Goal: Task Accomplishment & Management: Manage account settings

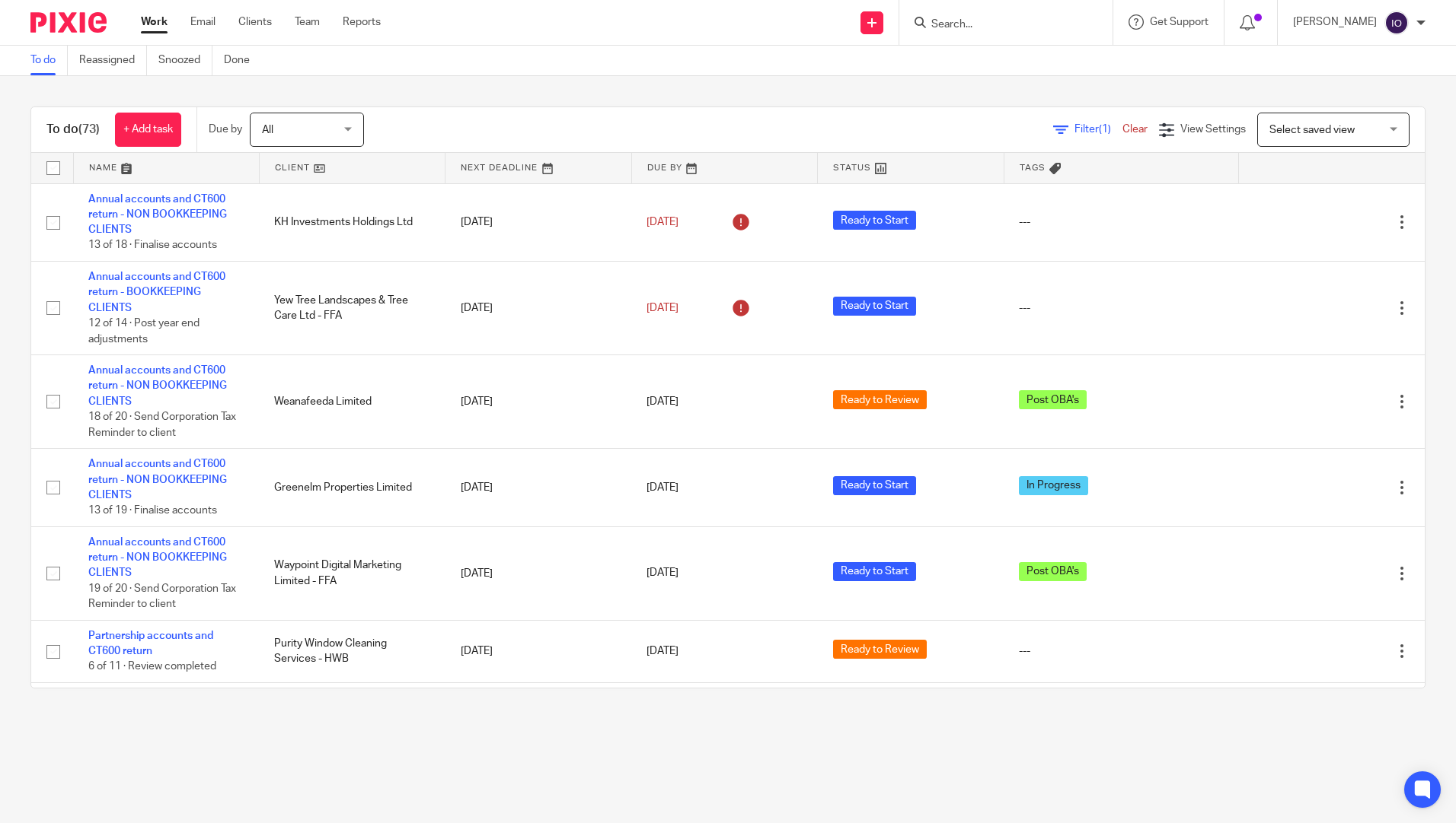
click at [991, 51] on div "To do Reassigned Snoozed Done" at bounding box center [728, 61] width 1456 height 31
click at [991, 43] on div at bounding box center [1006, 22] width 213 height 45
click at [990, 31] on input "Search" at bounding box center [999, 25] width 137 height 14
type input "elgar"
click at [986, 59] on link at bounding box center [1077, 66] width 302 height 35
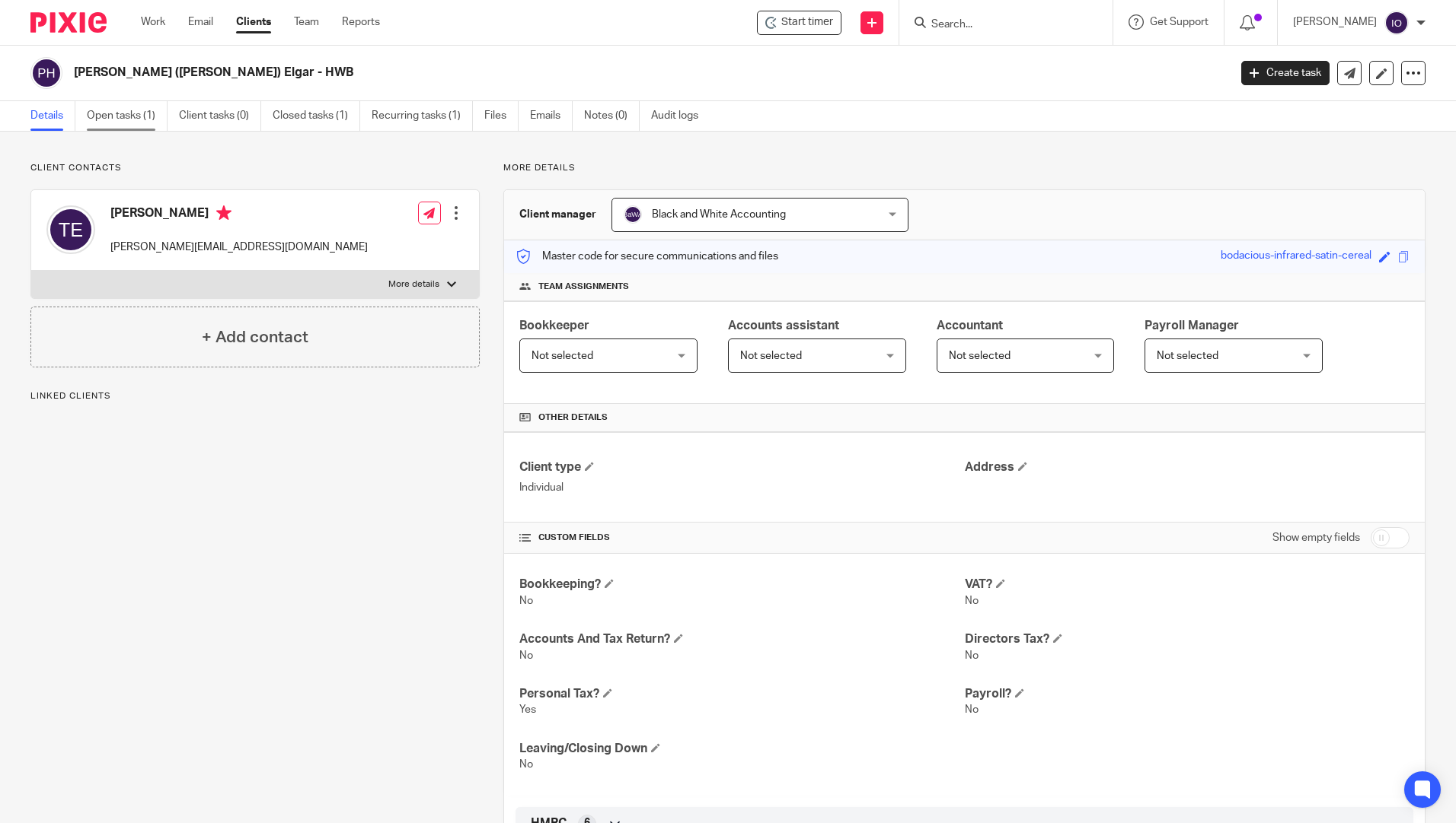
click at [122, 116] on link "Open tasks (1)" at bounding box center [128, 116] width 81 height 30
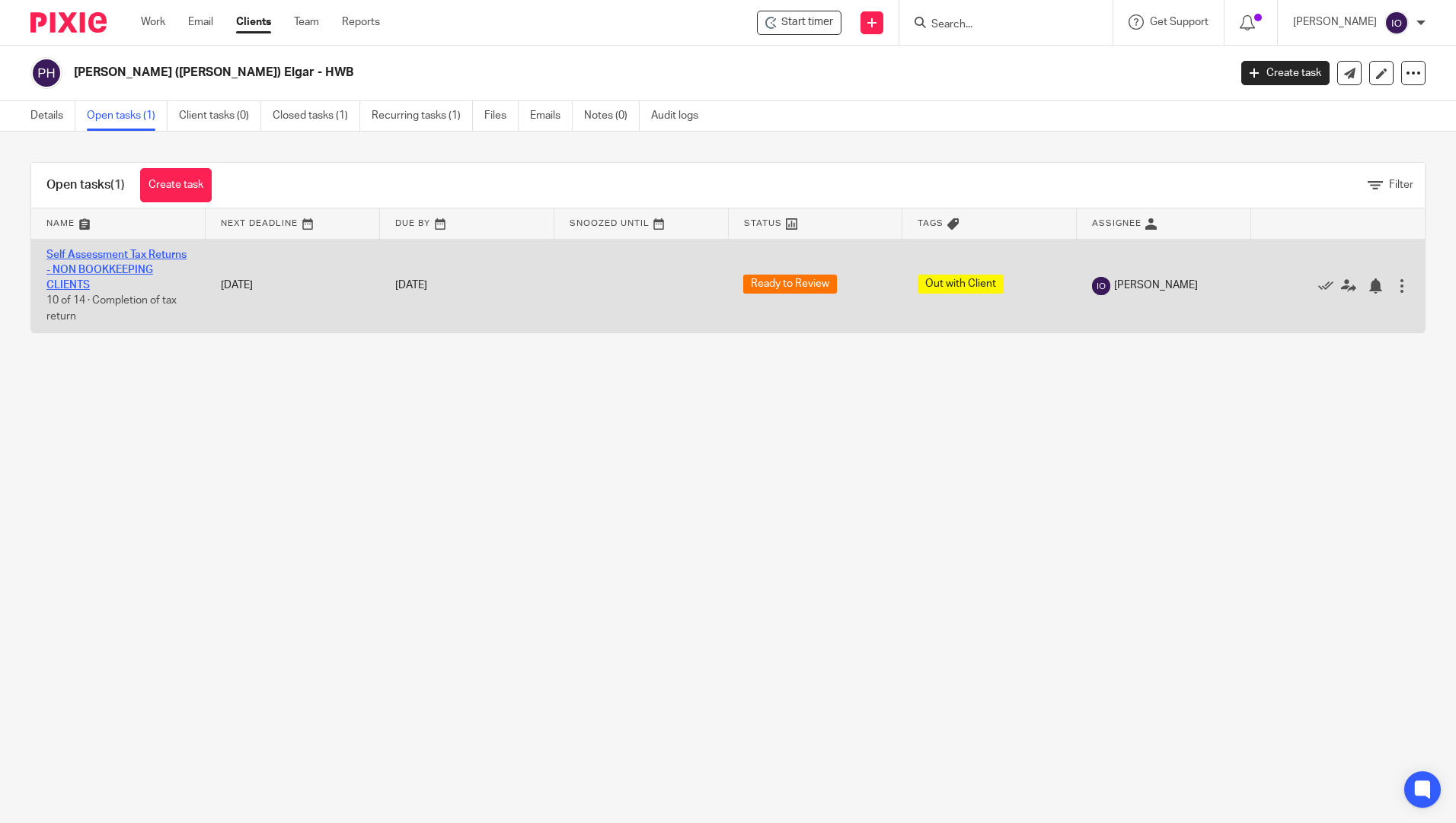
click at [113, 255] on link "Self Assessment Tax Returns - NON BOOKKEEPING CLIENTS" at bounding box center [116, 271] width 140 height 42
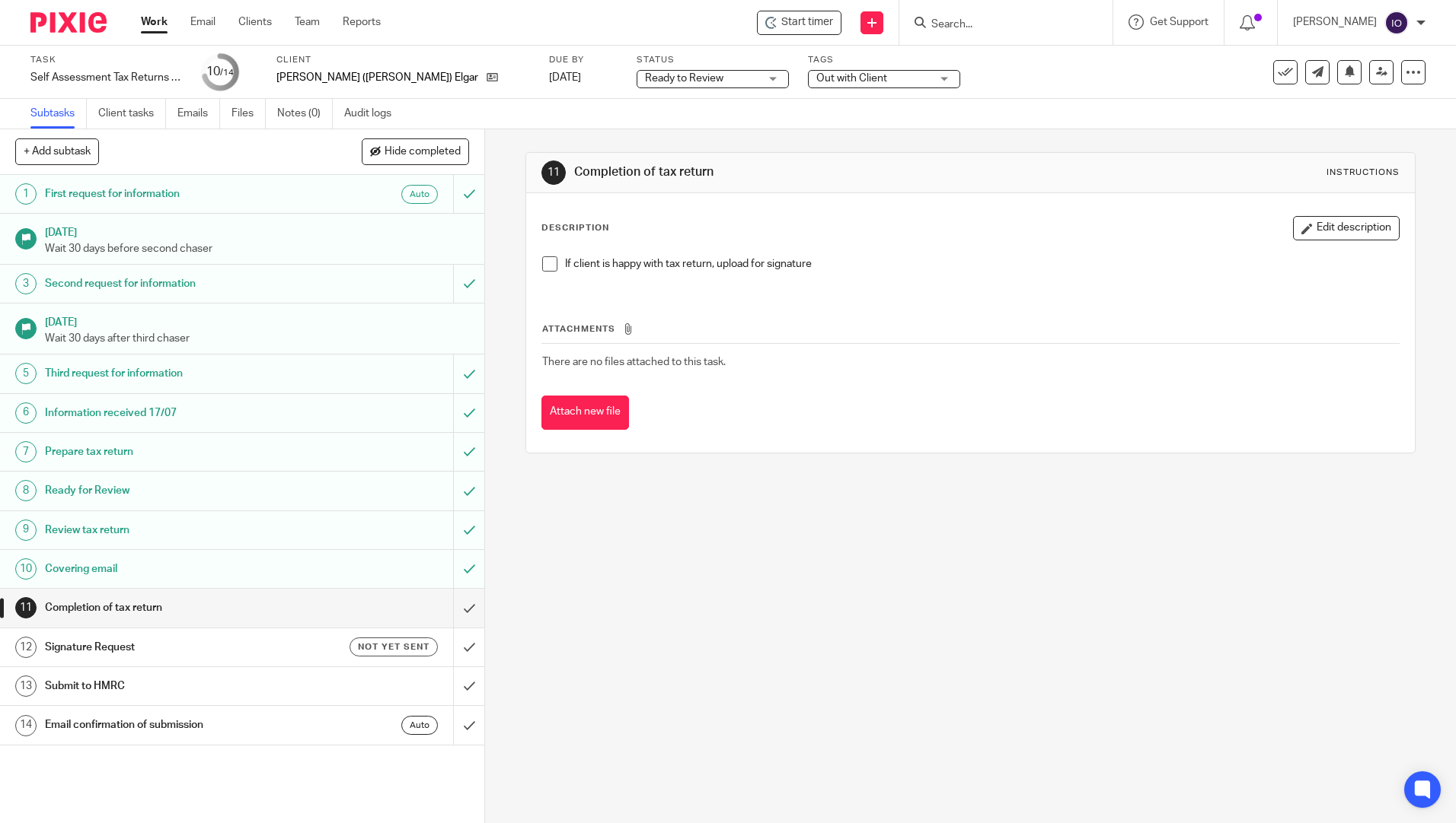
click at [121, 610] on h1 "Completion of tax return" at bounding box center [176, 608] width 262 height 23
click at [452, 608] on input "submit" at bounding box center [242, 608] width 484 height 38
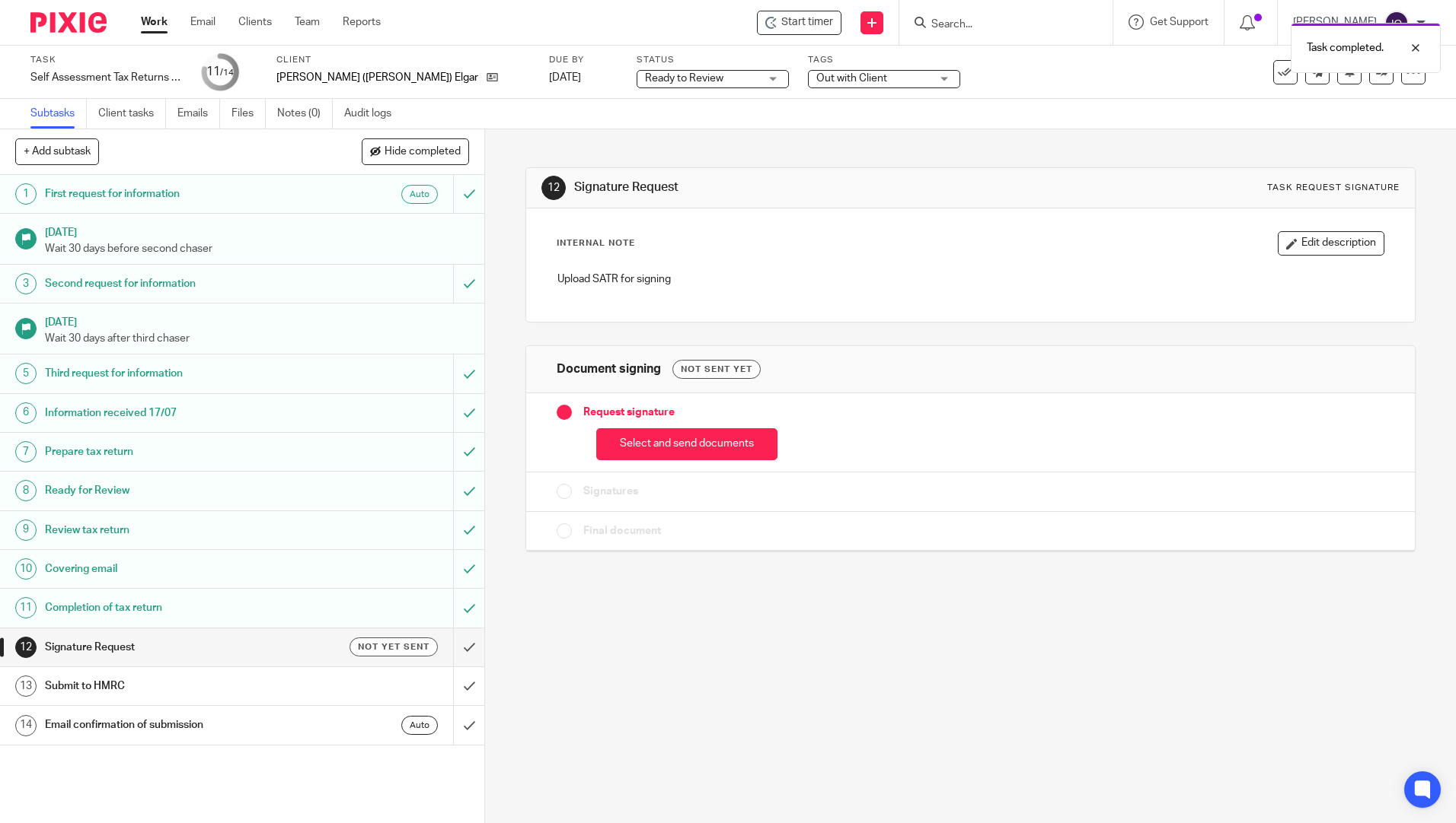
click at [87, 604] on h1 "Completion of tax return" at bounding box center [176, 608] width 262 height 23
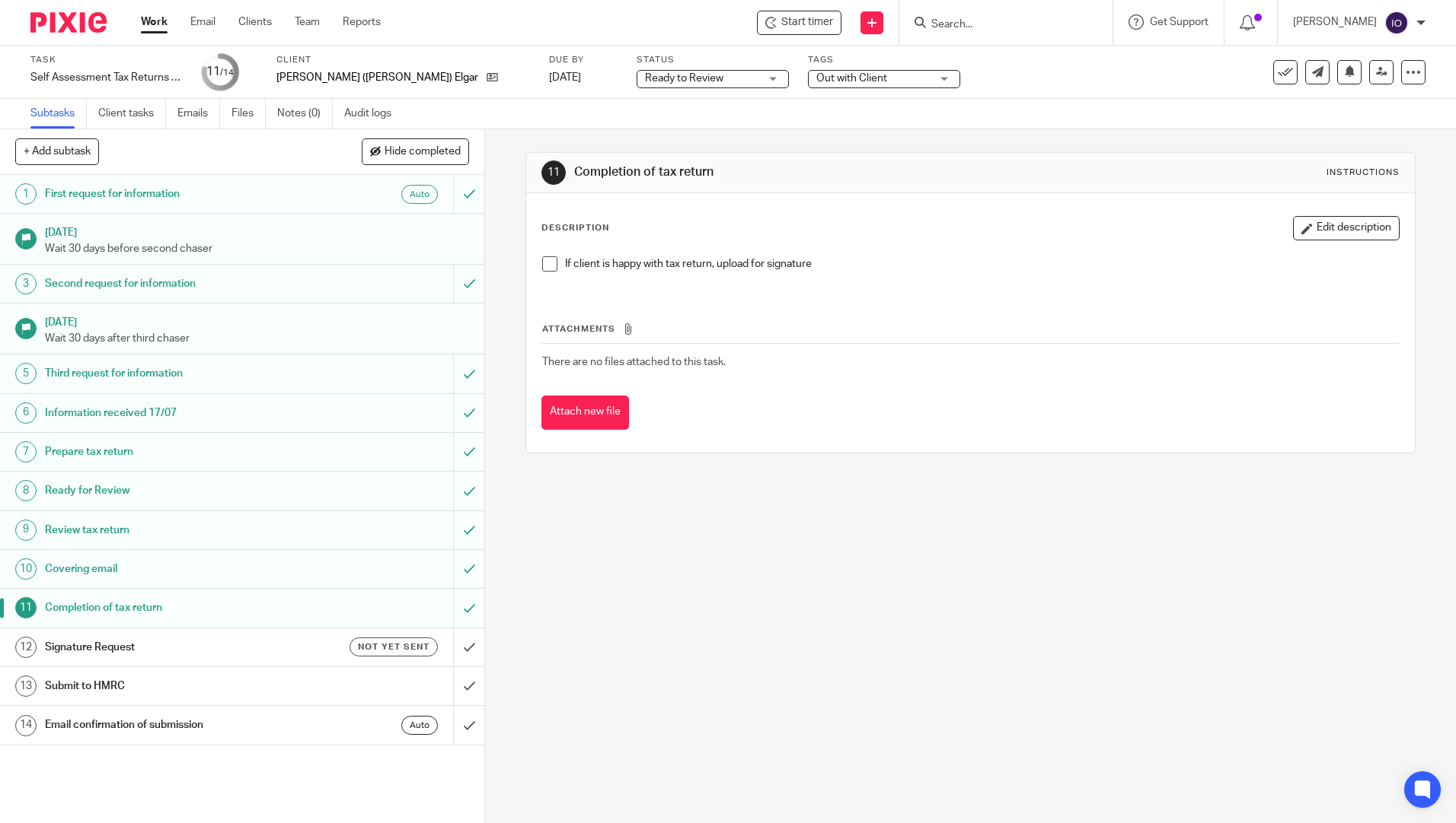
click at [547, 270] on span at bounding box center [549, 264] width 15 height 15
click at [94, 640] on h1 "Signature Request" at bounding box center [176, 647] width 262 height 23
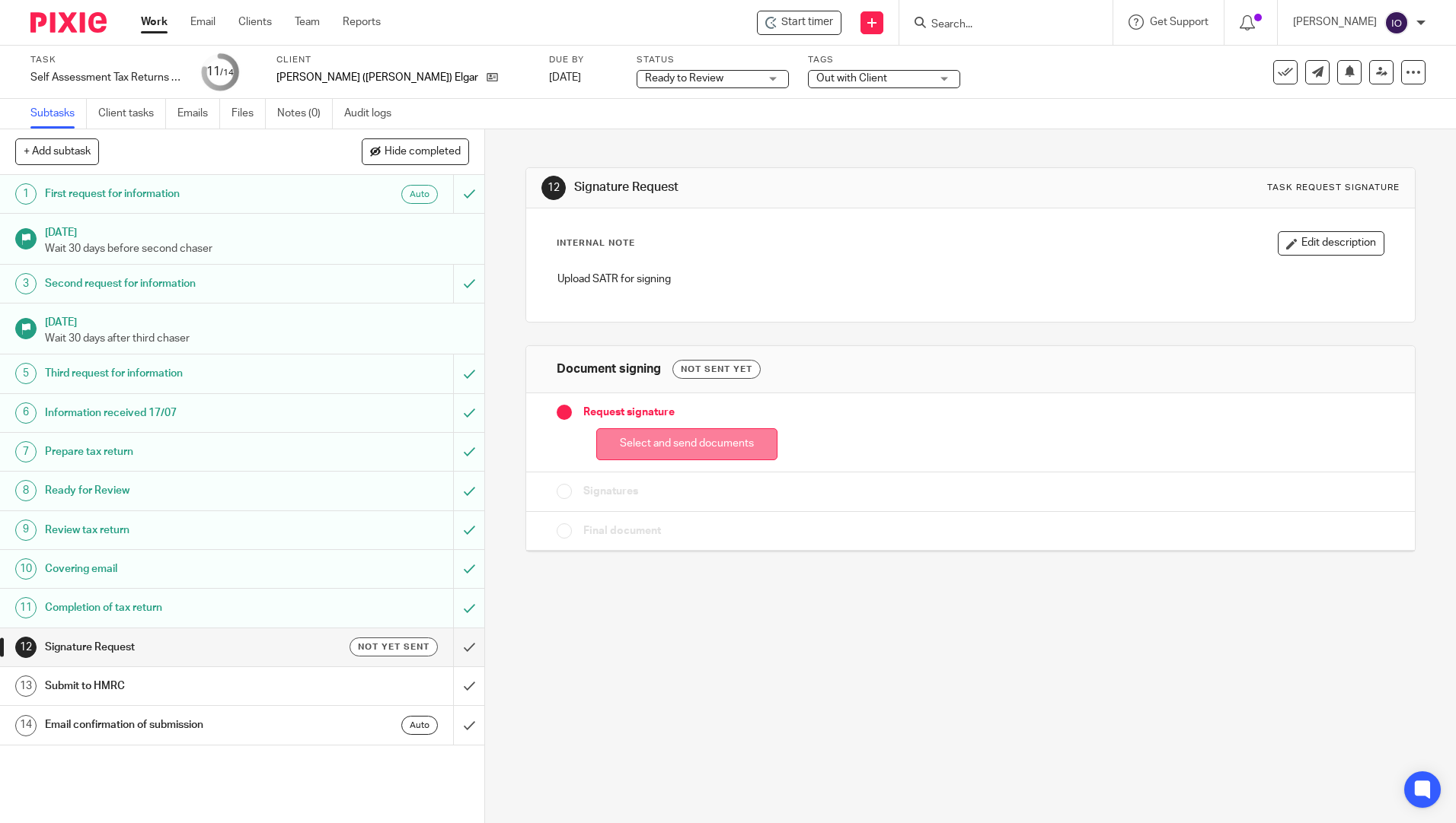
click at [628, 442] on button "Select and send documents" at bounding box center [687, 444] width 181 height 33
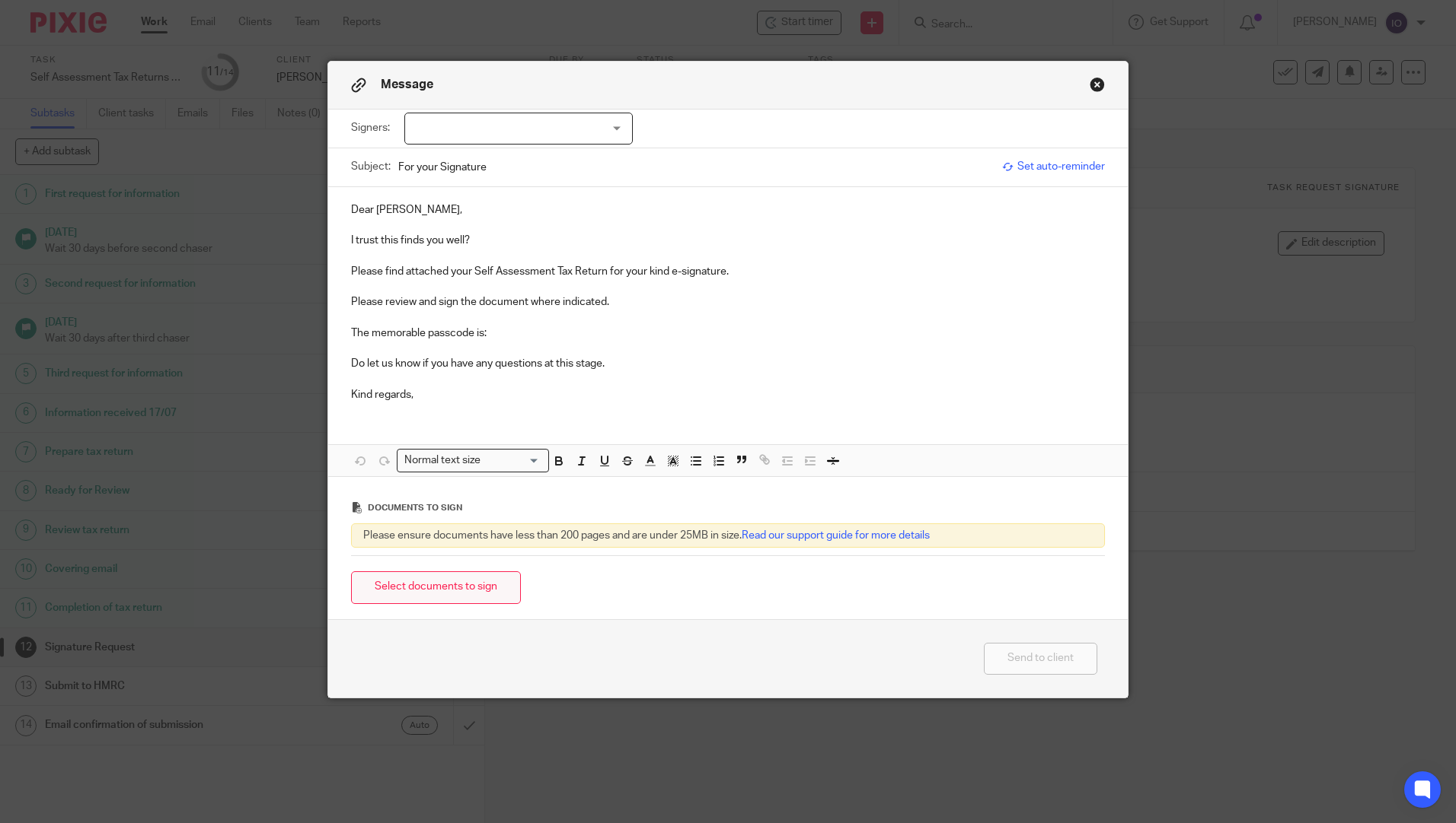
click at [441, 587] on button "Select documents to sign" at bounding box center [435, 587] width 170 height 33
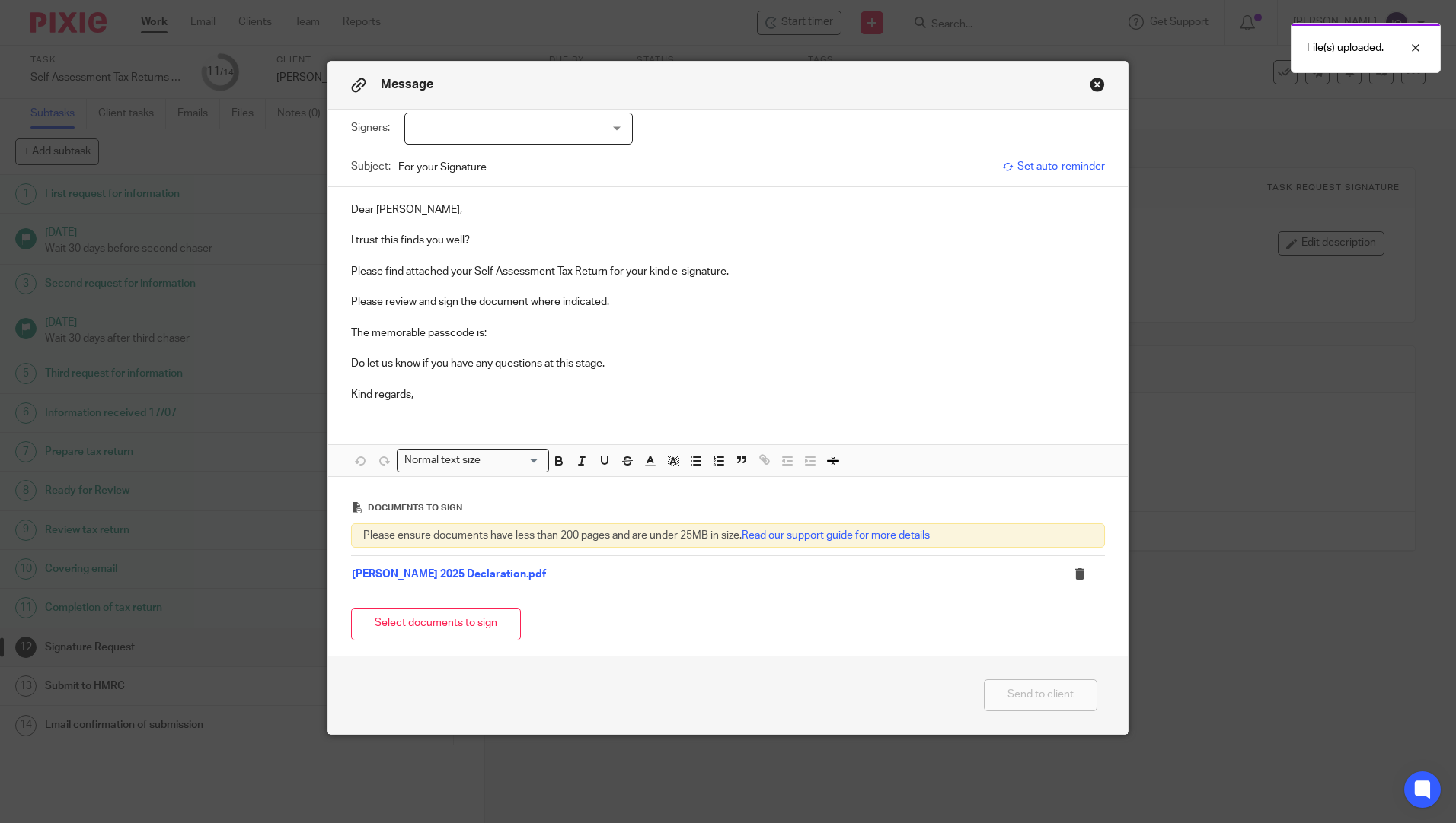
click at [443, 623] on button "Select documents to sign" at bounding box center [435, 623] width 170 height 33
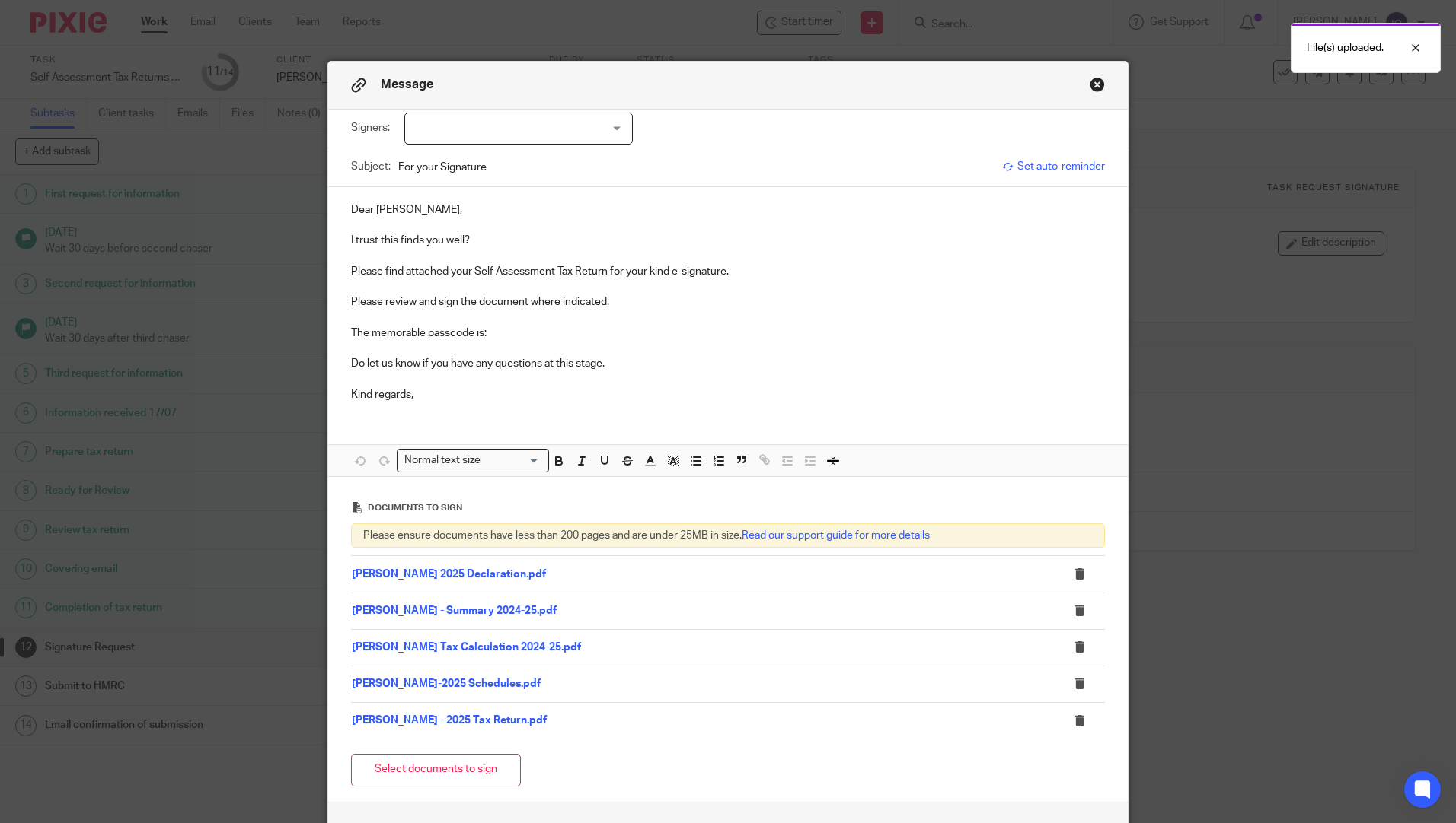
click at [492, 138] on div at bounding box center [519, 128] width 229 height 32
click at [475, 160] on li "[PERSON_NAME]" at bounding box center [513, 159] width 227 height 31
checkbox input "true"
click at [818, 260] on p at bounding box center [728, 255] width 754 height 15
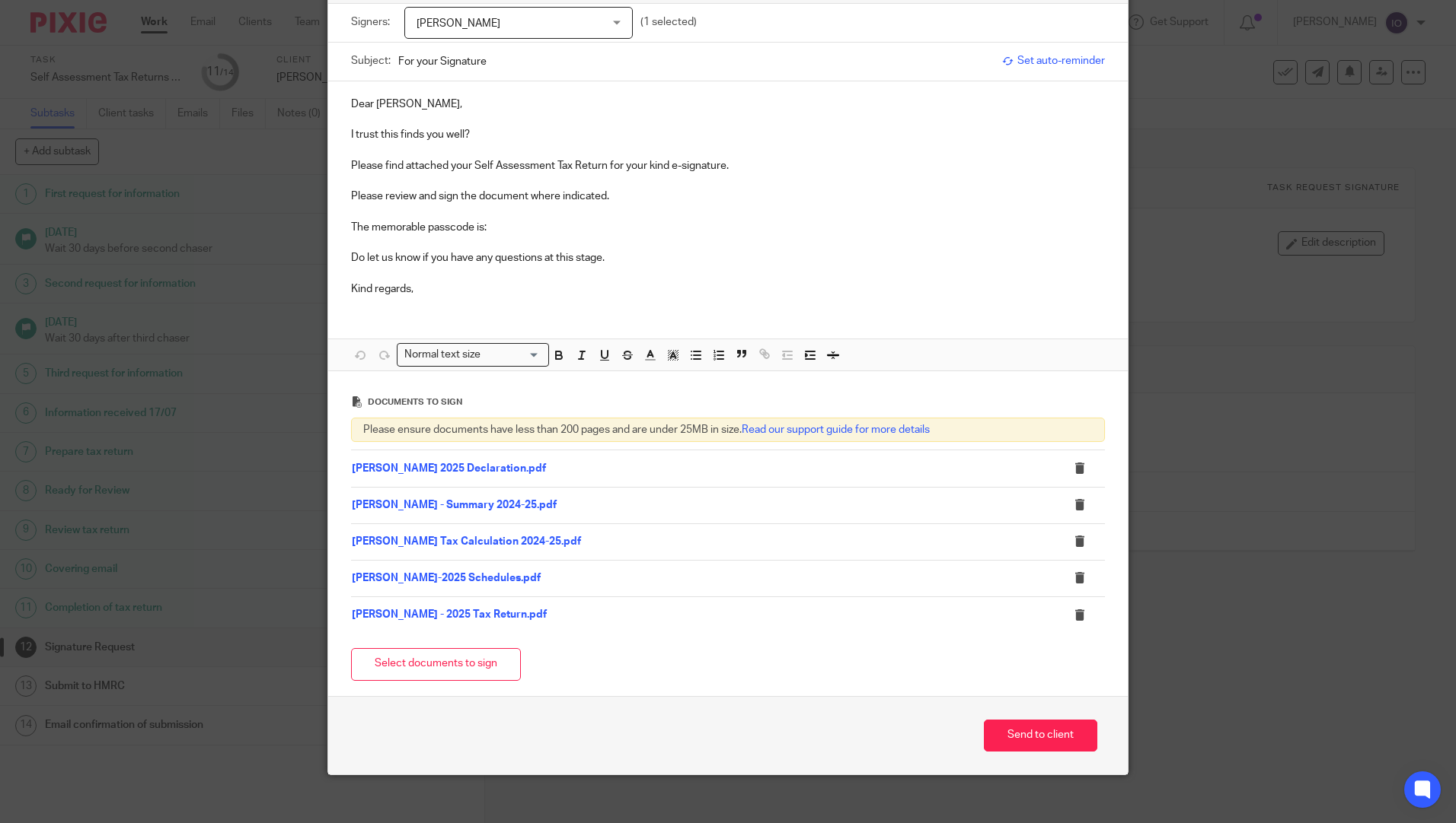
scroll to position [119, 0]
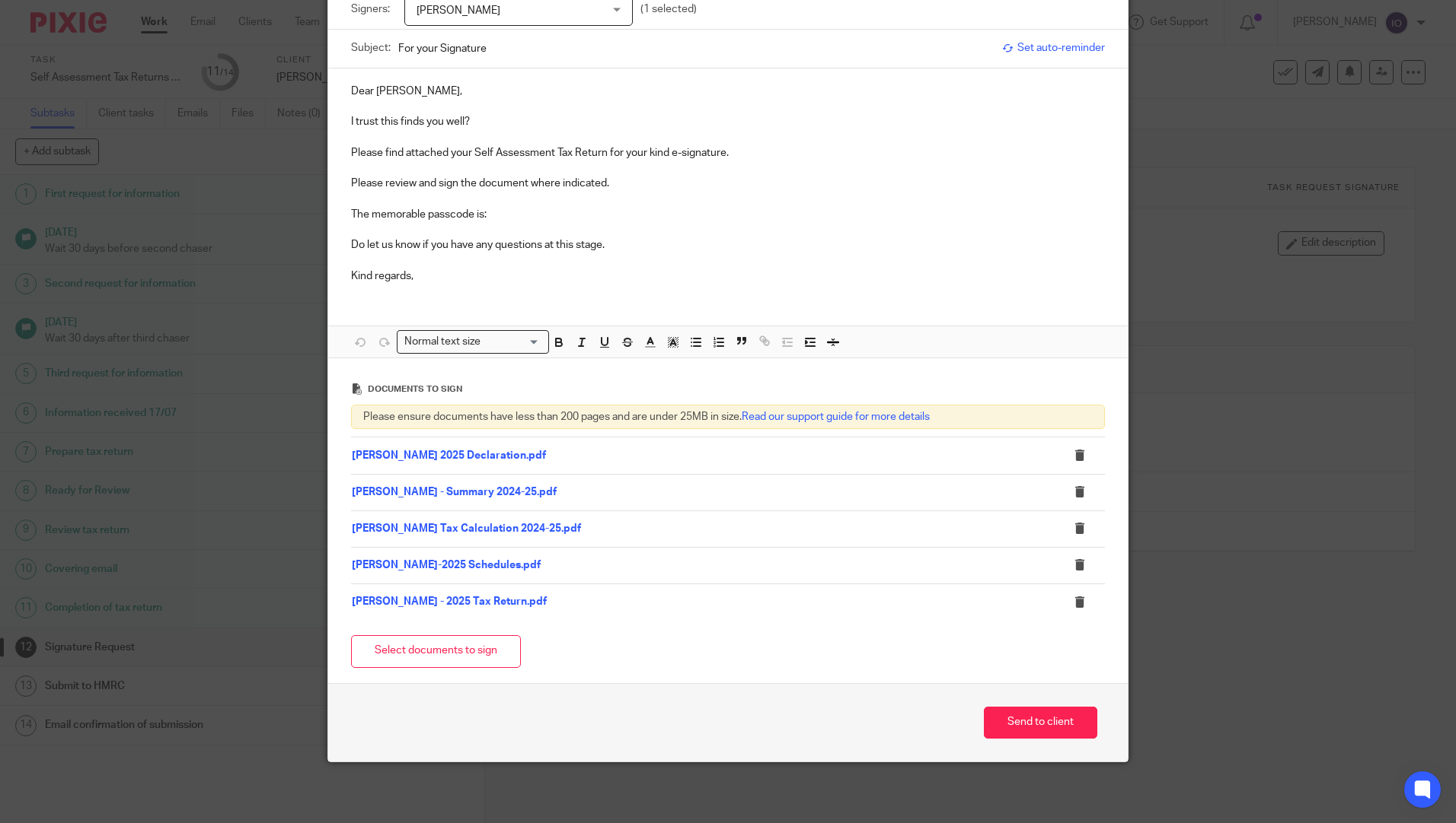
click at [508, 207] on p "The memorable passcode is:" at bounding box center [728, 214] width 754 height 15
drag, startPoint x: 345, startPoint y: 212, endPoint x: 501, endPoint y: 223, distance: 156.4
click at [501, 223] on div "Dear Trish, I trust this finds you well? Please find attached your Self Assessm…" at bounding box center [728, 182] width 800 height 227
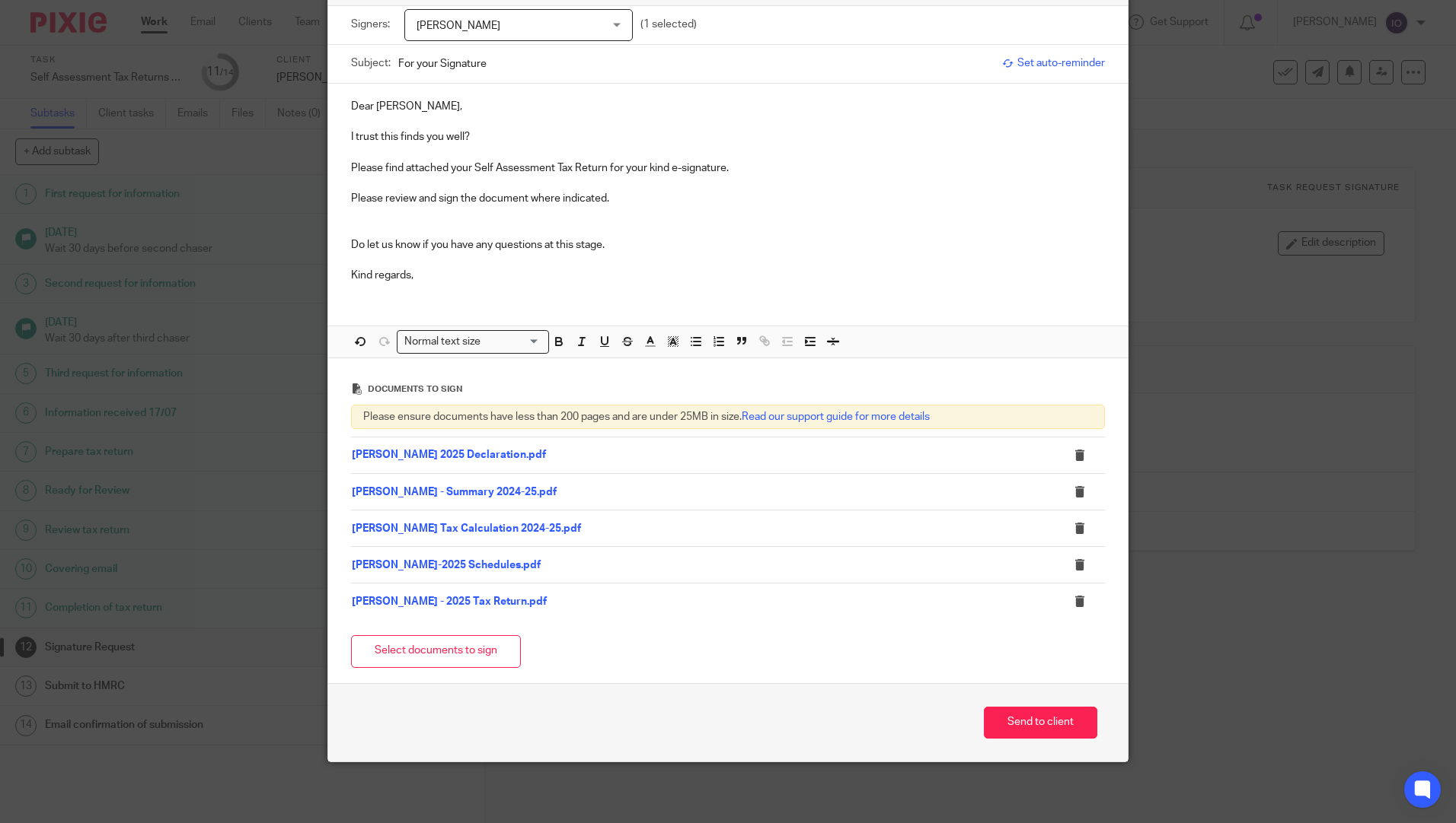
scroll to position [88, 0]
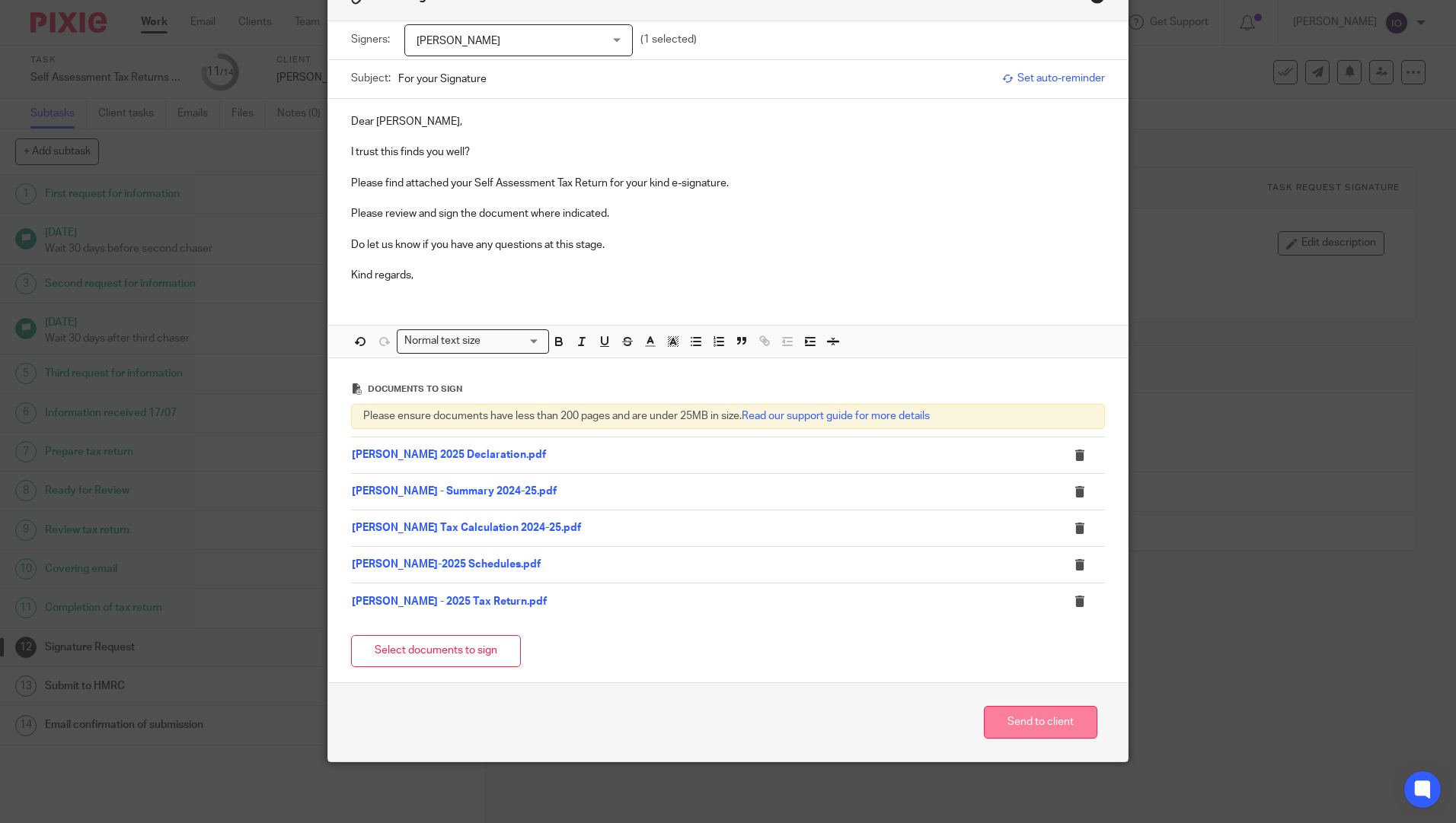
click at [1037, 721] on button "Send to client" at bounding box center [1040, 722] width 113 height 33
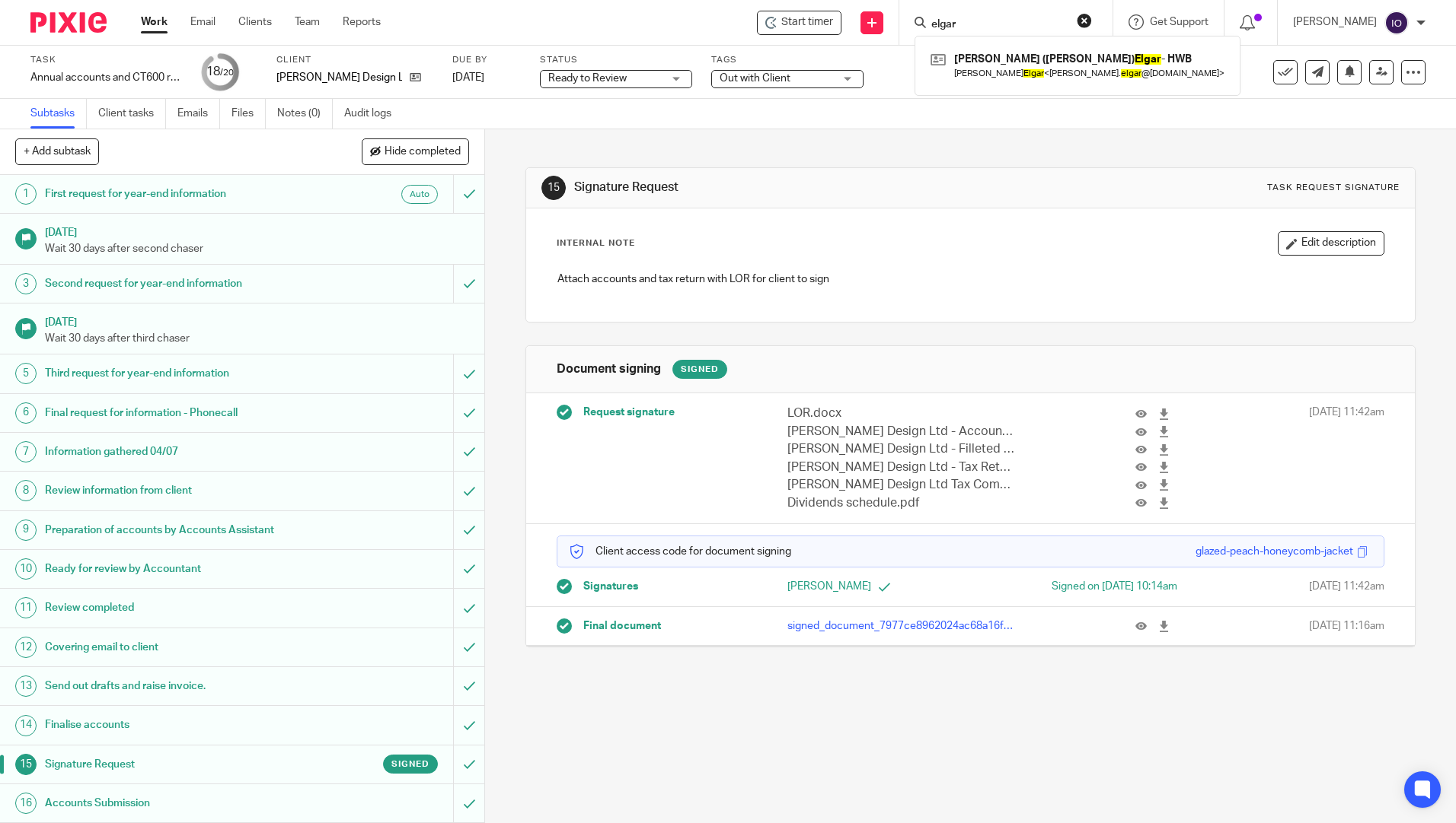
type input "elgar"
click button "submit" at bounding box center [0, 0] width 0 height 0
click at [995, 66] on link at bounding box center [1077, 66] width 302 height 35
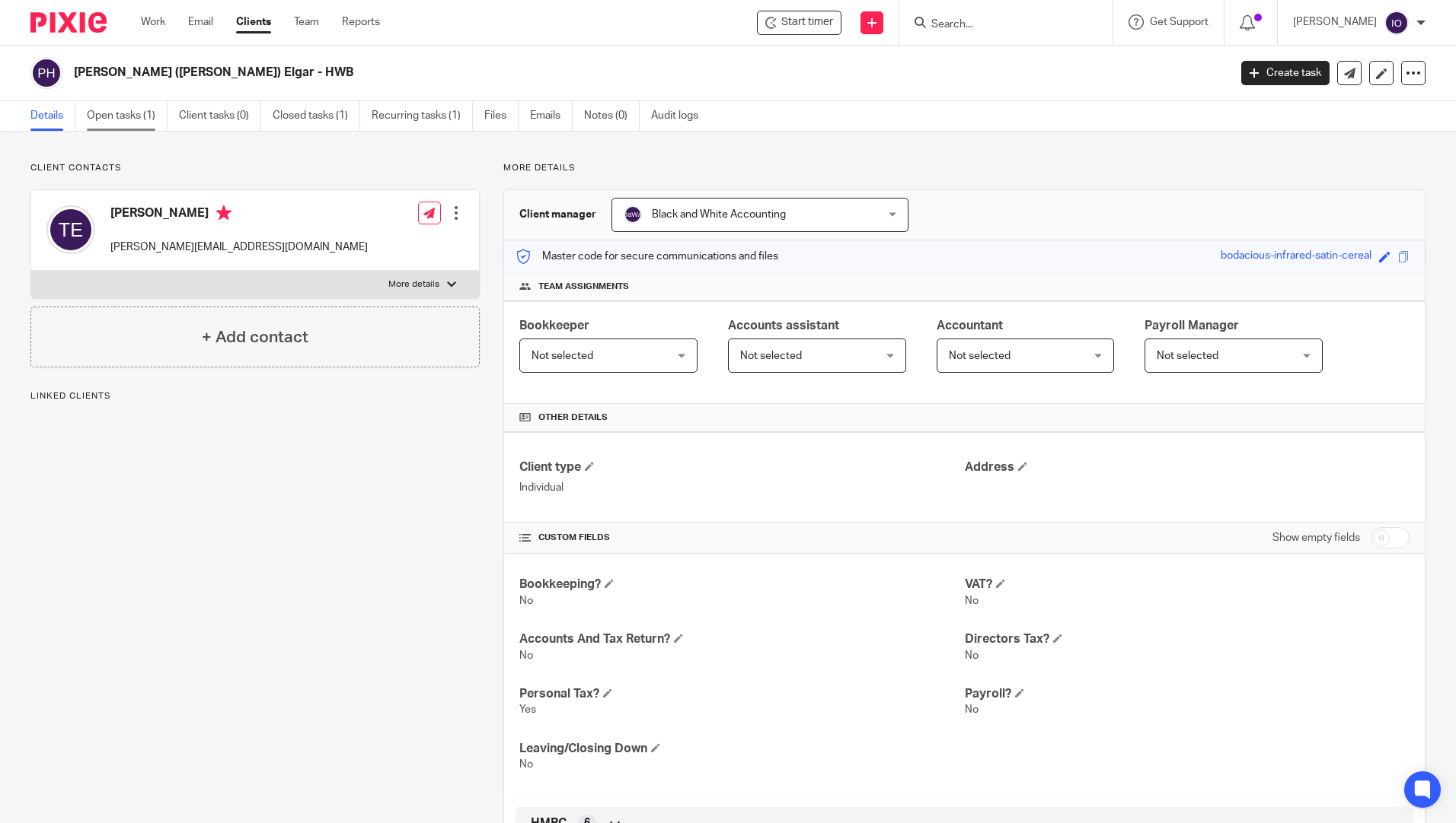
click at [128, 116] on link "Open tasks (1)" at bounding box center [128, 116] width 81 height 30
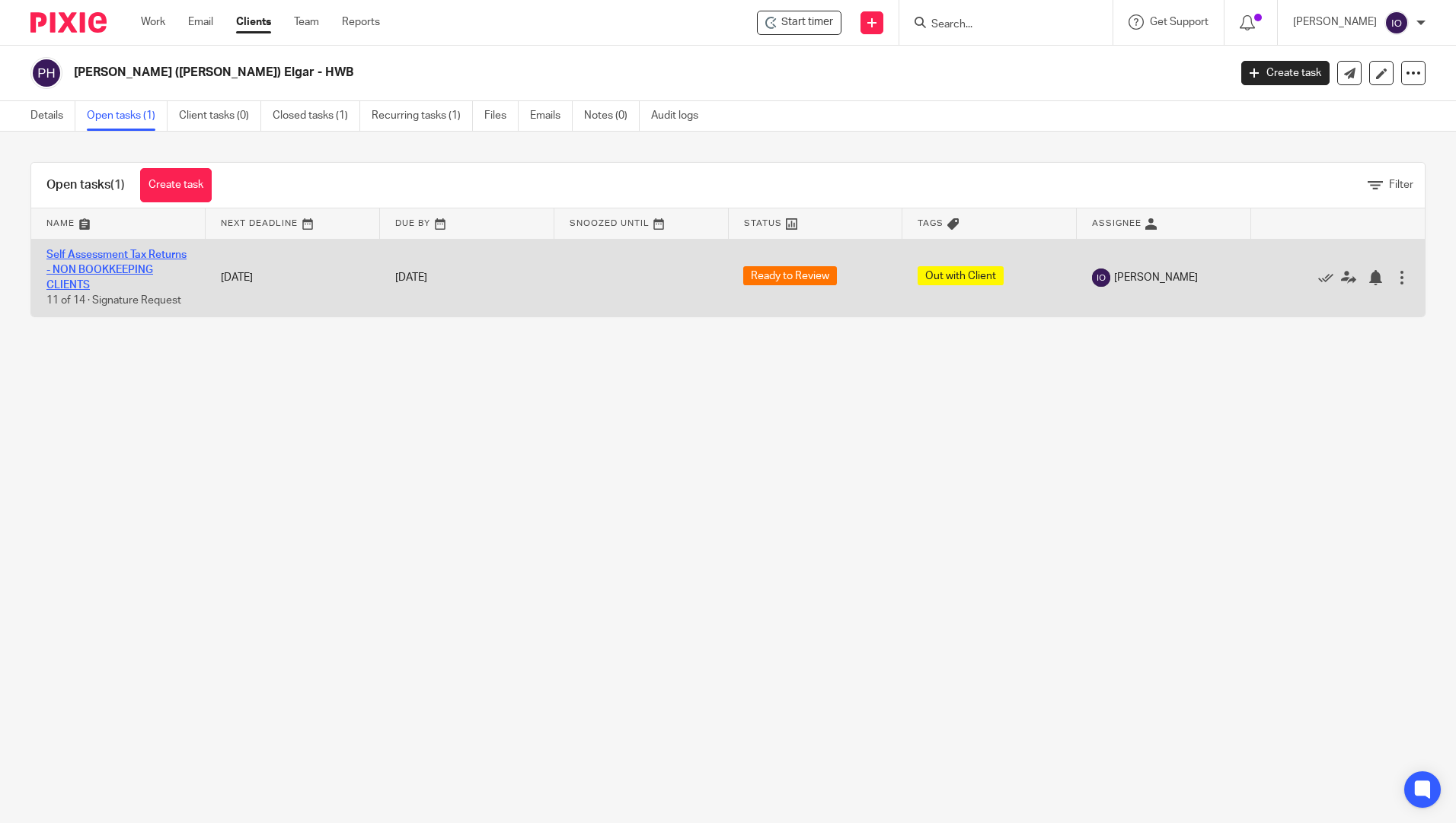
click at [125, 256] on link "Self Assessment Tax Returns - NON BOOKKEEPING CLIENTS" at bounding box center [116, 271] width 140 height 42
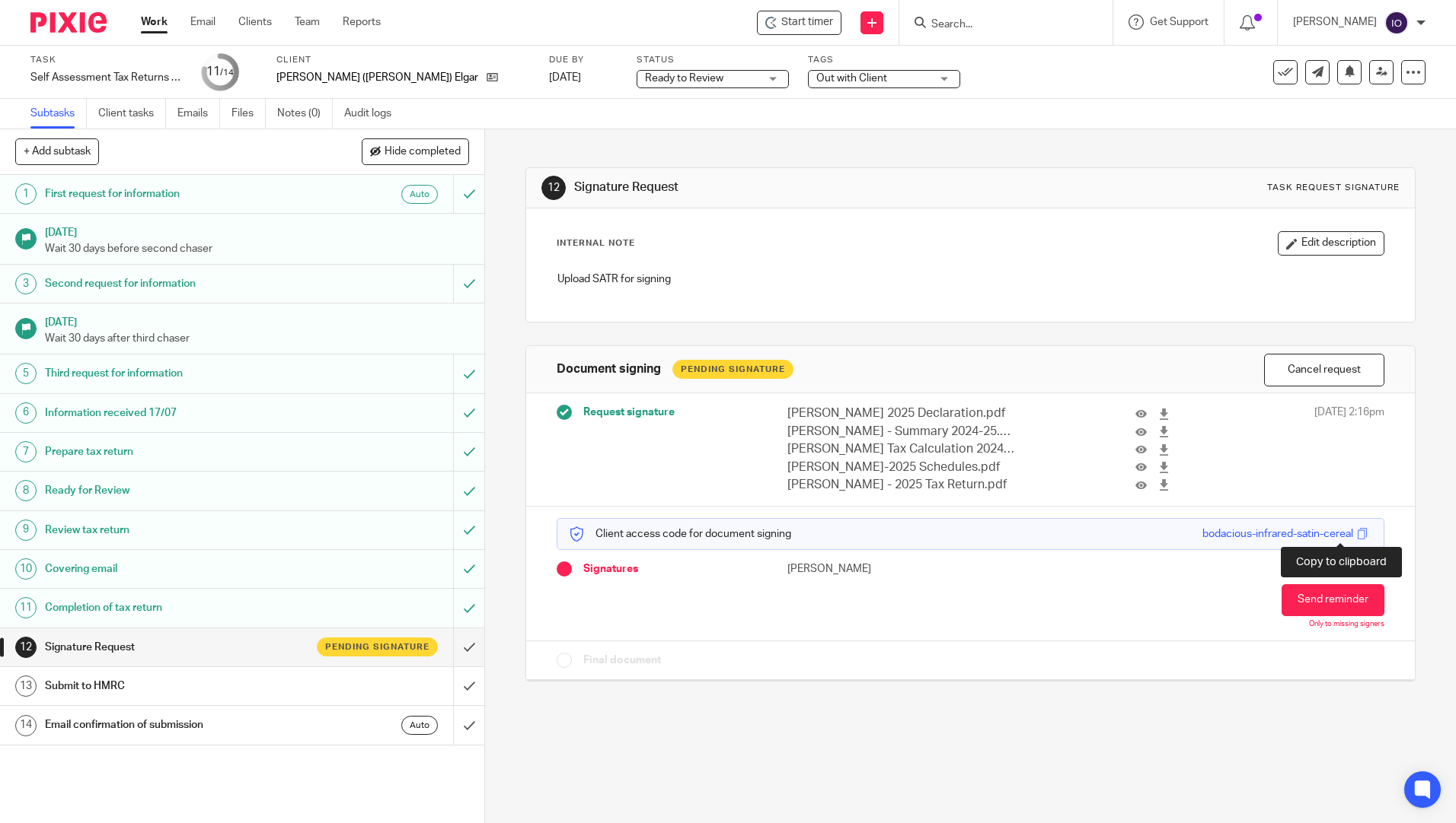
click at [1357, 533] on span at bounding box center [1362, 534] width 11 height 11
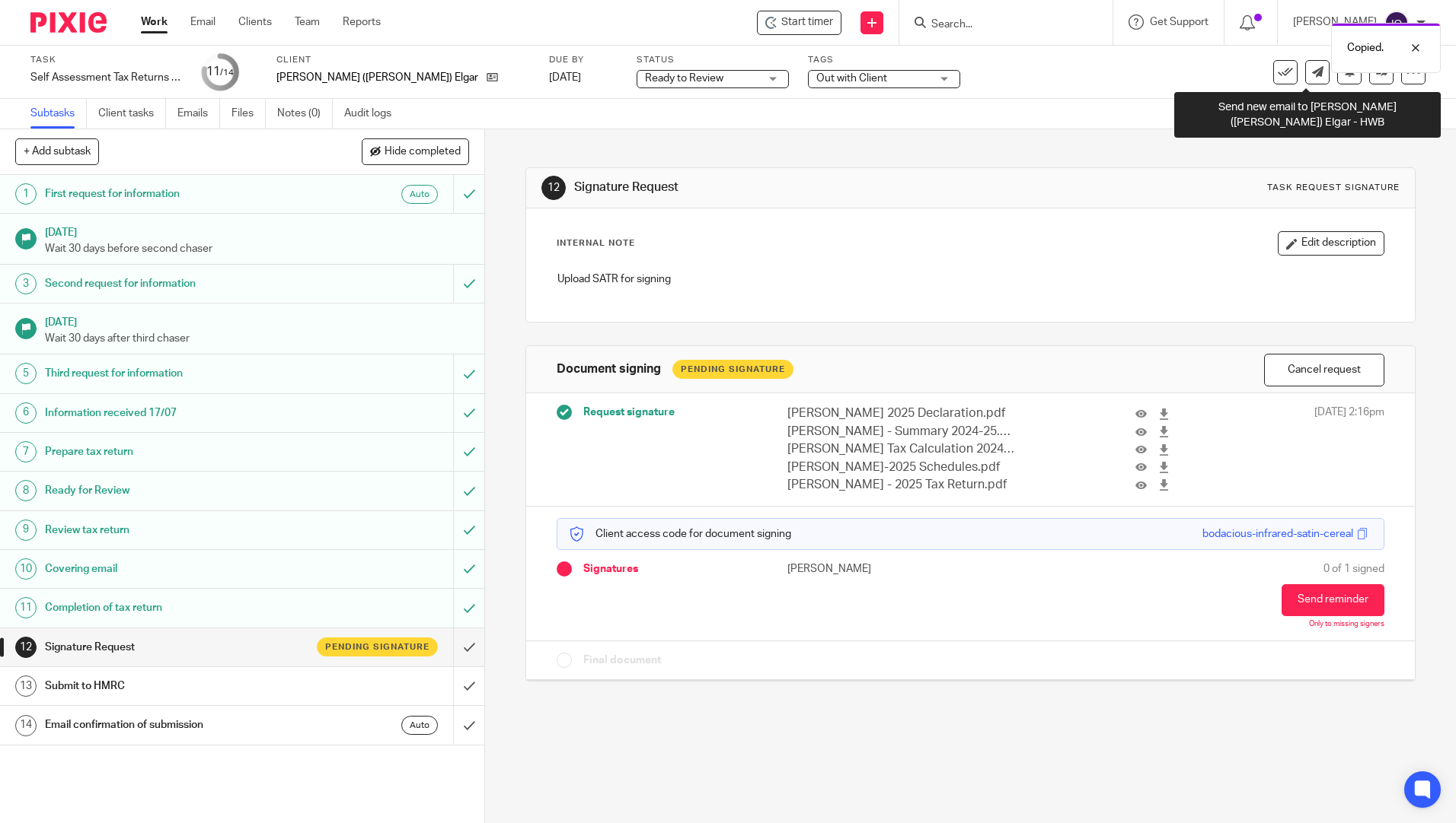
click at [1304, 72] on body "Work Email Clients Team Reports Work Email Clients Team Reports Settings Start …" at bounding box center [728, 412] width 1456 height 823
click at [1312, 75] on icon at bounding box center [1317, 71] width 11 height 11
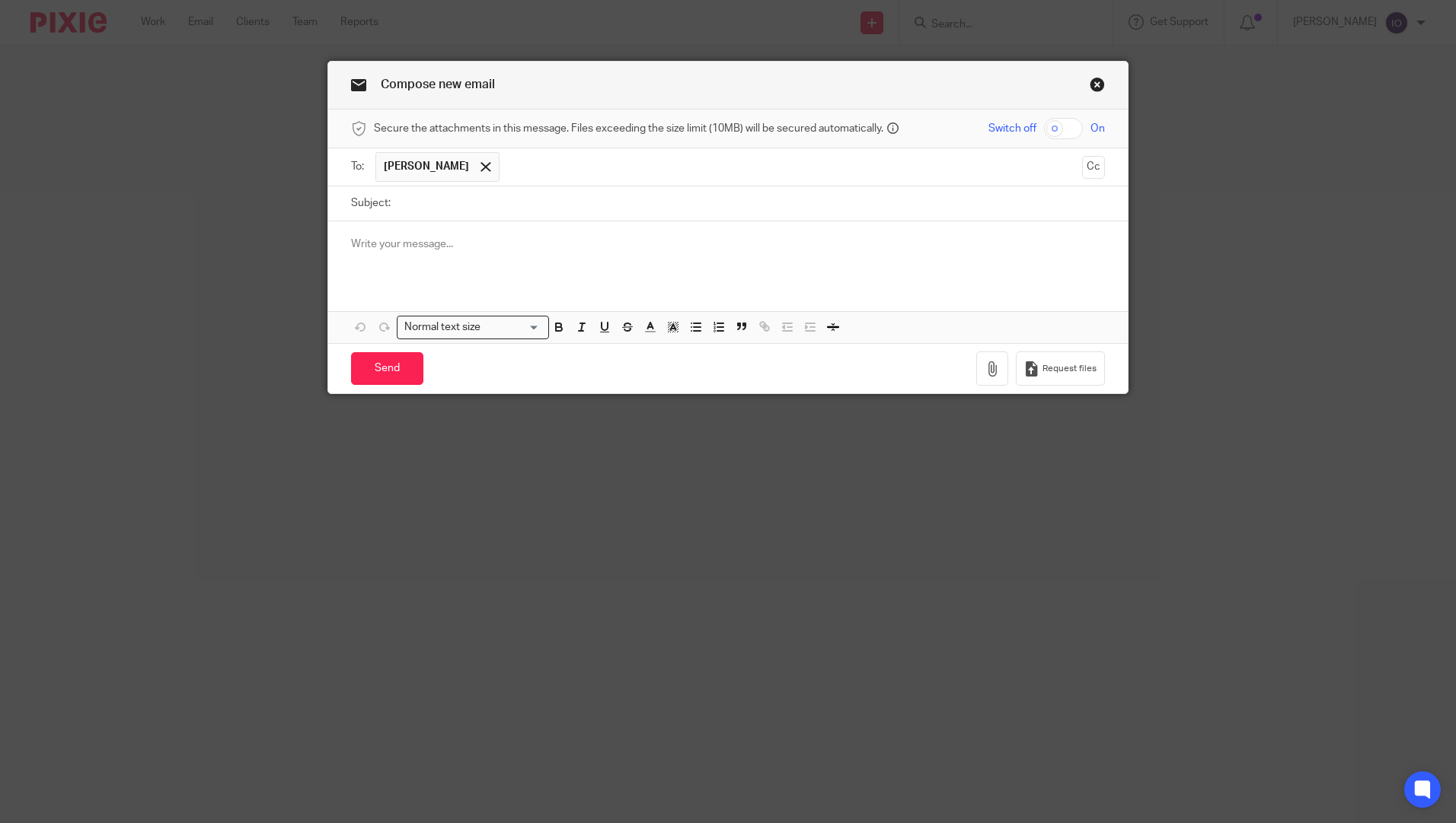
click at [404, 217] on input "Subject:" at bounding box center [751, 203] width 706 height 34
type input "Passphrase"
click at [392, 246] on p at bounding box center [728, 244] width 754 height 15
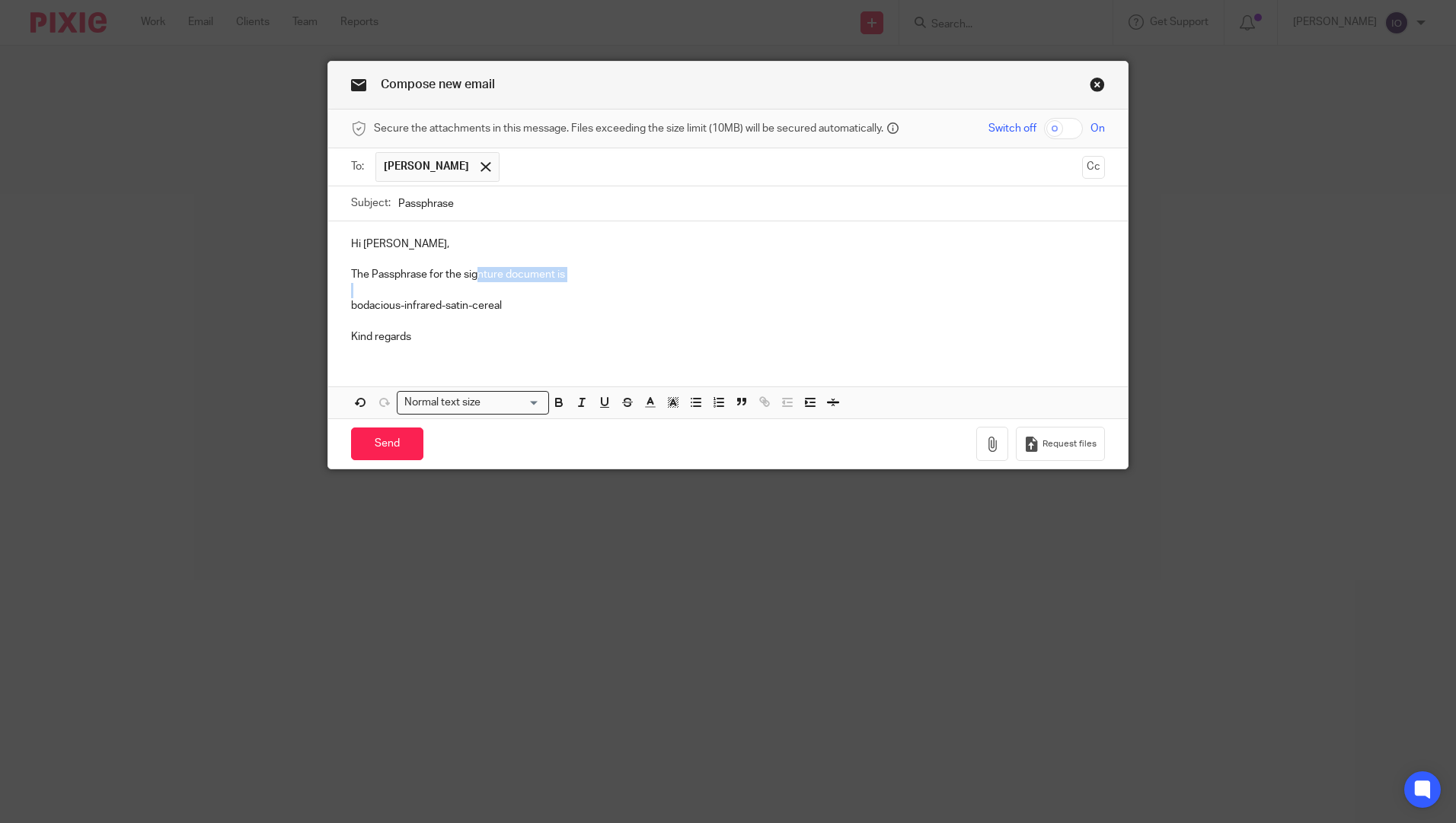
click at [472, 282] on div "Hi [PERSON_NAME], The Passphrase for the signture document is bodacious-infrare…" at bounding box center [728, 288] width 800 height 135
drag, startPoint x: 472, startPoint y: 276, endPoint x: 765, endPoint y: 237, distance: 295.6
click at [765, 237] on p "Hi [PERSON_NAME]," at bounding box center [728, 244] width 754 height 15
click at [374, 433] on input "Send" at bounding box center [387, 443] width 72 height 33
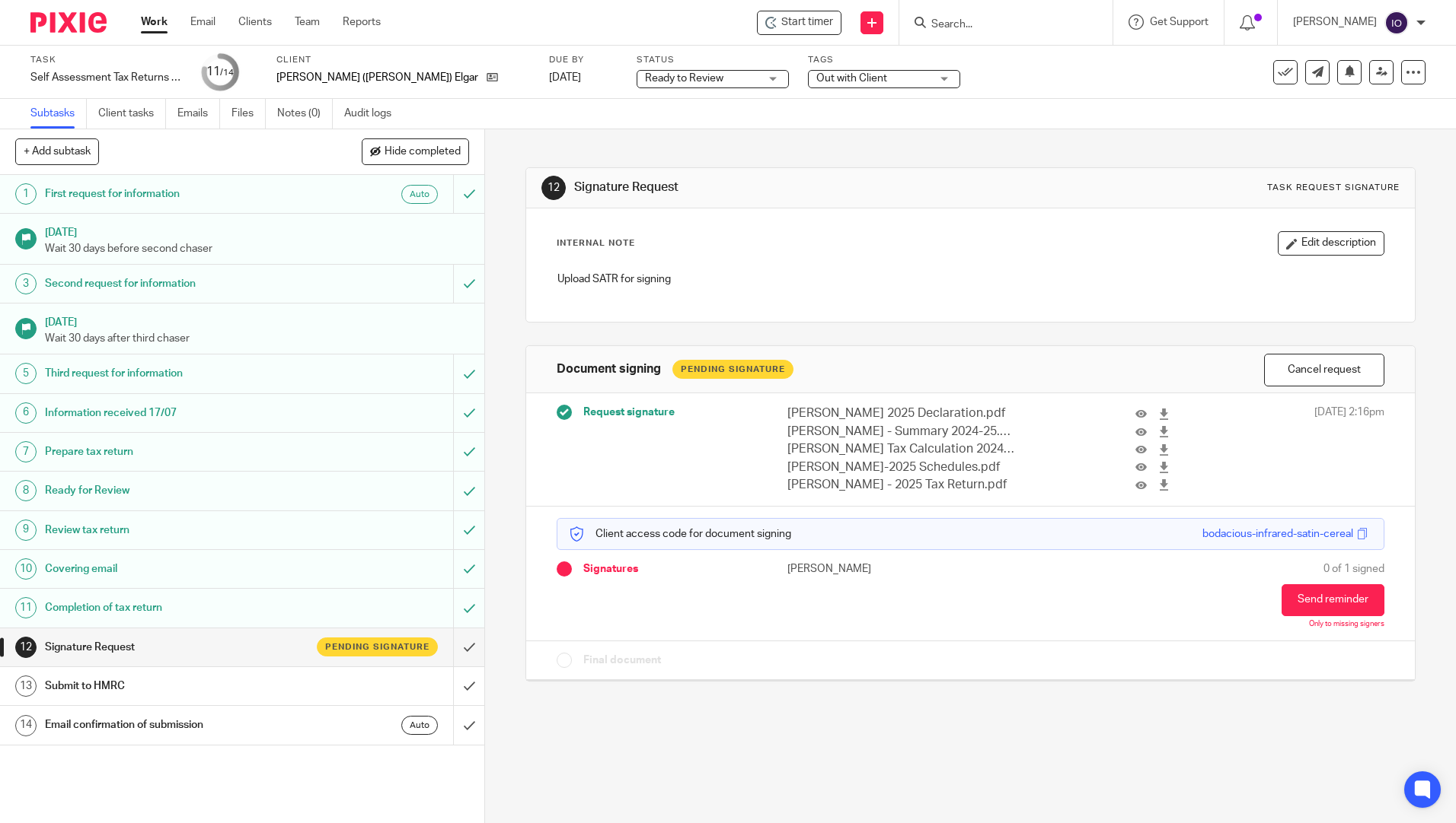
click at [976, 25] on input "Search" at bounding box center [999, 25] width 137 height 14
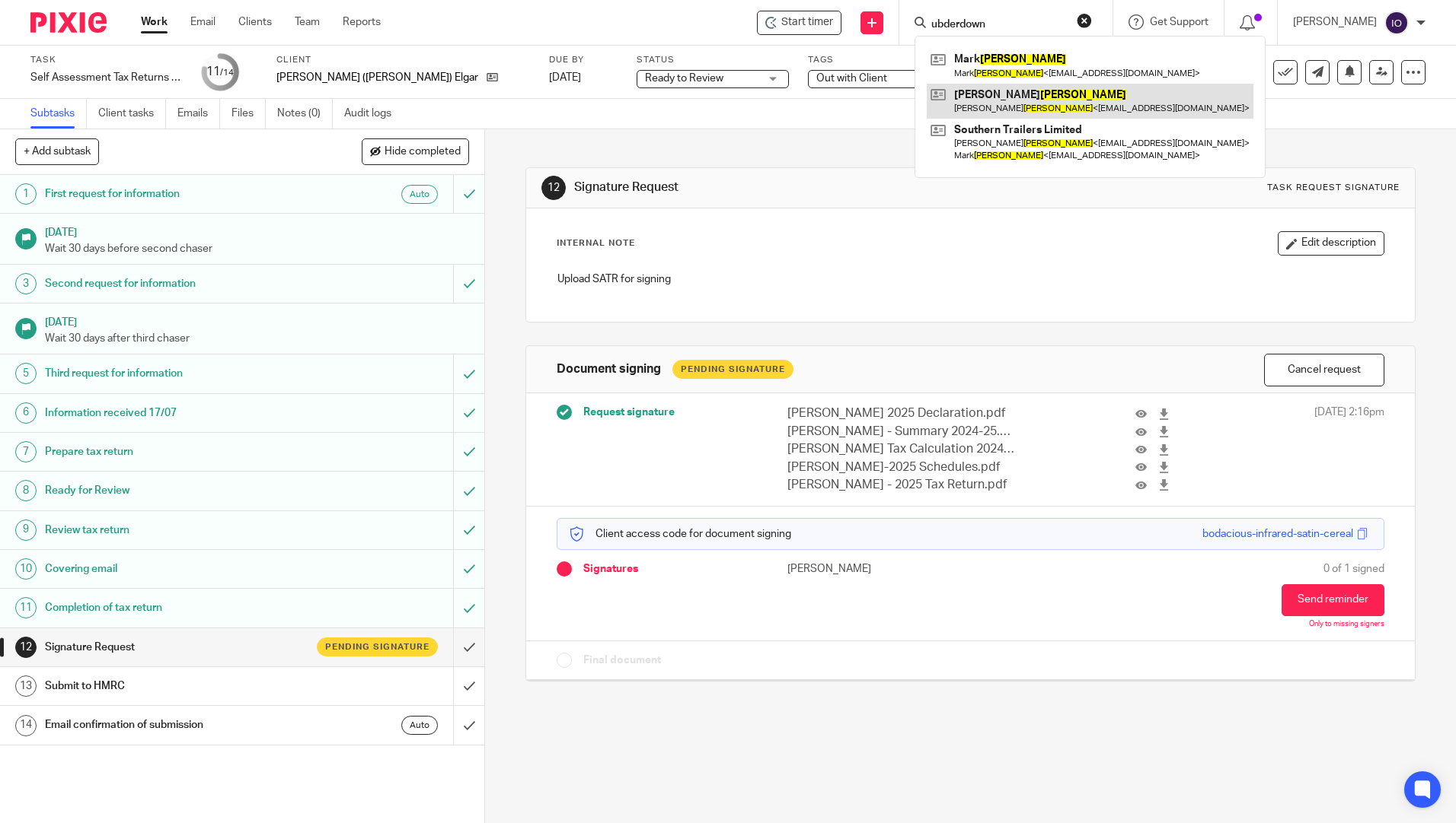
type input "ubderdown"
click at [1033, 94] on link at bounding box center [1089, 101] width 326 height 35
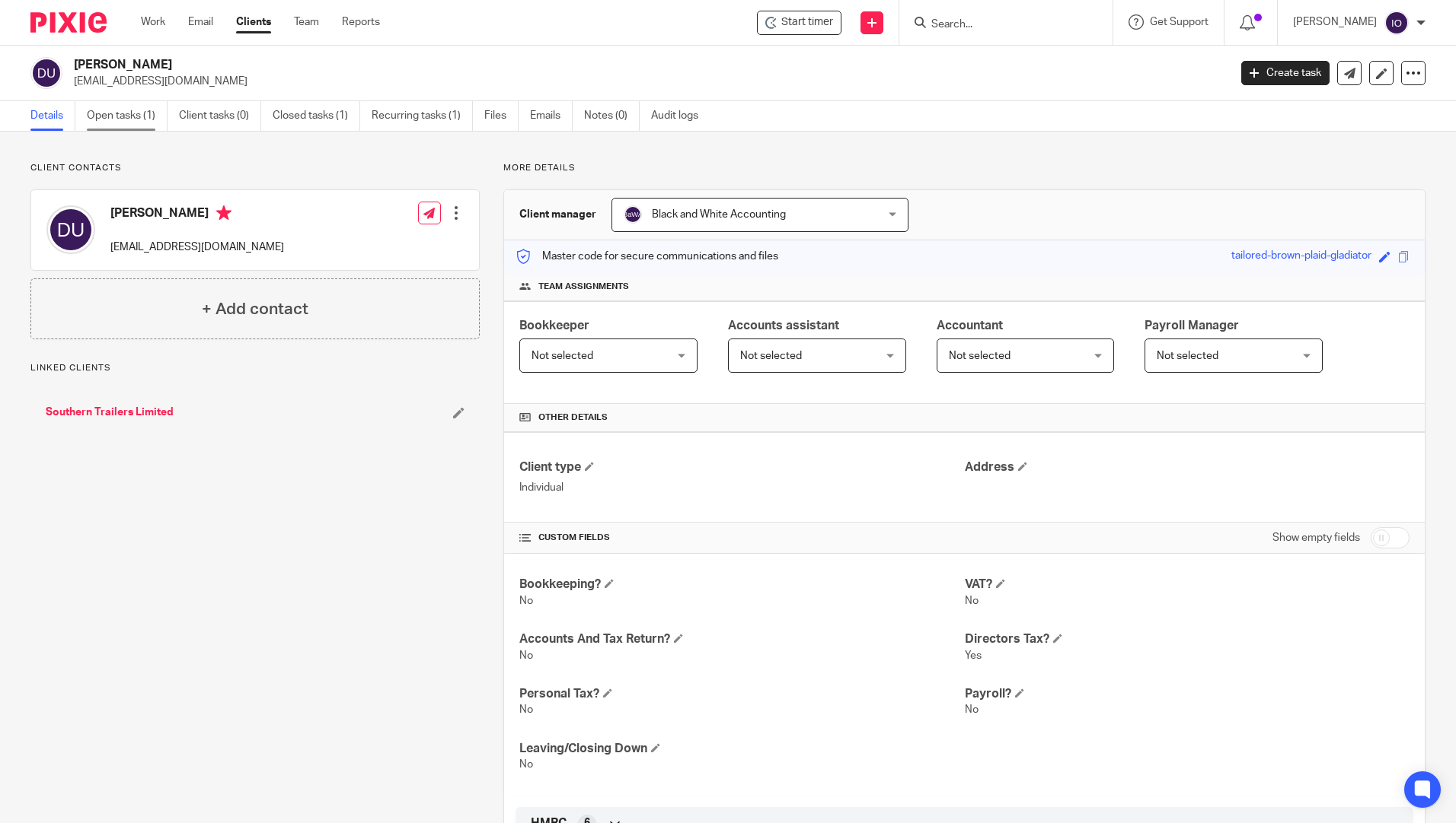
click at [140, 123] on link "Open tasks (1)" at bounding box center [128, 116] width 81 height 30
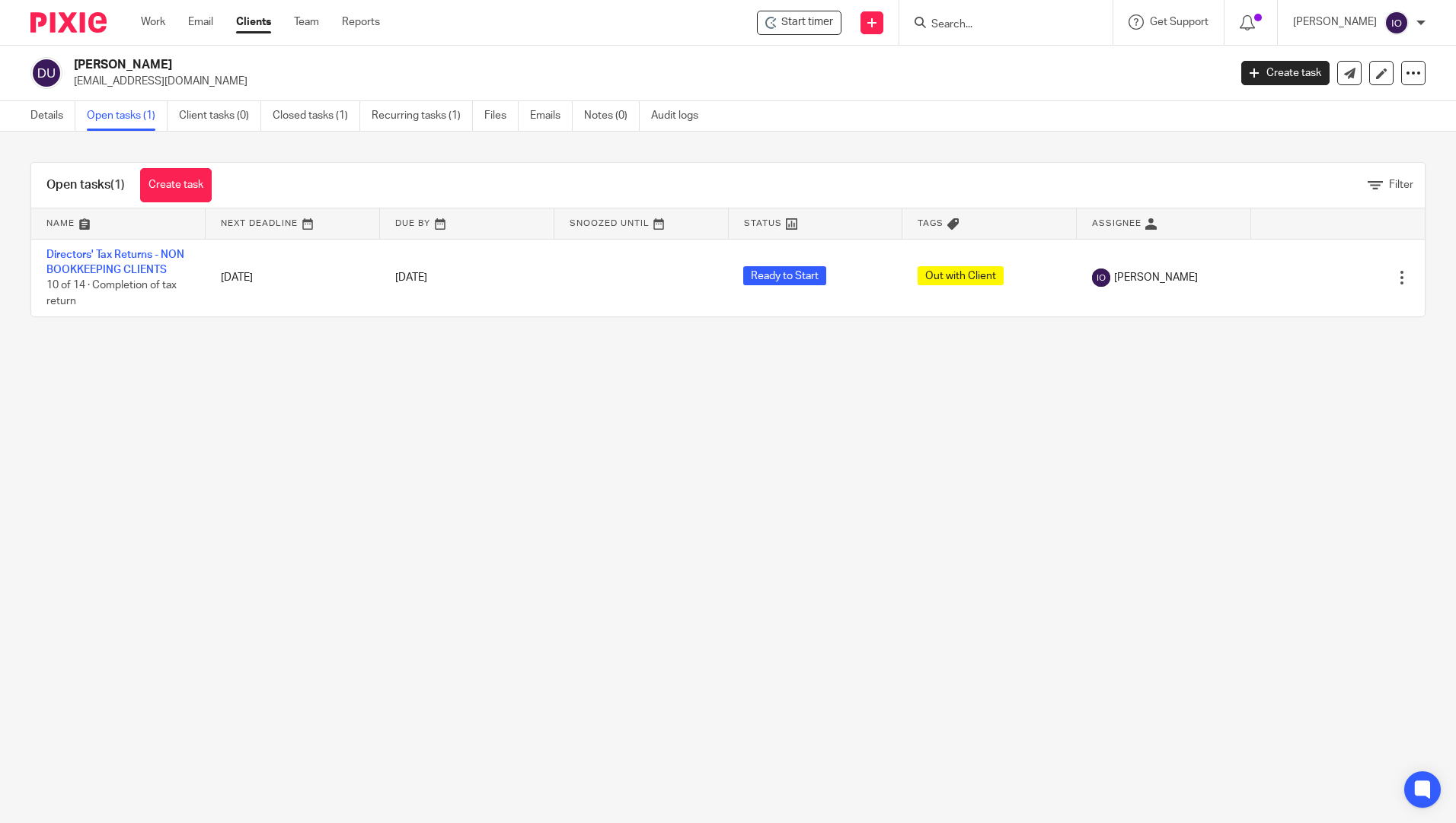
click at [974, 36] on div at bounding box center [1006, 22] width 213 height 45
click at [959, 23] on input "Search" at bounding box center [999, 25] width 137 height 14
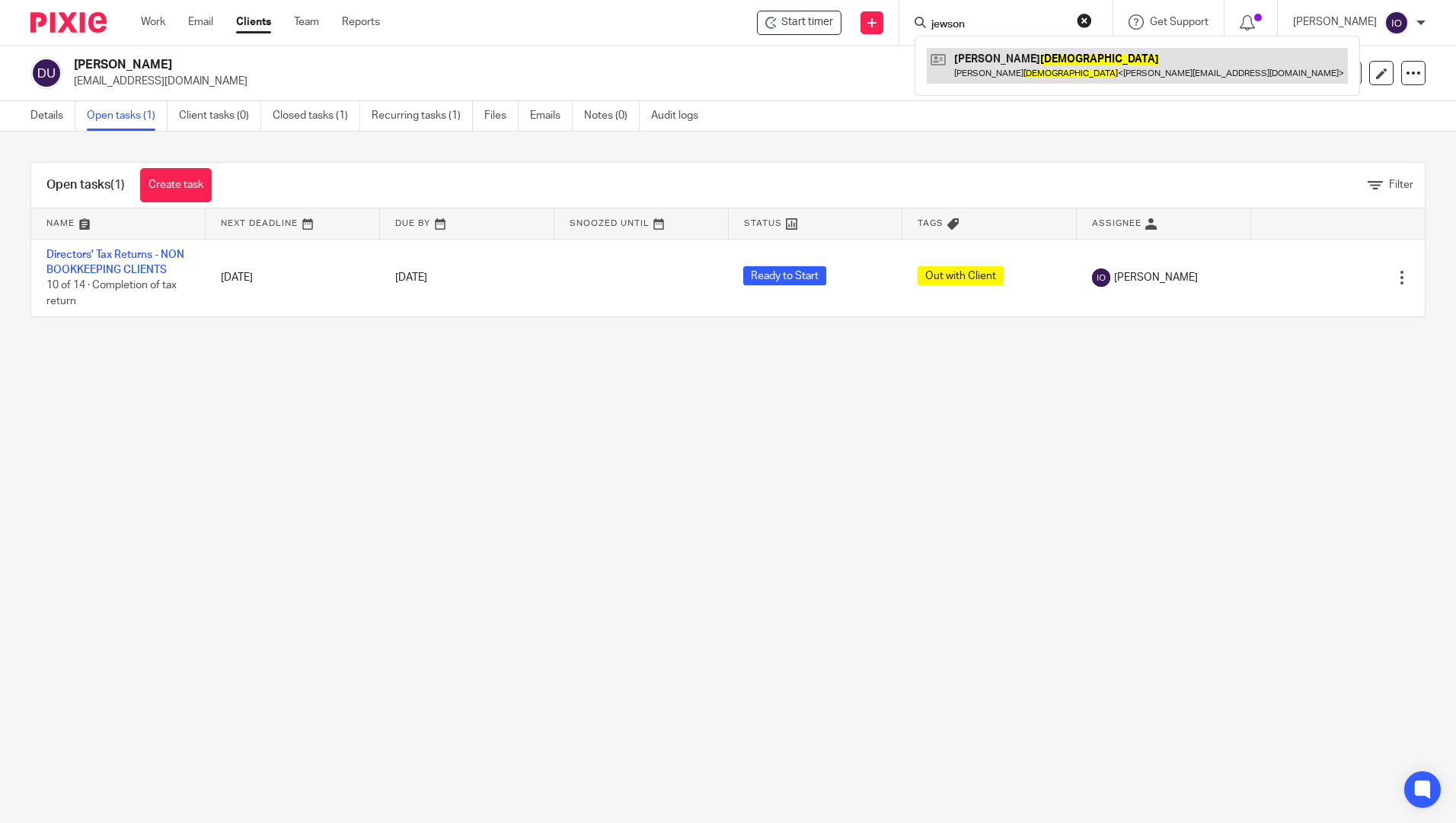
type input "jewson"
click at [982, 57] on link at bounding box center [1137, 66] width 421 height 35
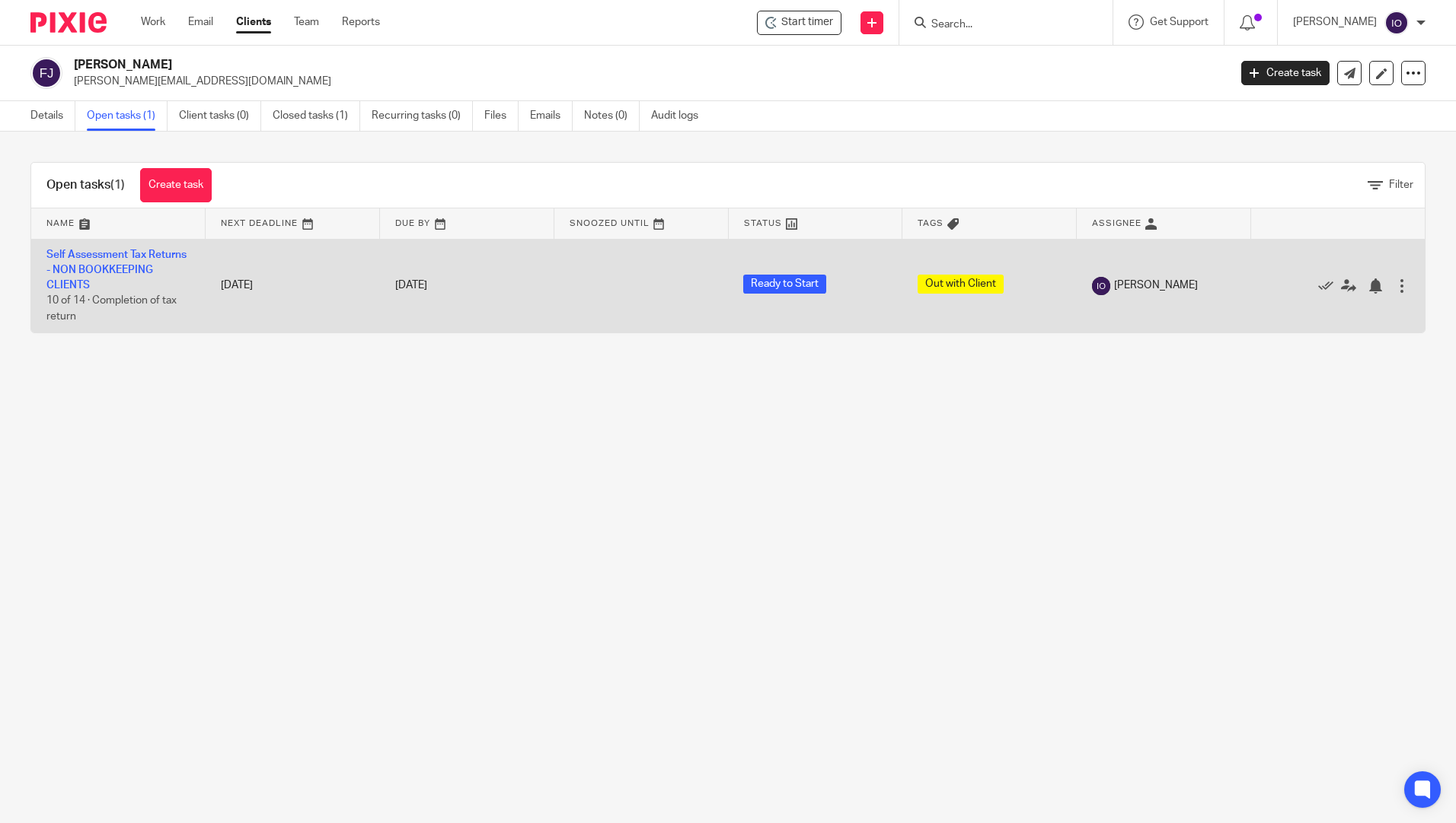
click at [78, 277] on td "Self Assessment Tax Returns - NON BOOKKEEPING CLIENTS 10 of 14 · Completion of …" at bounding box center [118, 286] width 174 height 93
click at [88, 281] on link "Self Assessment Tax Returns - NON BOOKKEEPING CLIENTS" at bounding box center [116, 271] width 140 height 42
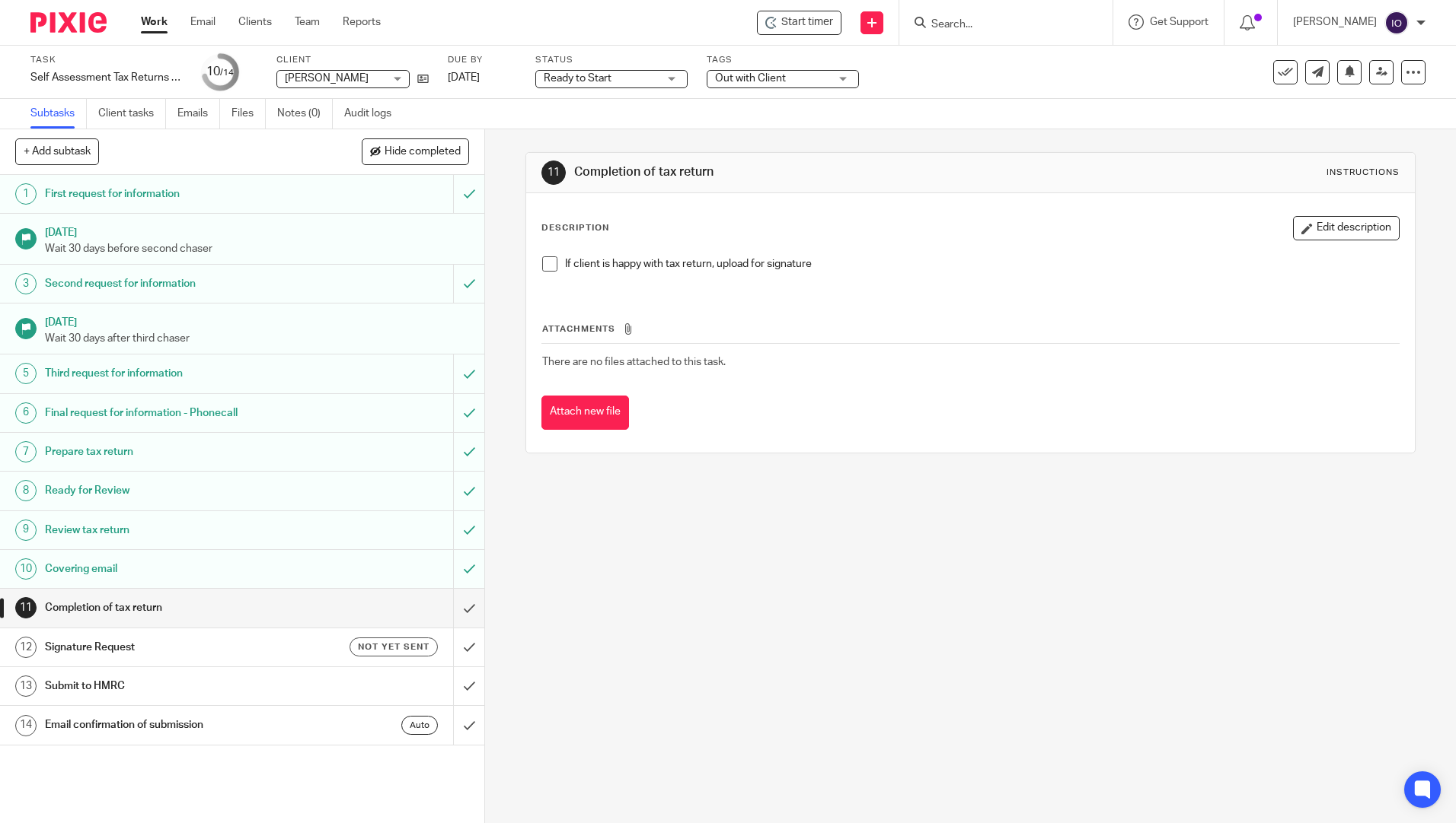
click at [55, 564] on h1 "Covering email" at bounding box center [176, 569] width 262 height 23
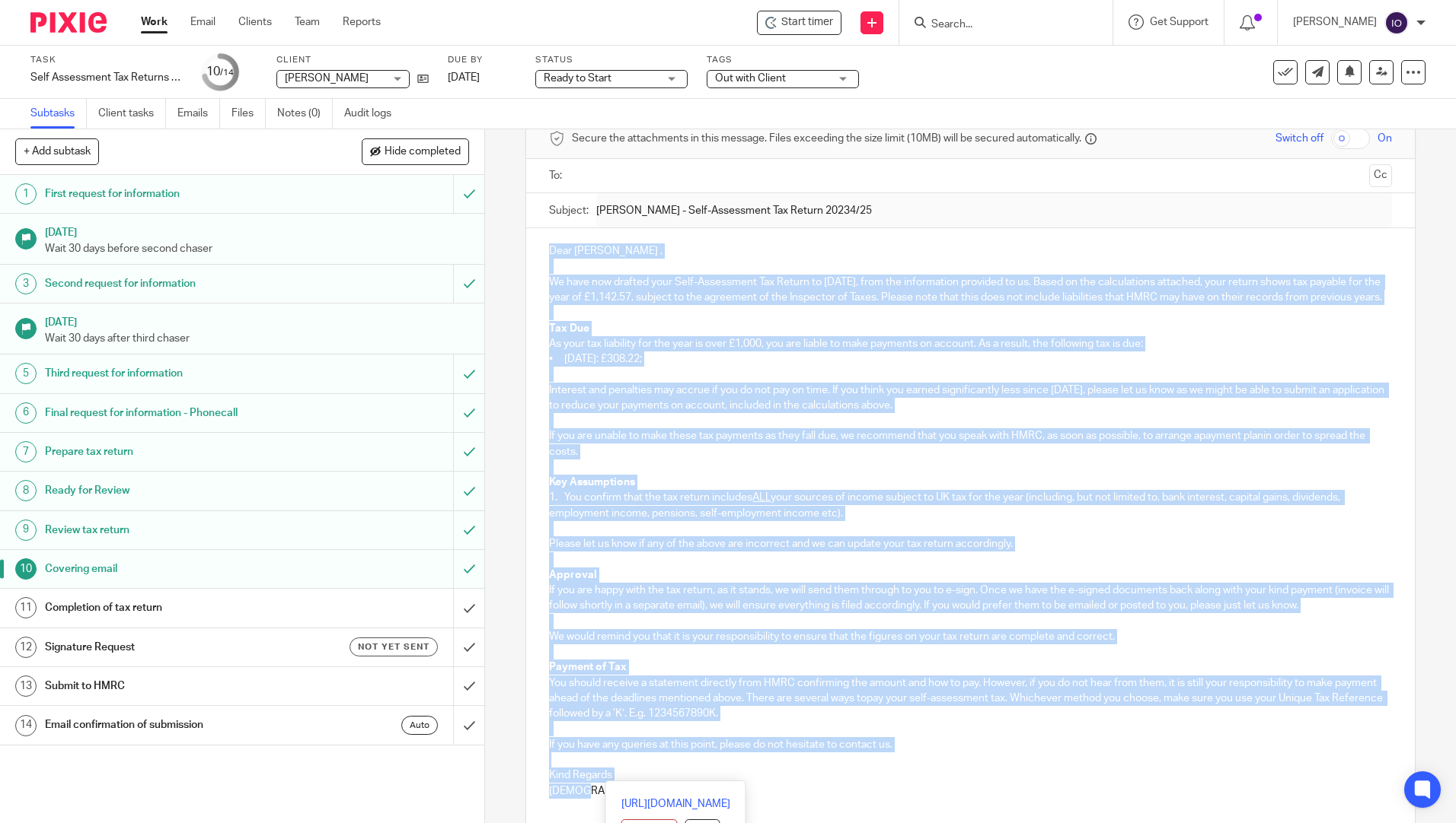
scroll to position [212, 0]
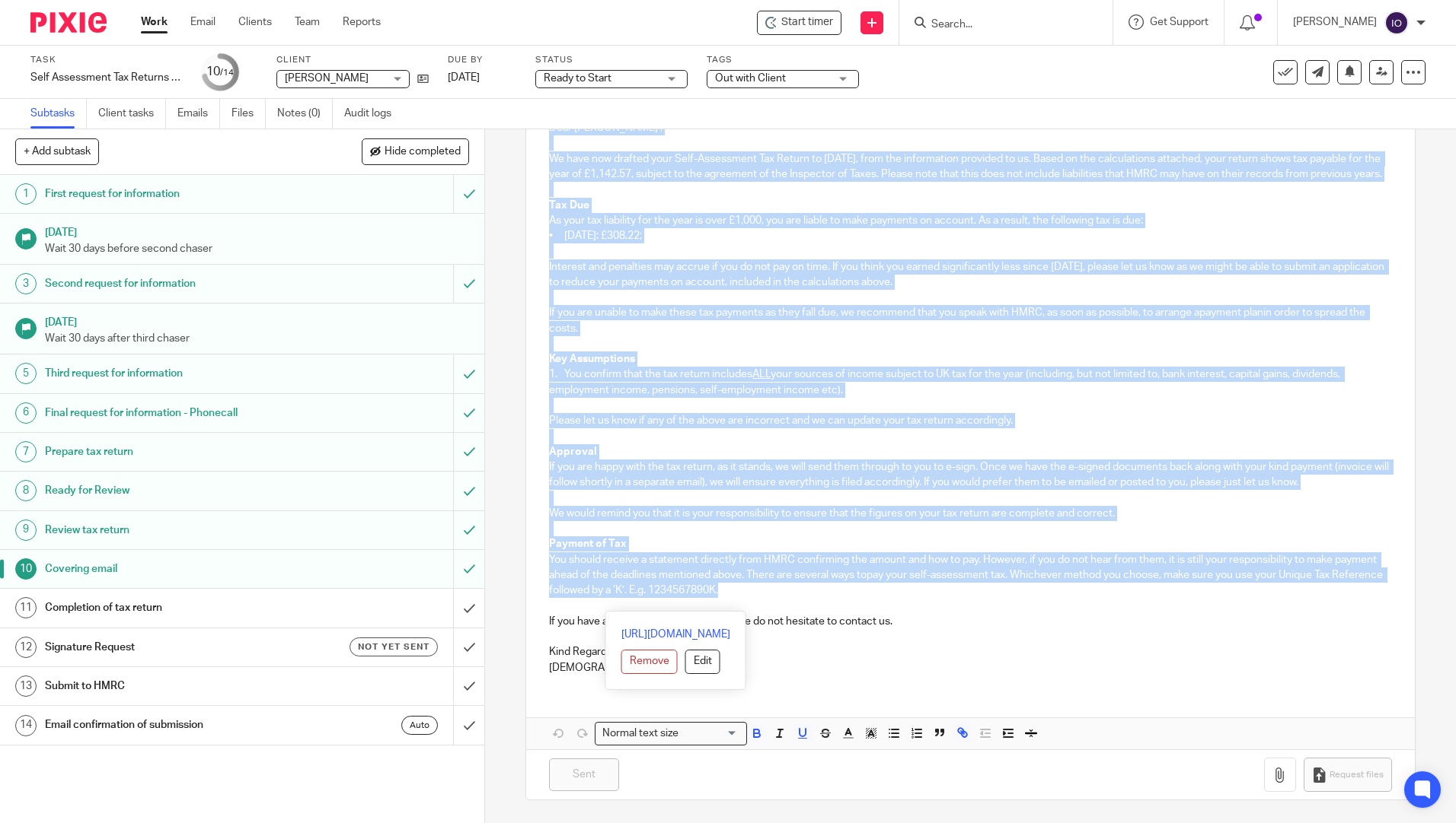
drag, startPoint x: 544, startPoint y: 320, endPoint x: 1338, endPoint y: 594, distance: 839.9
click at [1338, 594] on div "Dear Fiona , We have now drafted your Self-Assessment Tax Return to 5 April 202…" at bounding box center [969, 396] width 888 height 582
copy div "Dear Fiona , We have now drafted your Self-Assessment Tax Return to 5 April 202…"
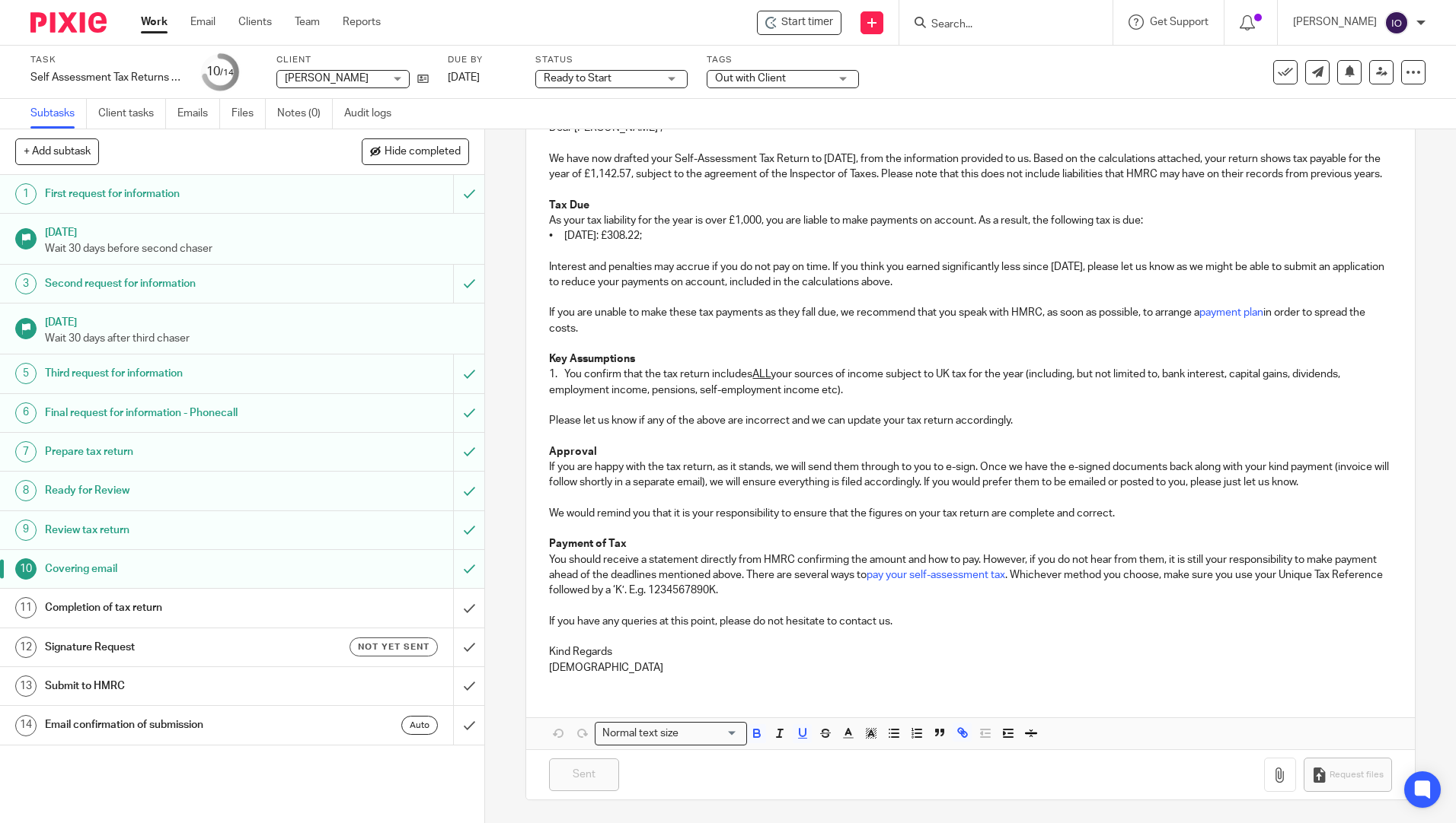
click at [960, 13] on form at bounding box center [1011, 23] width 162 height 19
click at [960, 19] on input "Search" at bounding box center [999, 25] width 137 height 14
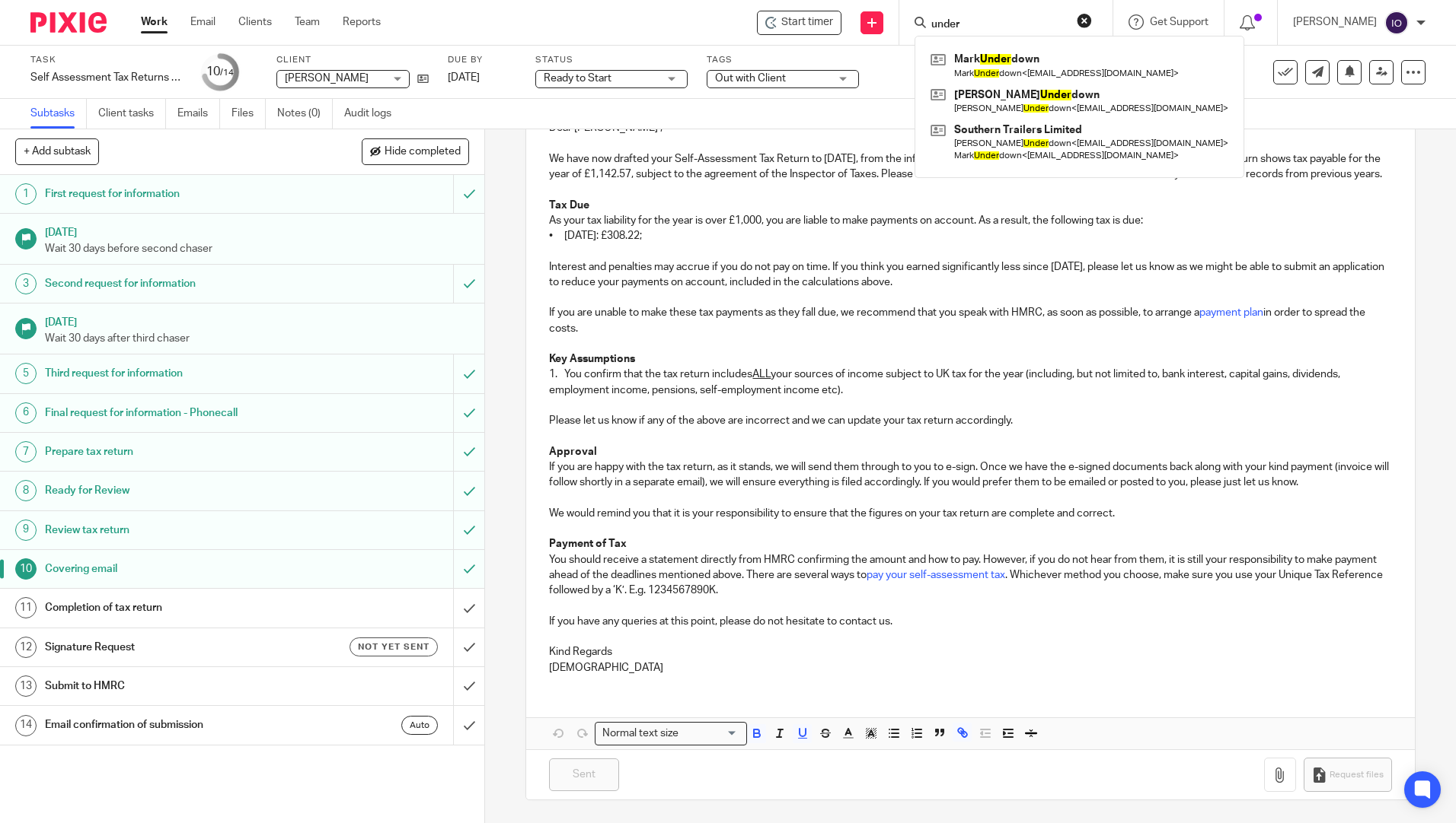
type input "under"
click at [1019, 90] on link at bounding box center [1079, 101] width 305 height 35
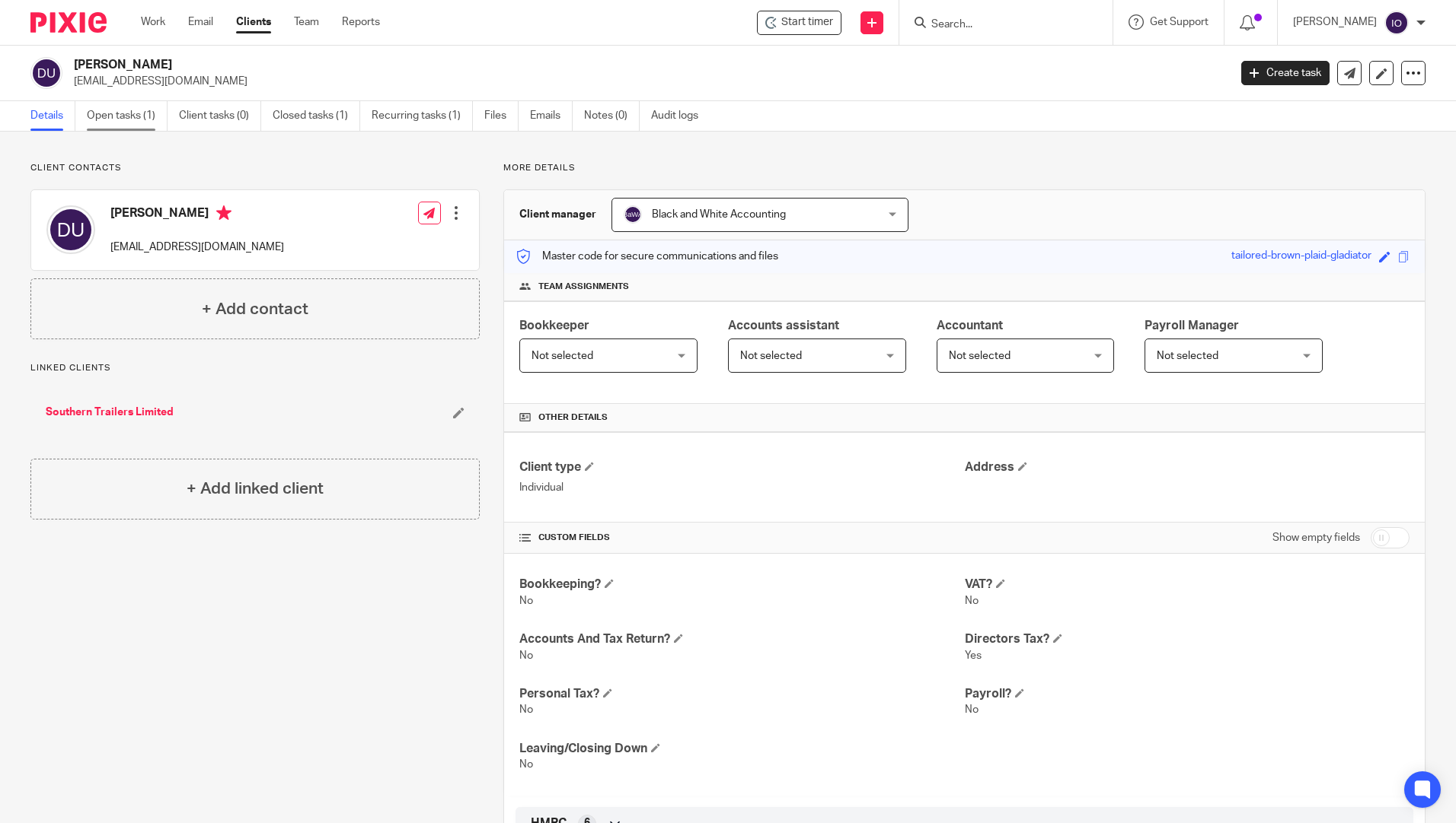
click at [116, 115] on link "Open tasks (1)" at bounding box center [128, 116] width 81 height 30
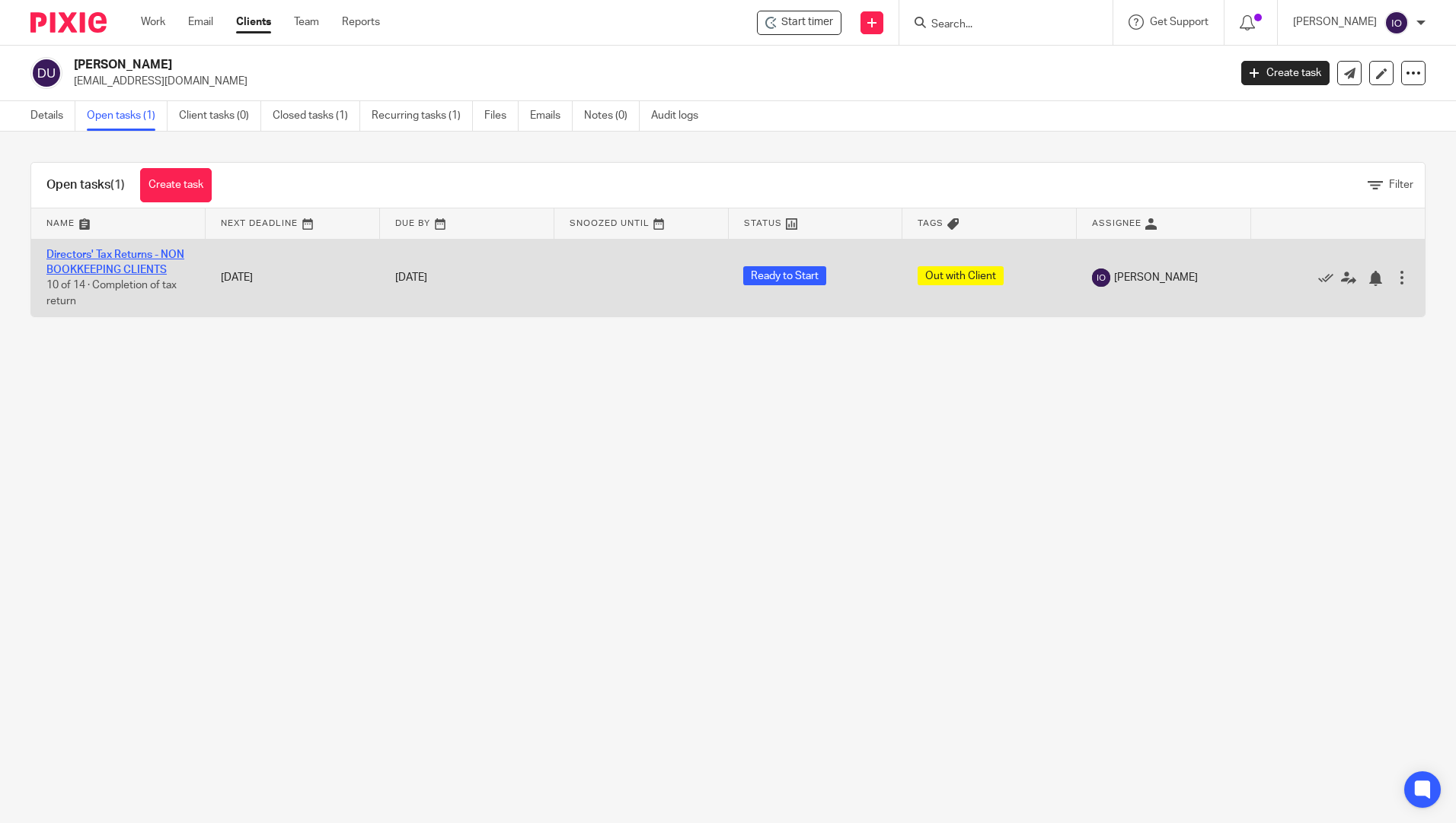
click at [115, 257] on link "Directors' Tax Returns - NON BOOKKEEPING CLIENTS" at bounding box center [115, 262] width 138 height 25
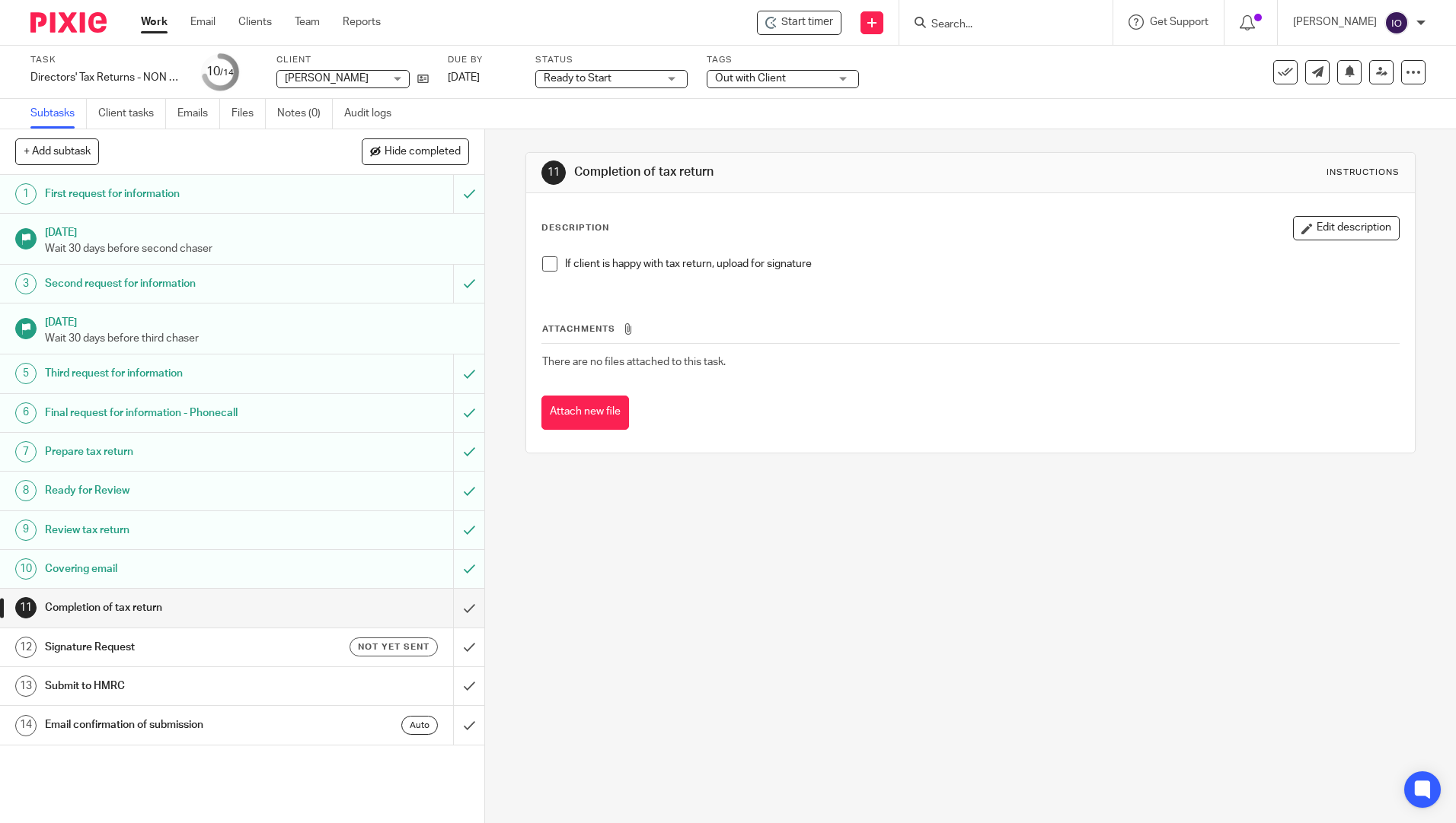
click at [90, 569] on h1 "Covering email" at bounding box center [176, 569] width 262 height 23
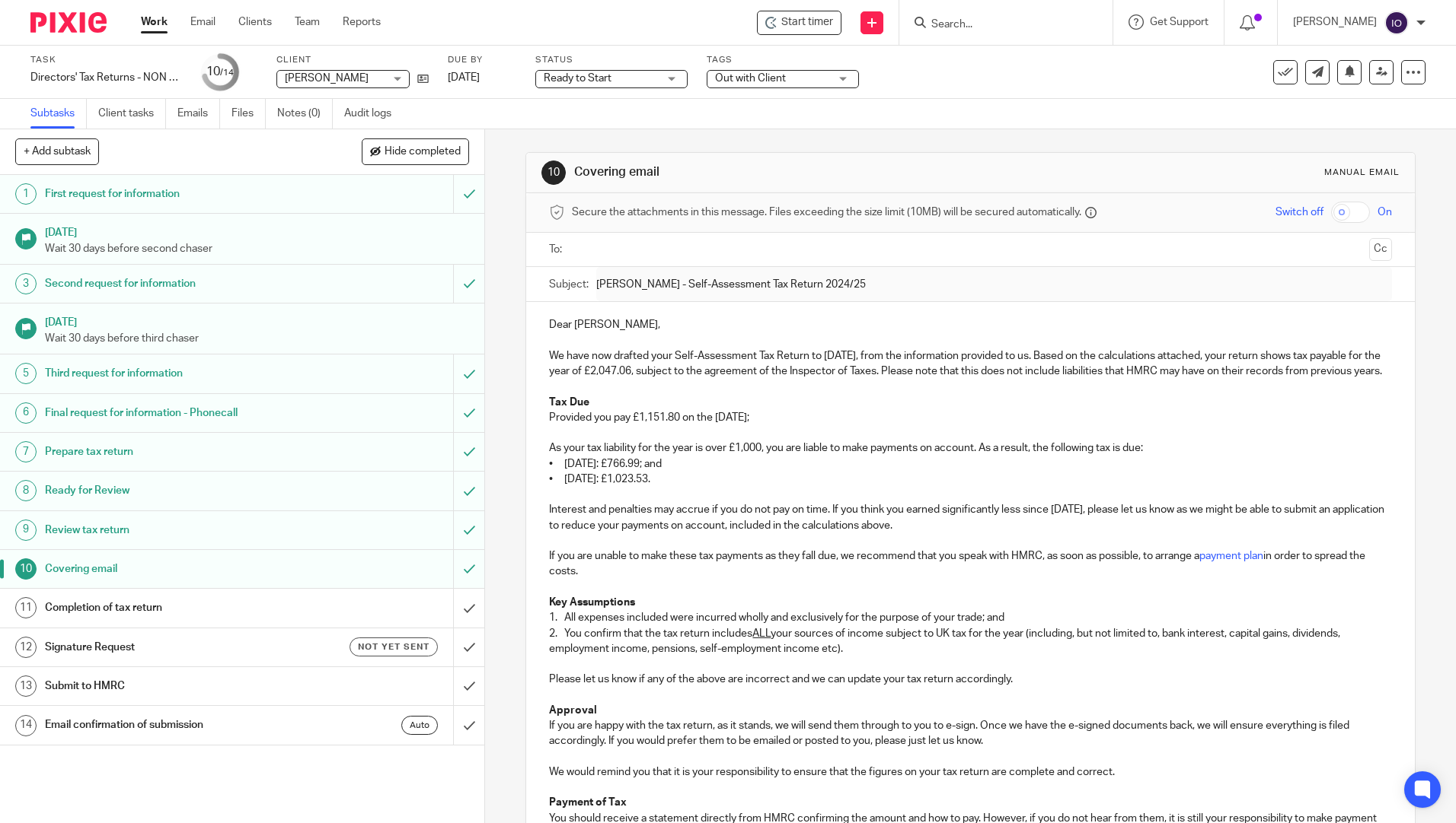
click at [618, 251] on input "text" at bounding box center [969, 250] width 785 height 18
click at [122, 114] on link "Client tasks" at bounding box center [132, 113] width 68 height 30
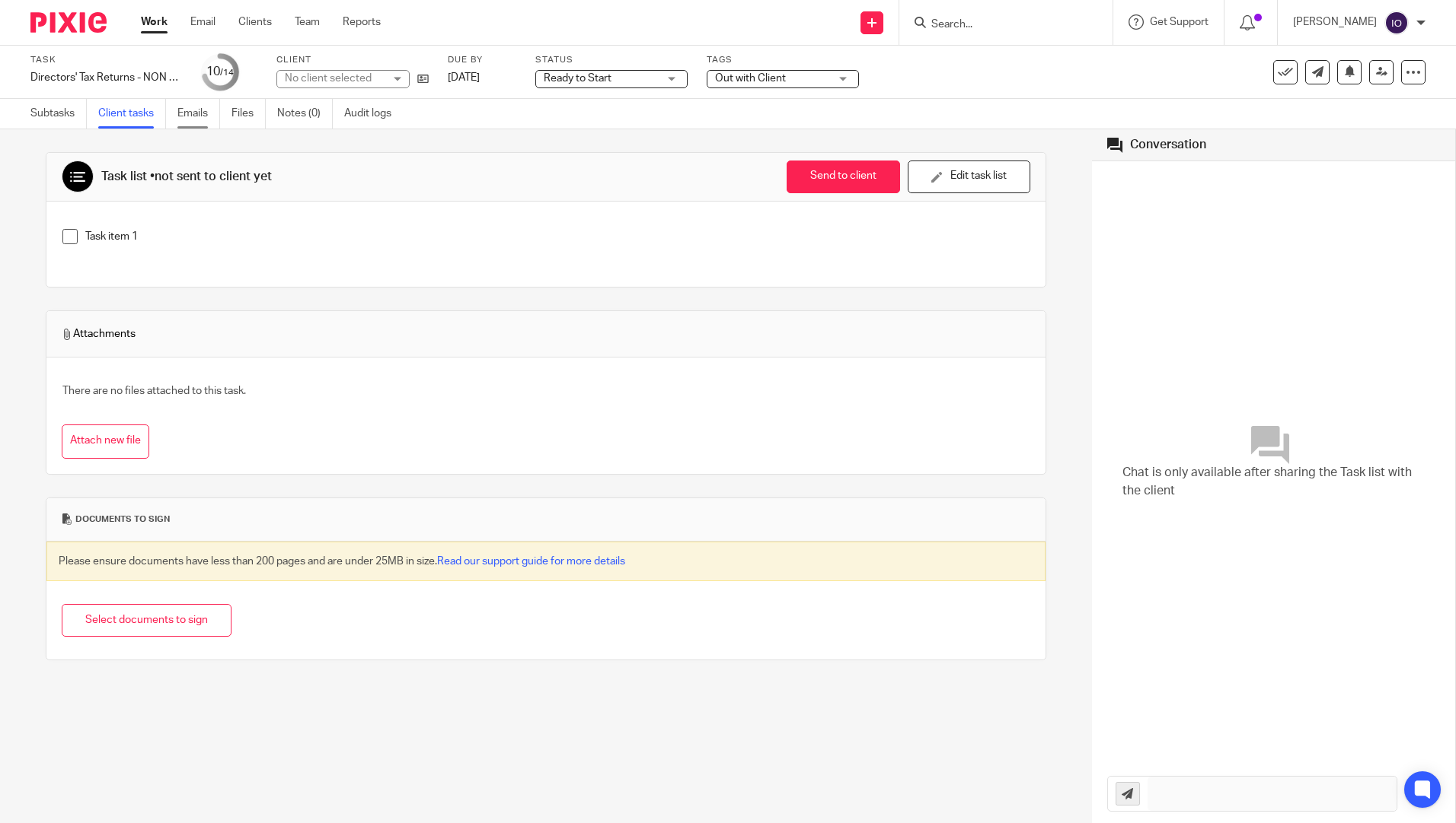
click at [181, 108] on link "Emails" at bounding box center [199, 113] width 42 height 30
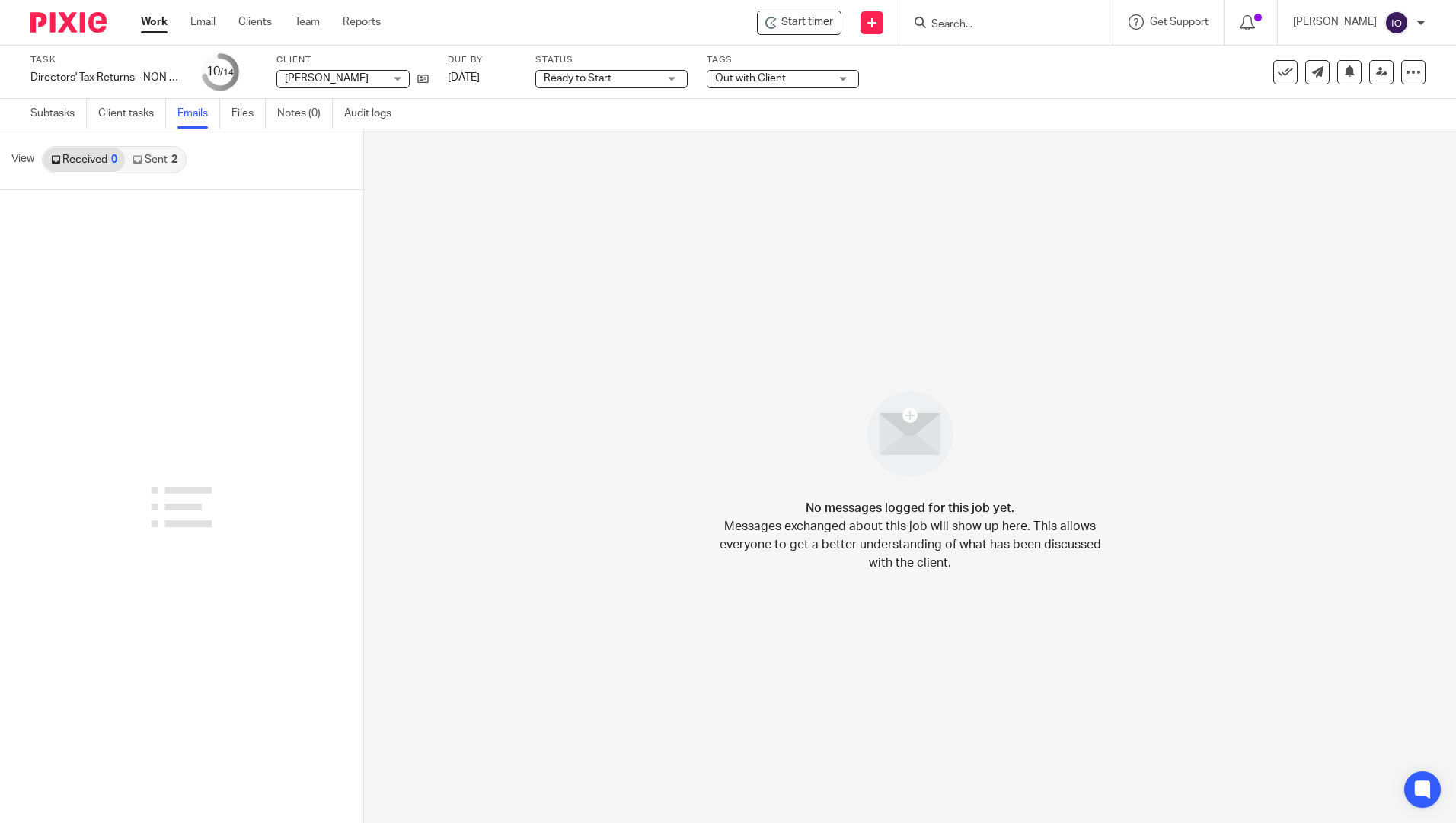
click at [154, 155] on link "Sent 2" at bounding box center [154, 160] width 59 height 25
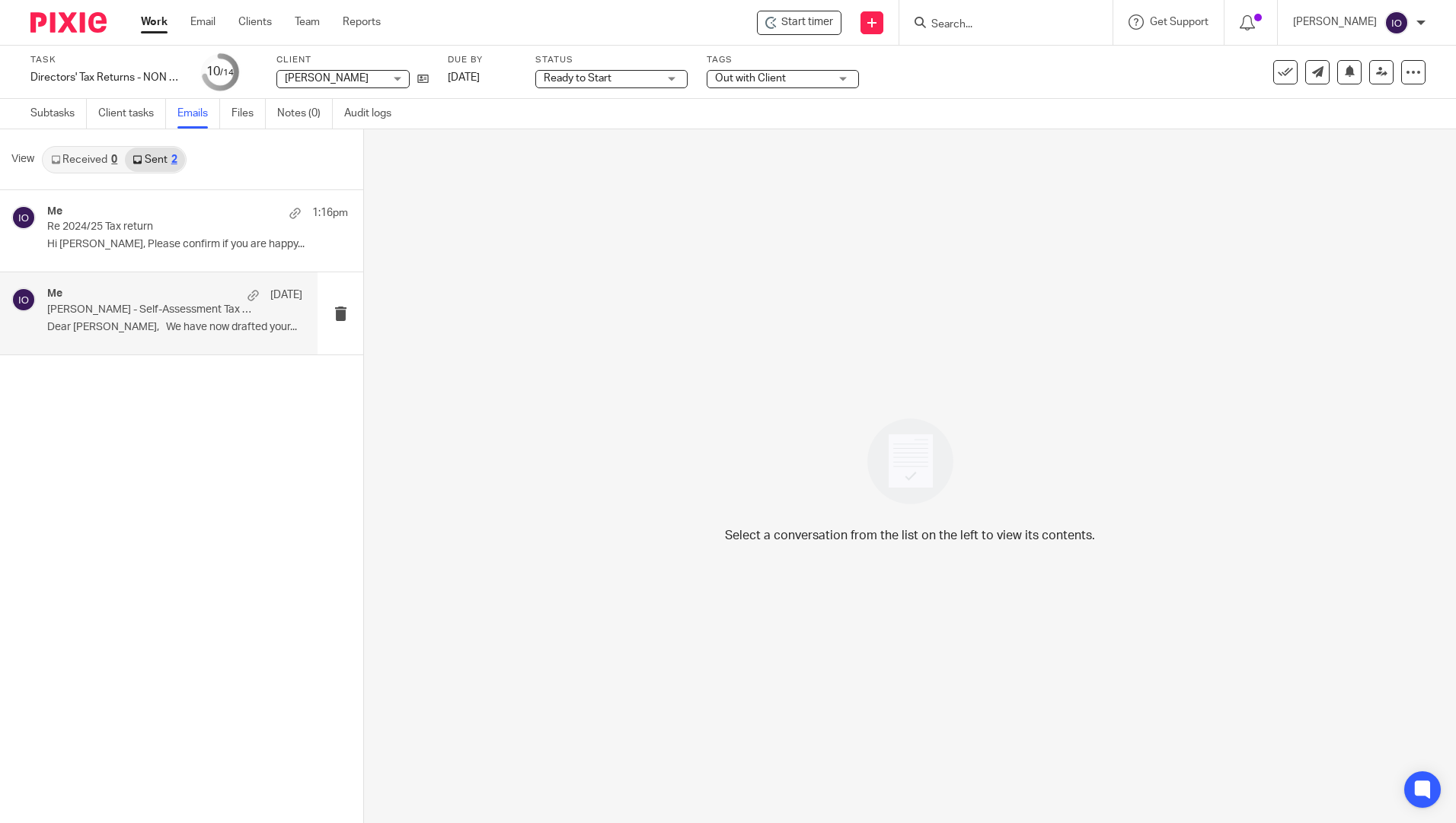
click at [97, 309] on p "Debbie Underdown - Self-Assessment Tax Return 2024/25" at bounding box center [150, 310] width 204 height 13
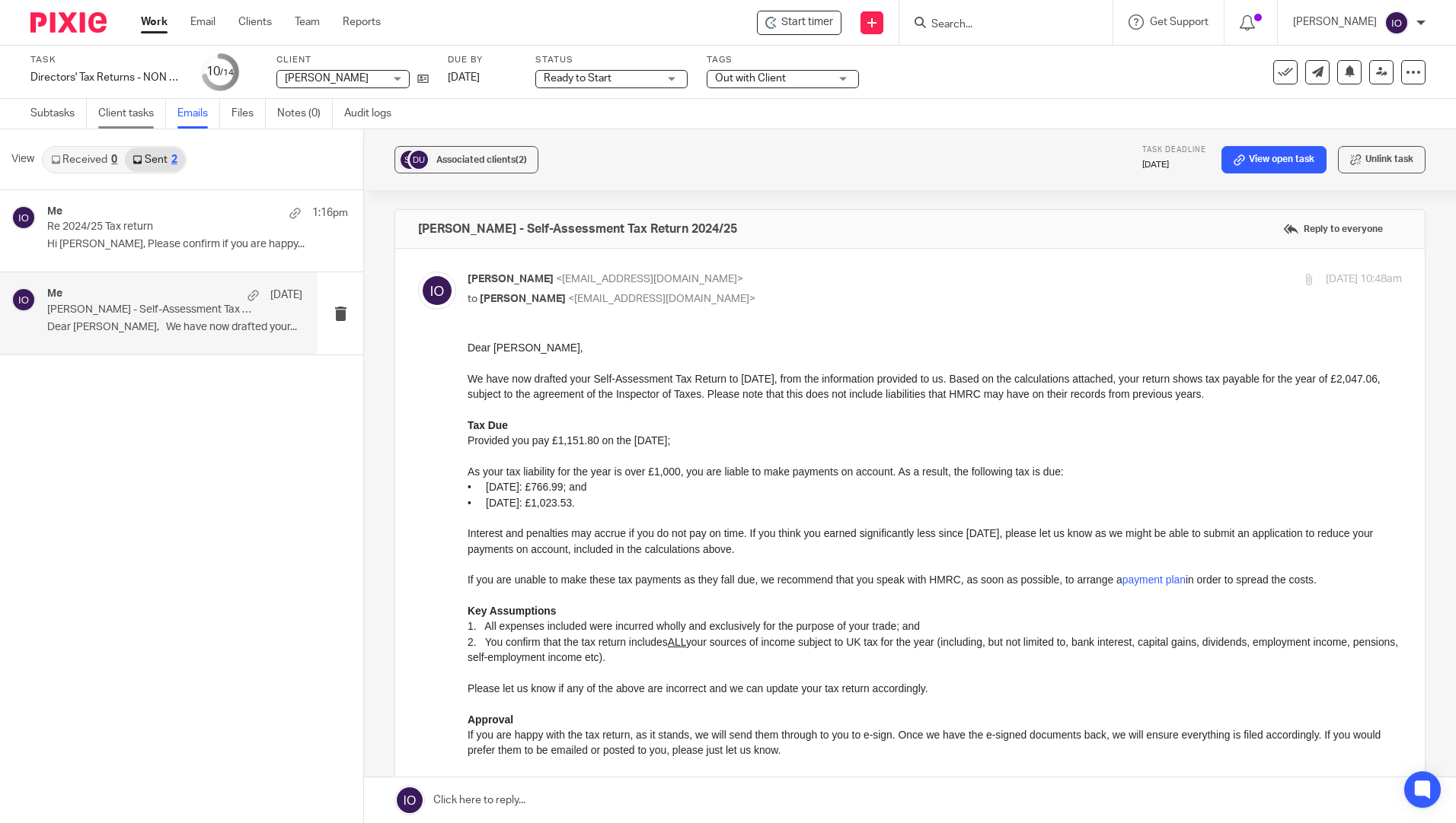
click at [121, 108] on link "Client tasks" at bounding box center [132, 113] width 68 height 30
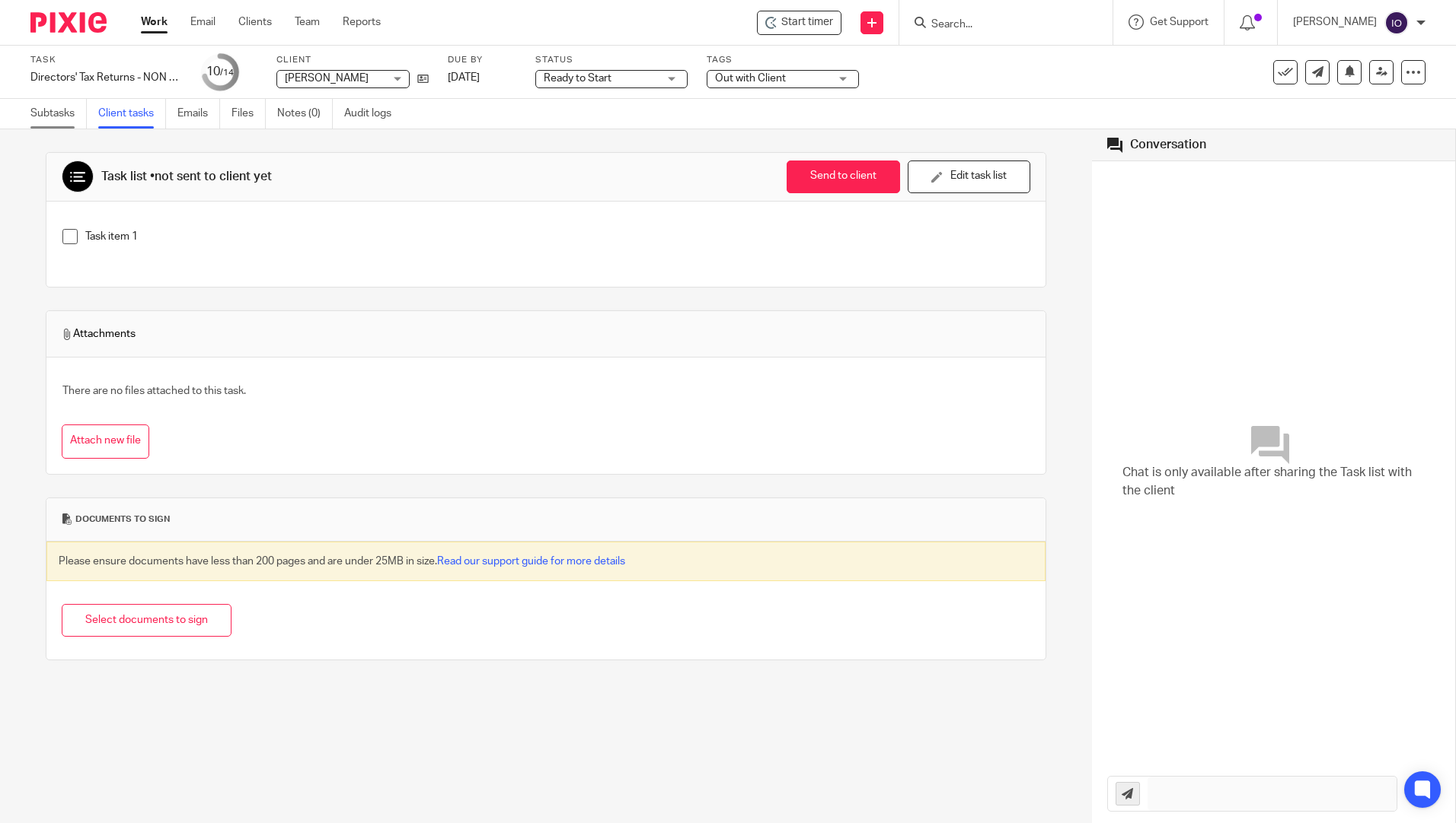
click at [55, 121] on link "Subtasks" at bounding box center [59, 113] width 56 height 30
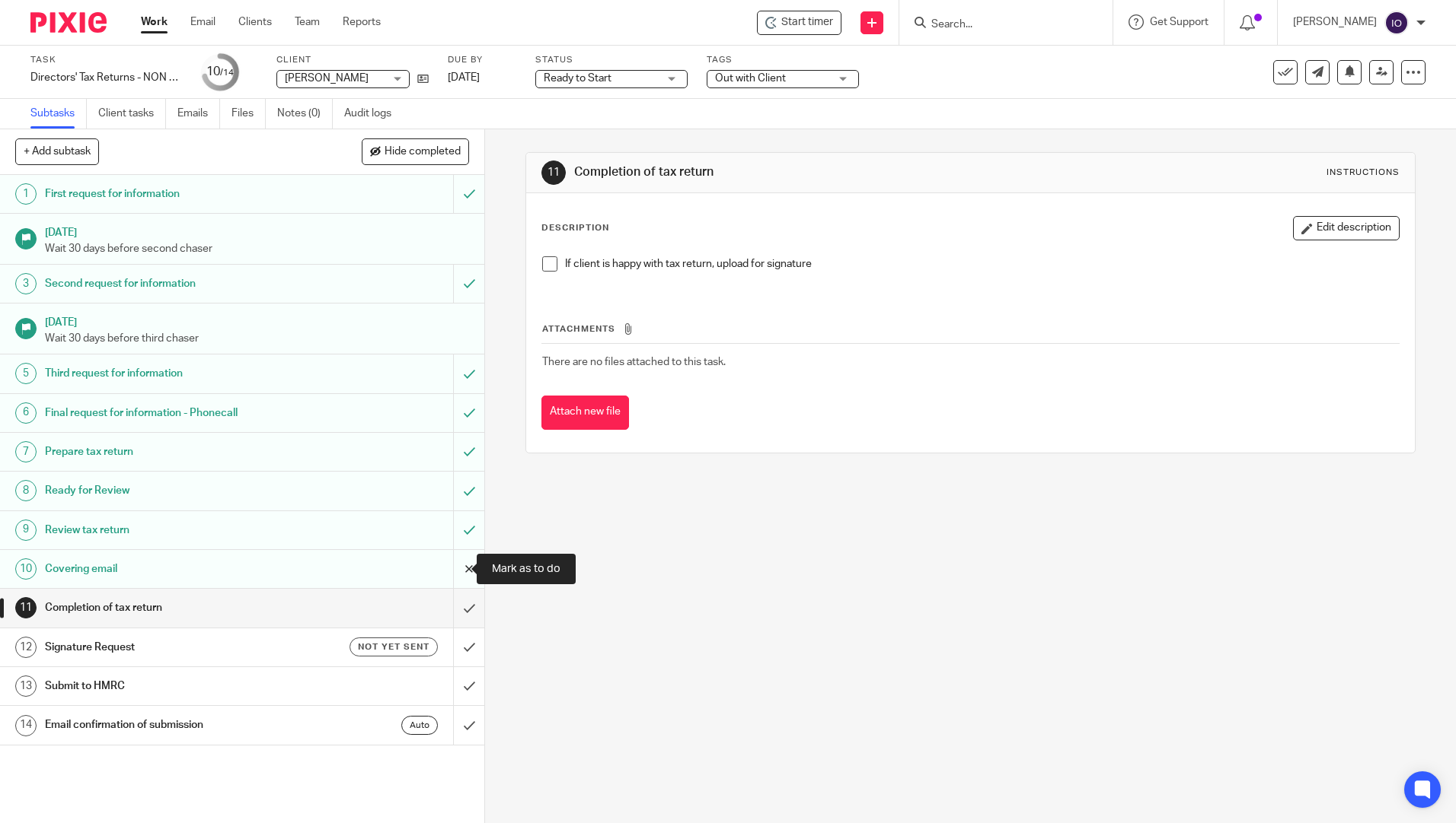
click at [453, 568] on input "submit" at bounding box center [242, 569] width 484 height 38
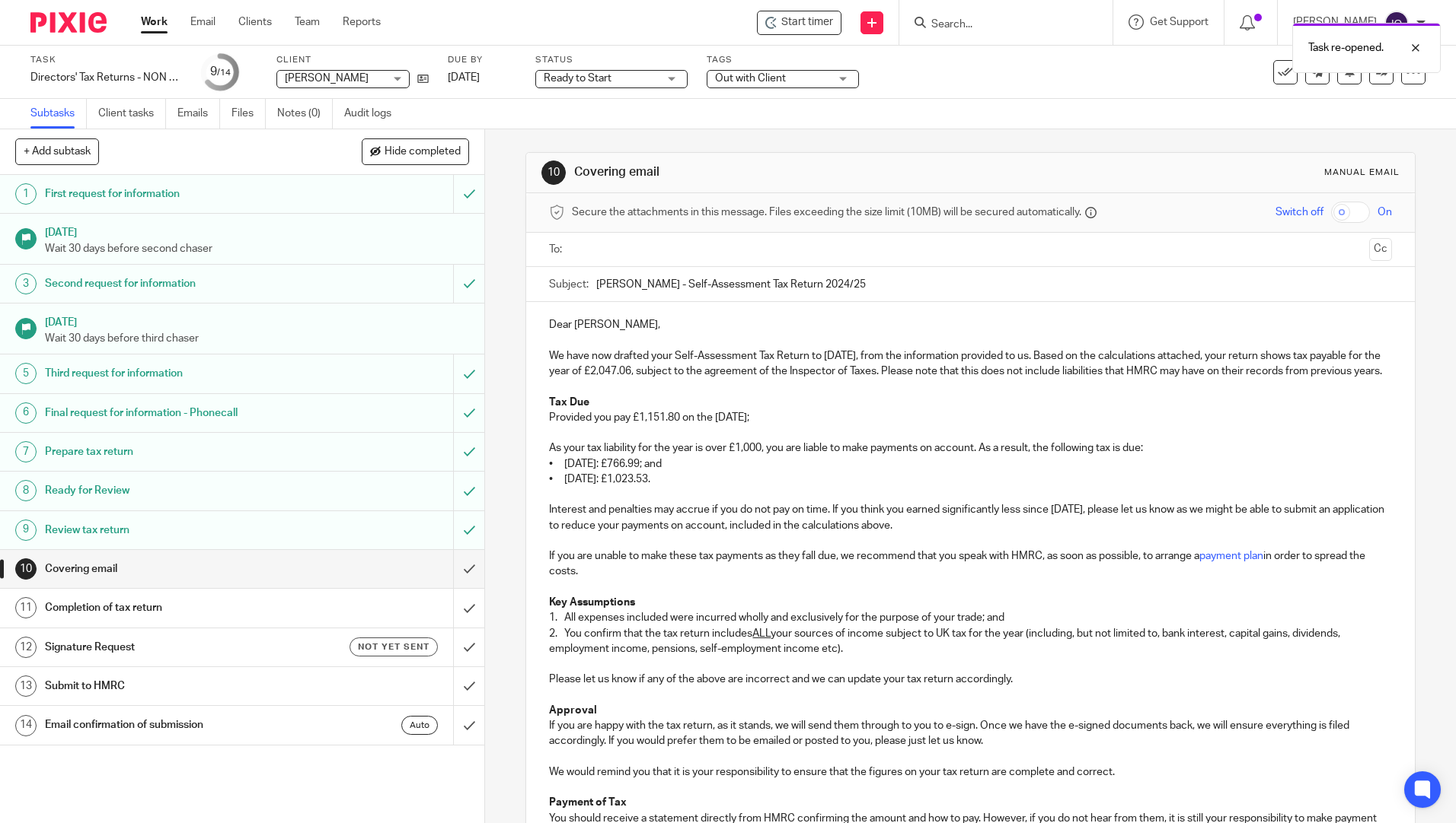
click at [625, 258] on input "text" at bounding box center [969, 250] width 785 height 18
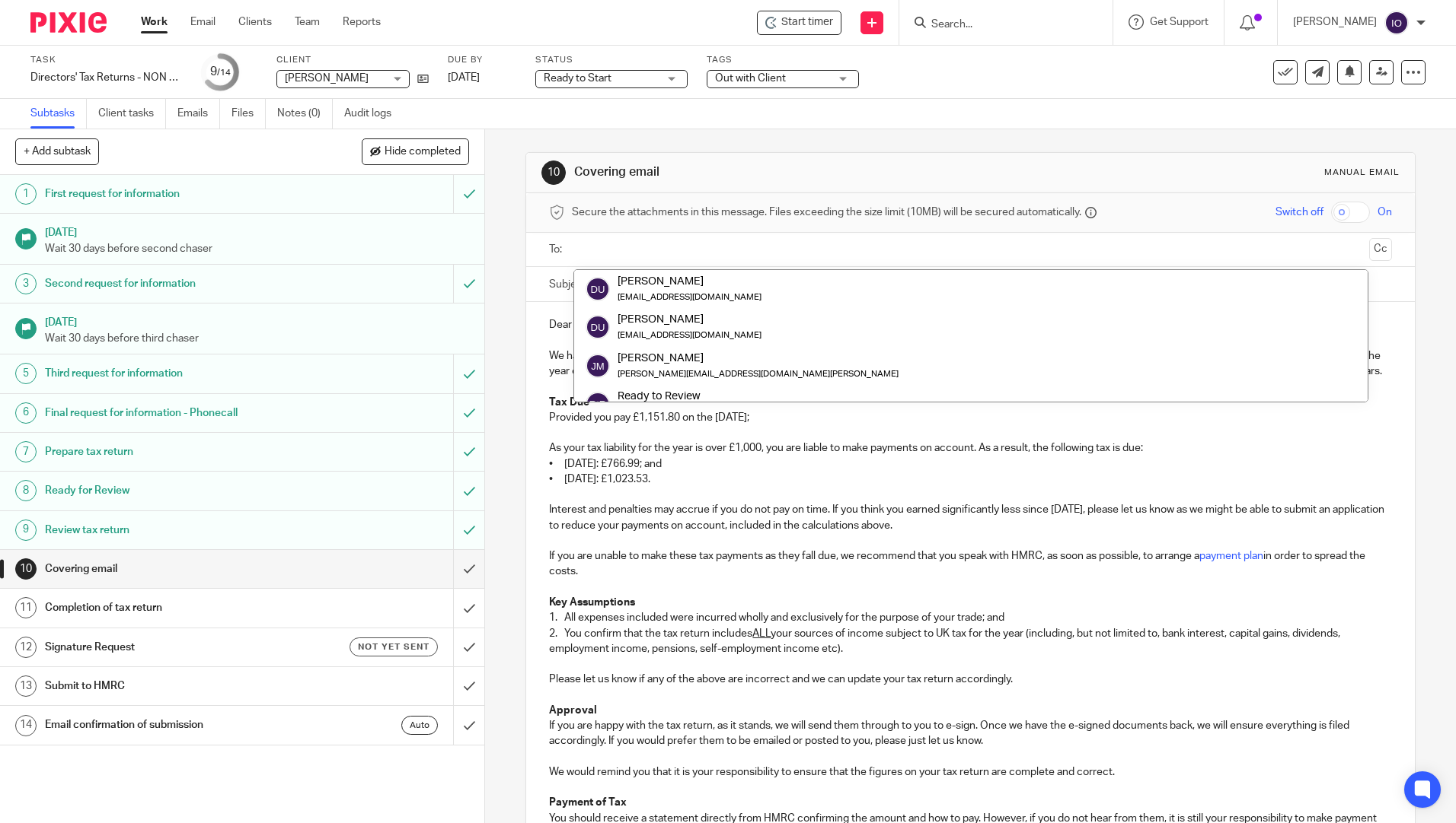
scroll to position [229, 0]
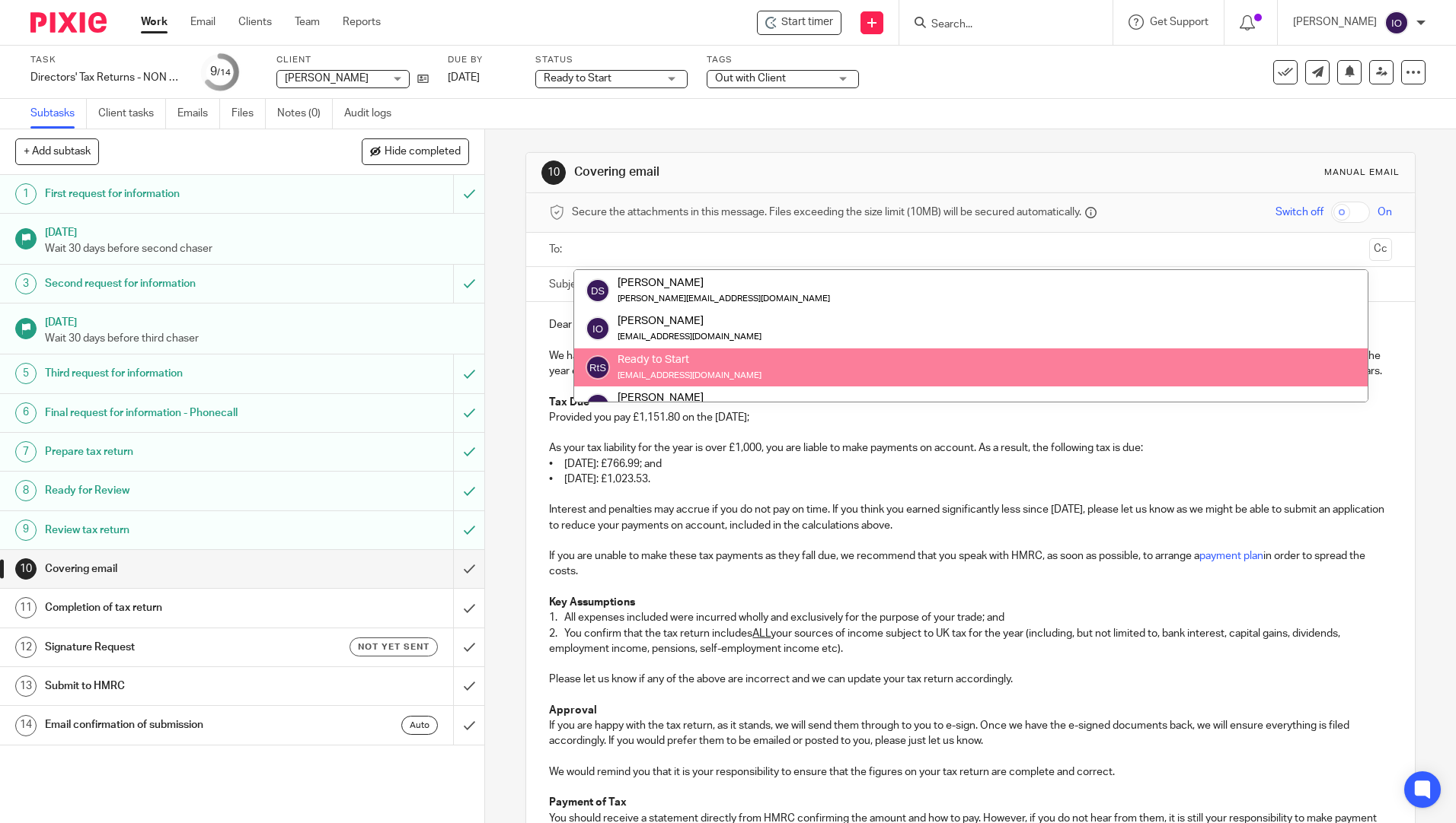
click at [778, 534] on p "Interest and penalties may accrue if you do not pay on time. If you think you e…" at bounding box center [969, 517] width 842 height 31
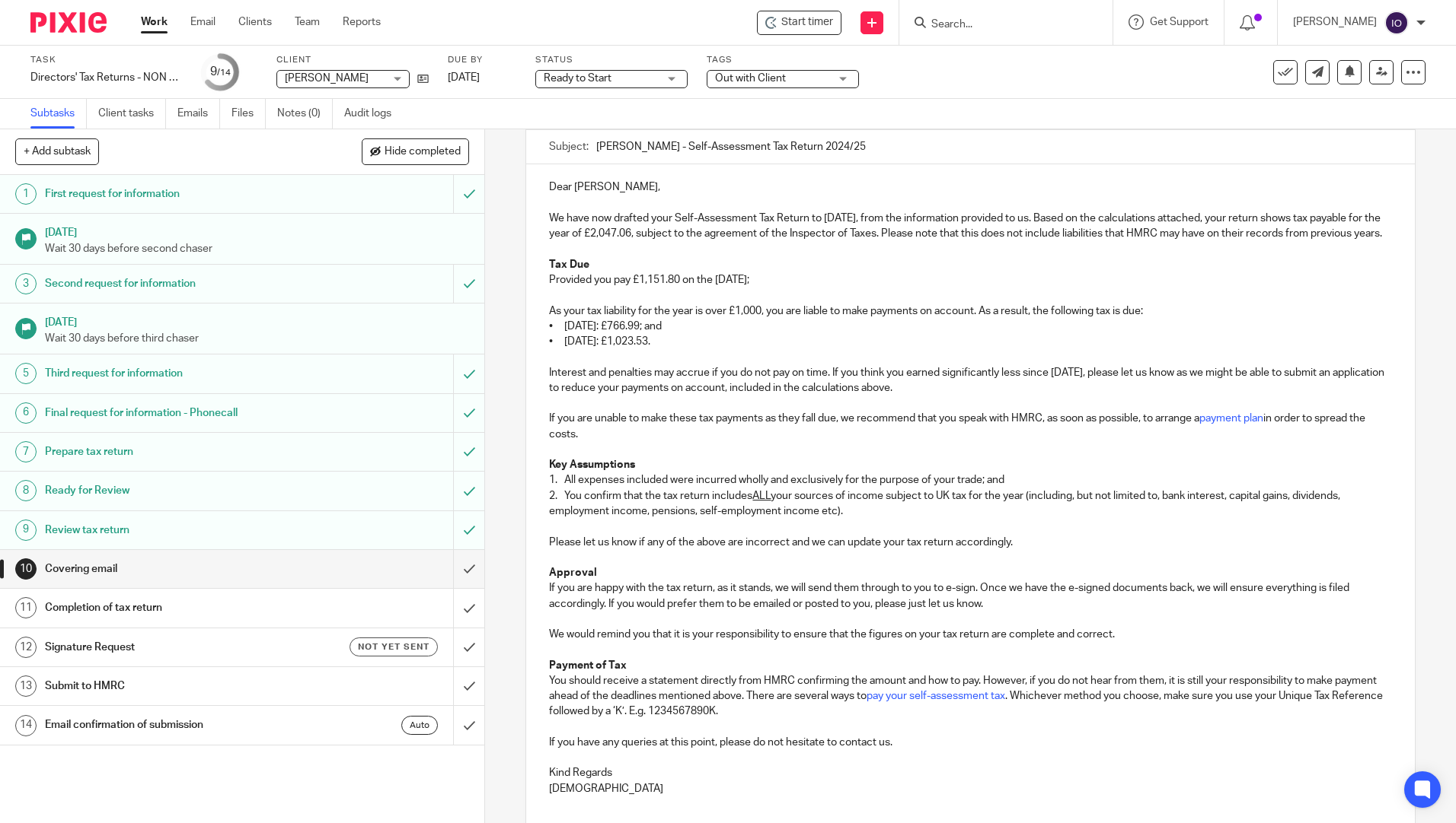
scroll to position [0, 0]
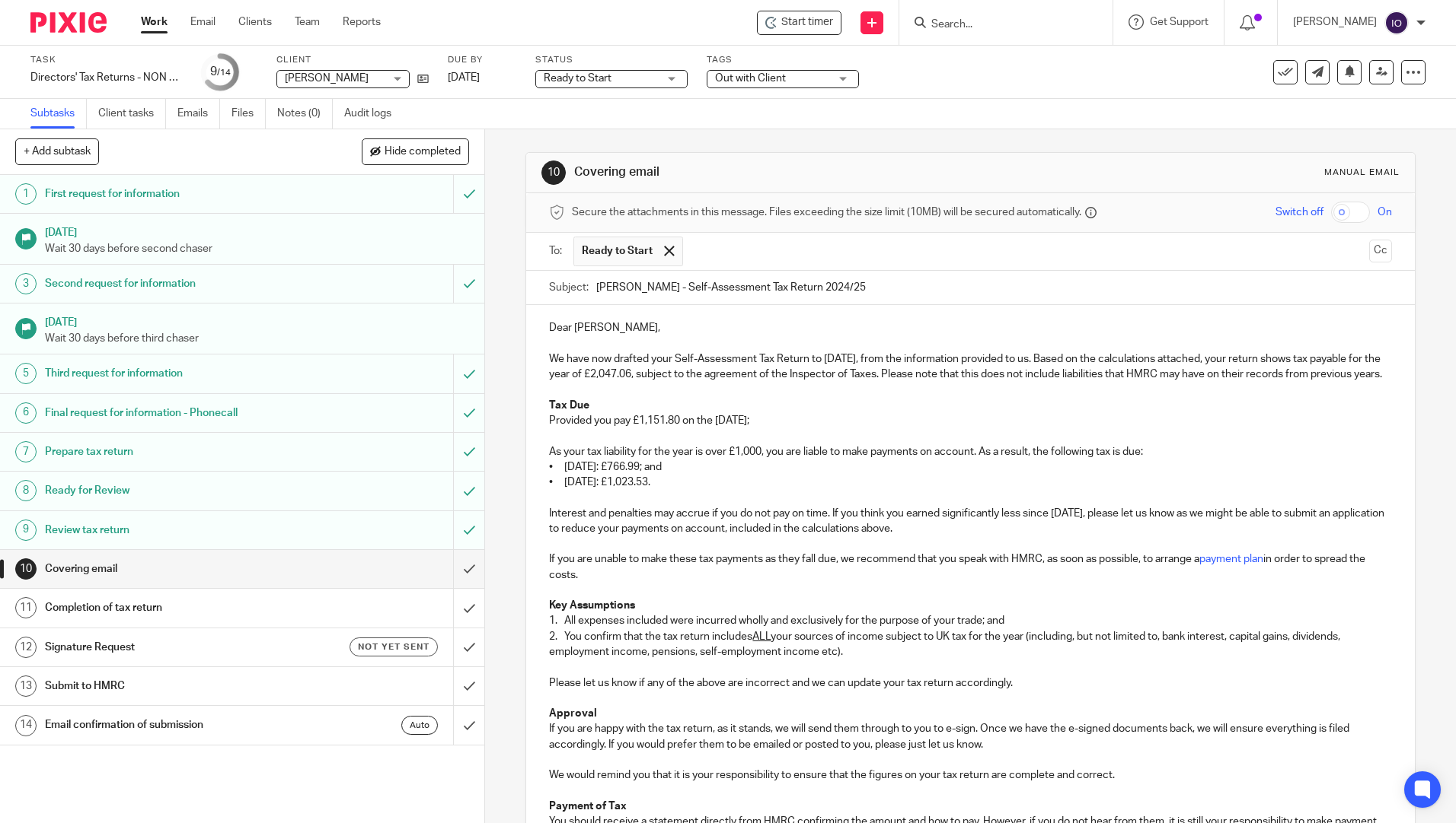
click at [663, 245] on div at bounding box center [669, 251] width 18 height 23
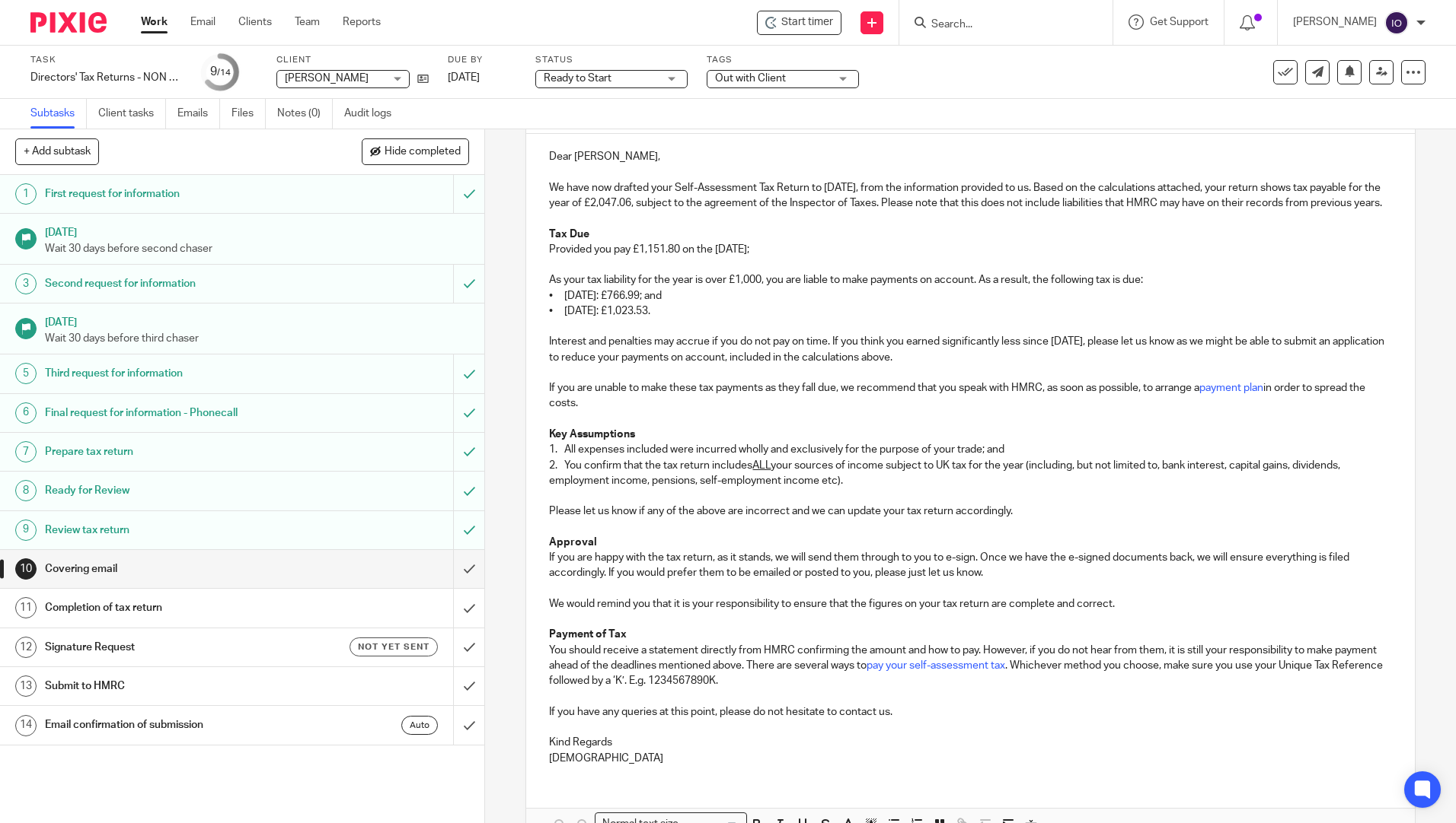
scroll to position [274, 0]
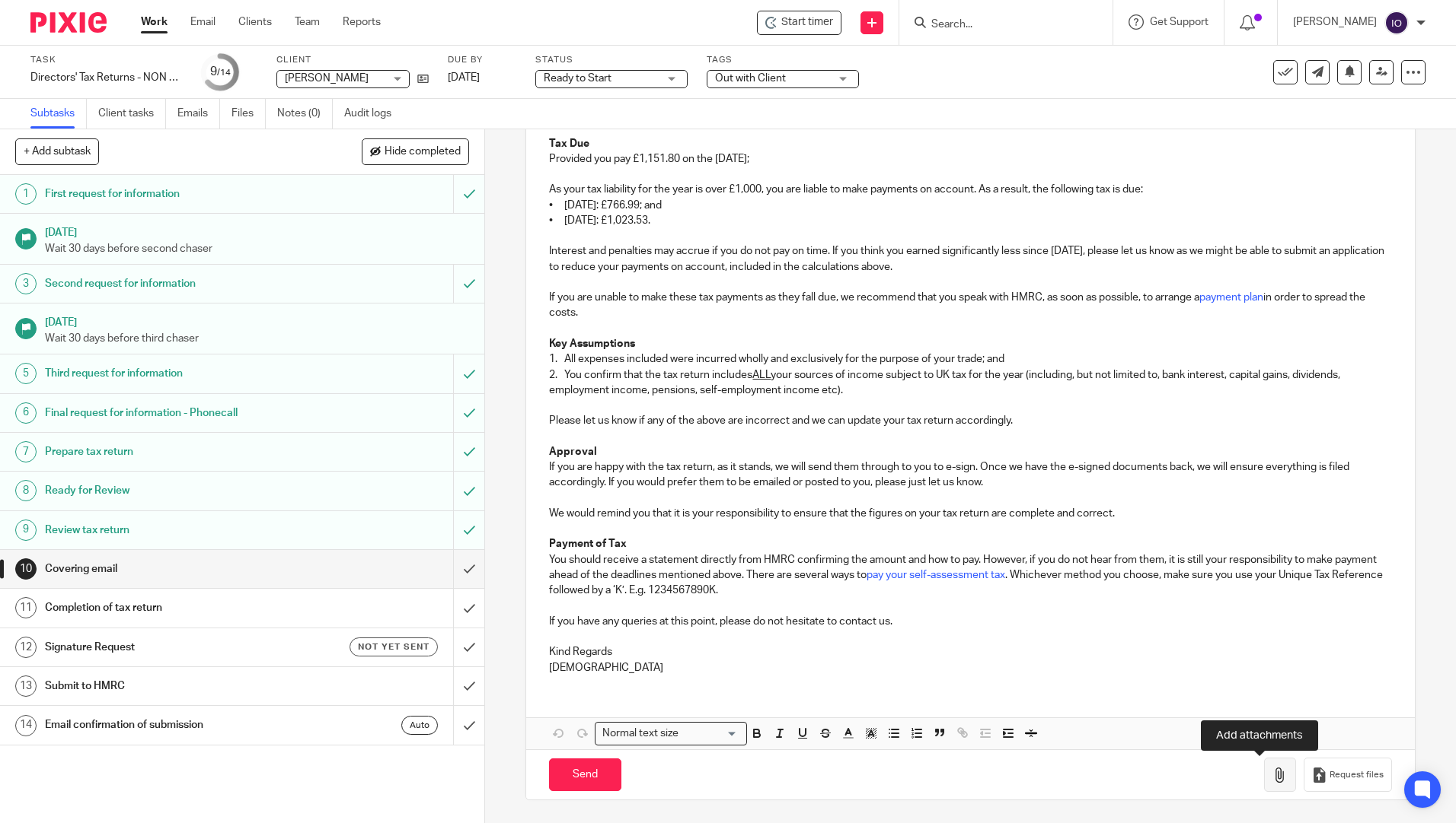
click at [1272, 778] on icon "button" at bounding box center [1279, 775] width 15 height 15
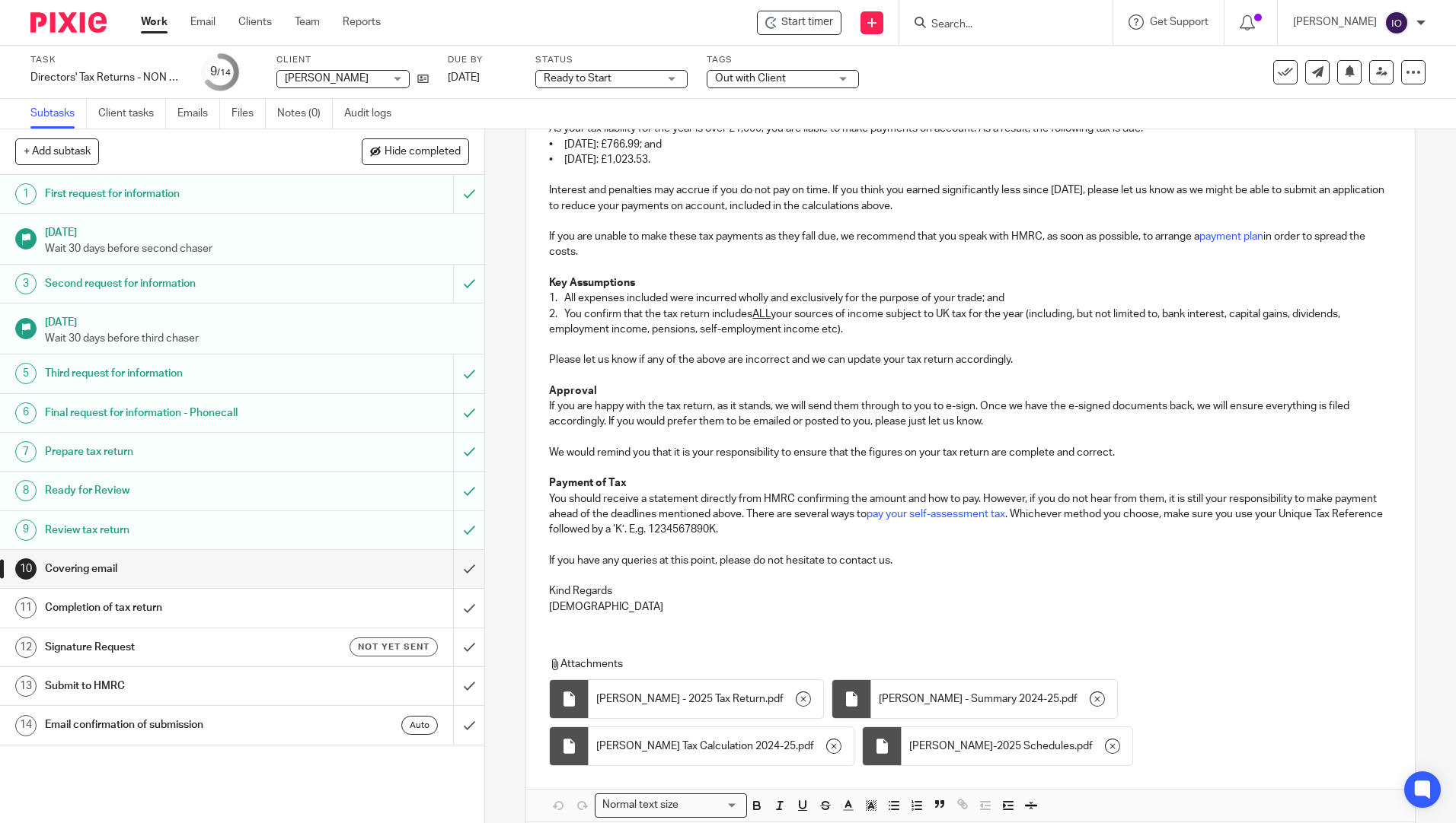
scroll to position [0, 0]
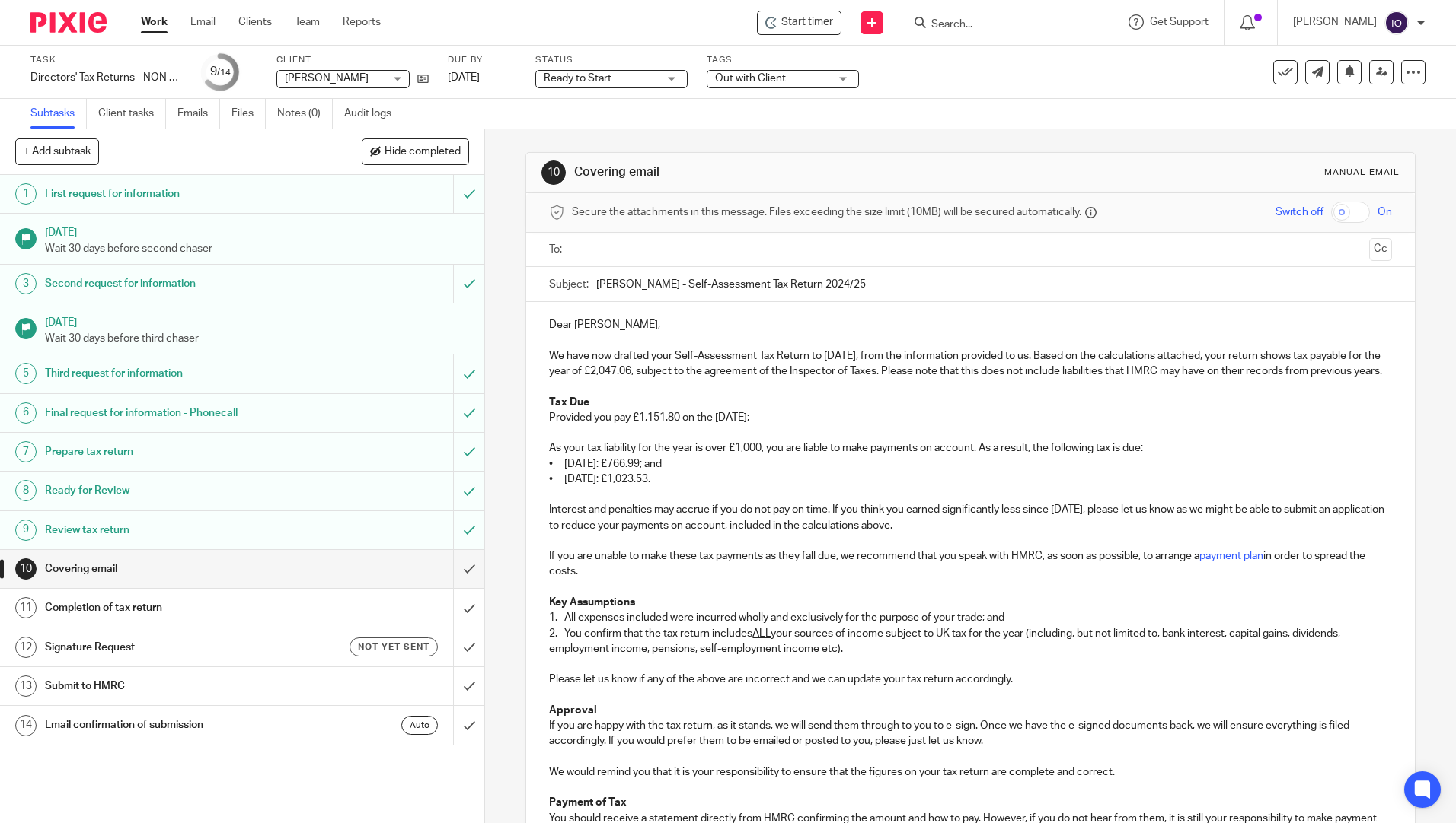
click at [608, 252] on input "text" at bounding box center [969, 250] width 785 height 18
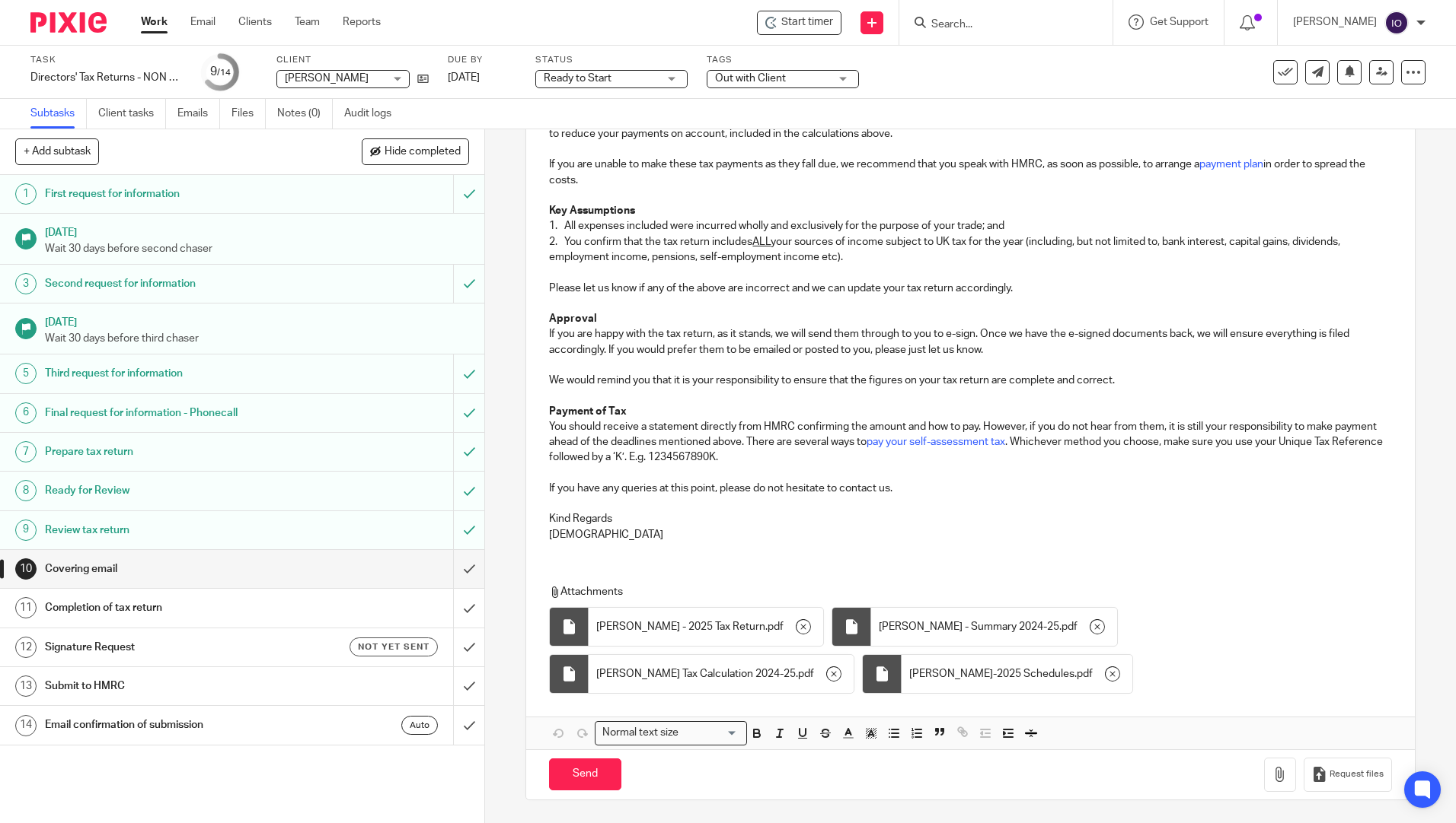
scroll to position [411, 0]
click at [582, 771] on input "Send" at bounding box center [585, 775] width 72 height 33
type input "Sent"
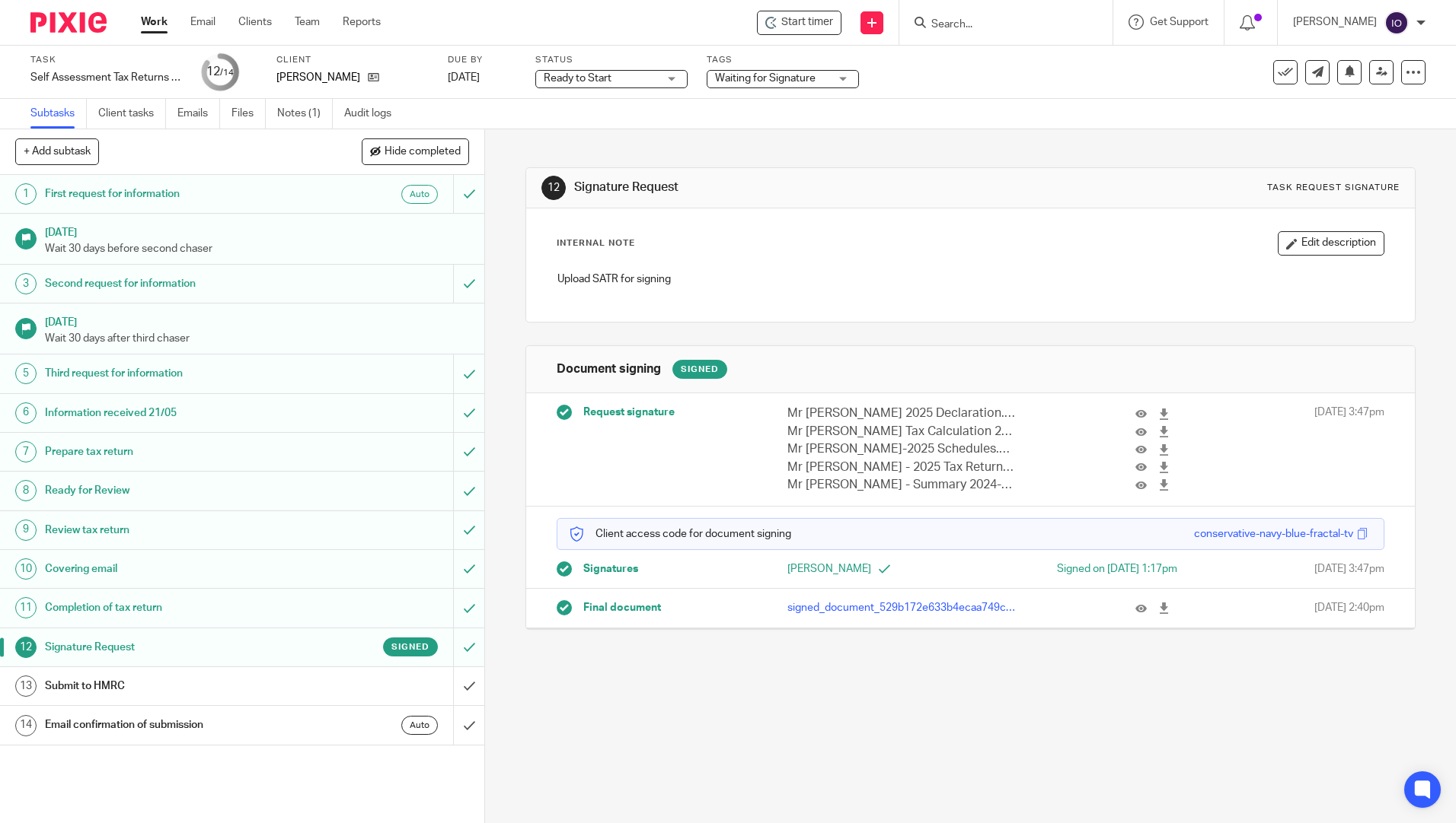
click at [999, 25] on input "Search" at bounding box center [999, 25] width 137 height 14
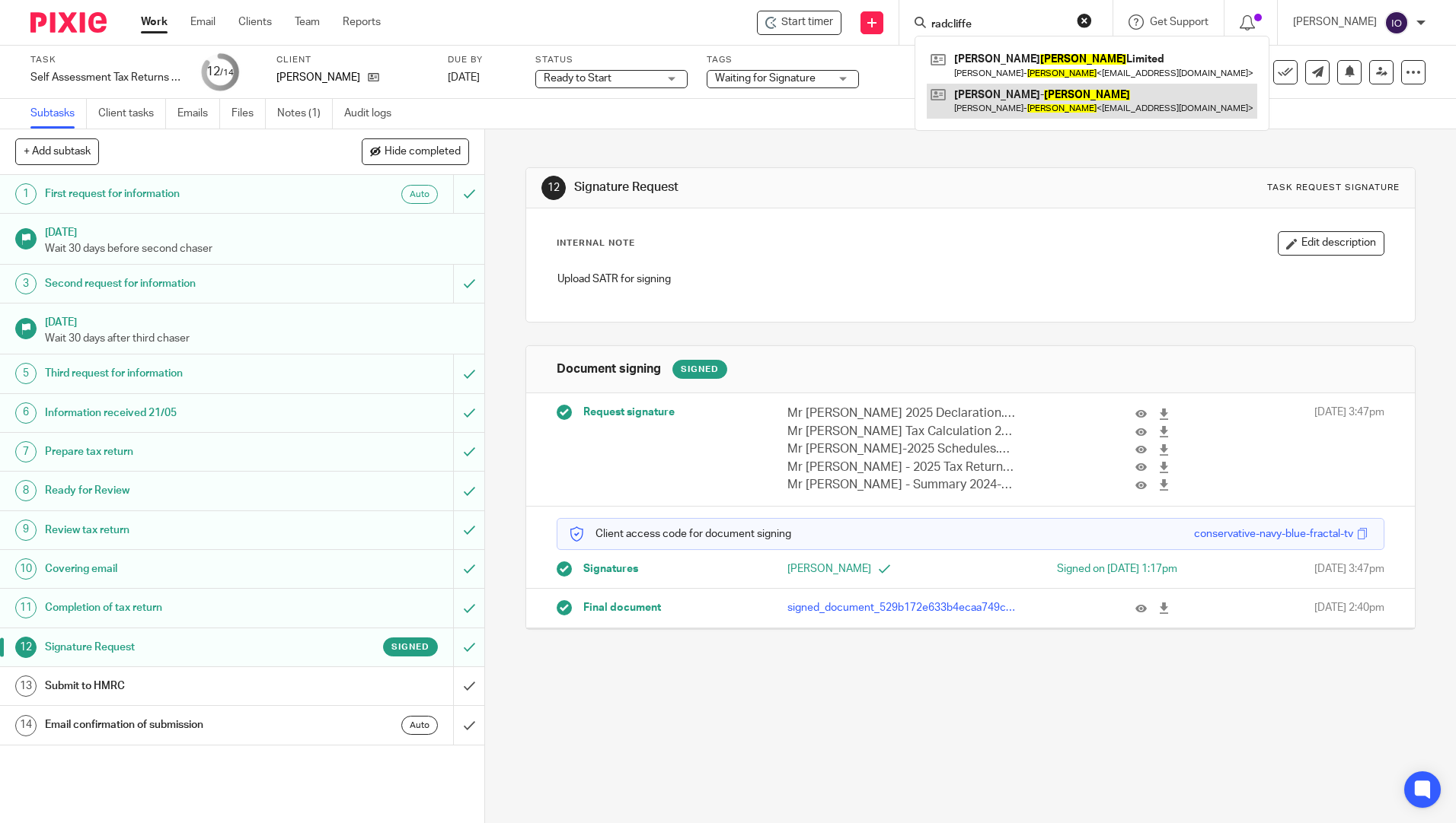
type input "radcliffe"
click at [1043, 92] on link at bounding box center [1092, 101] width 331 height 35
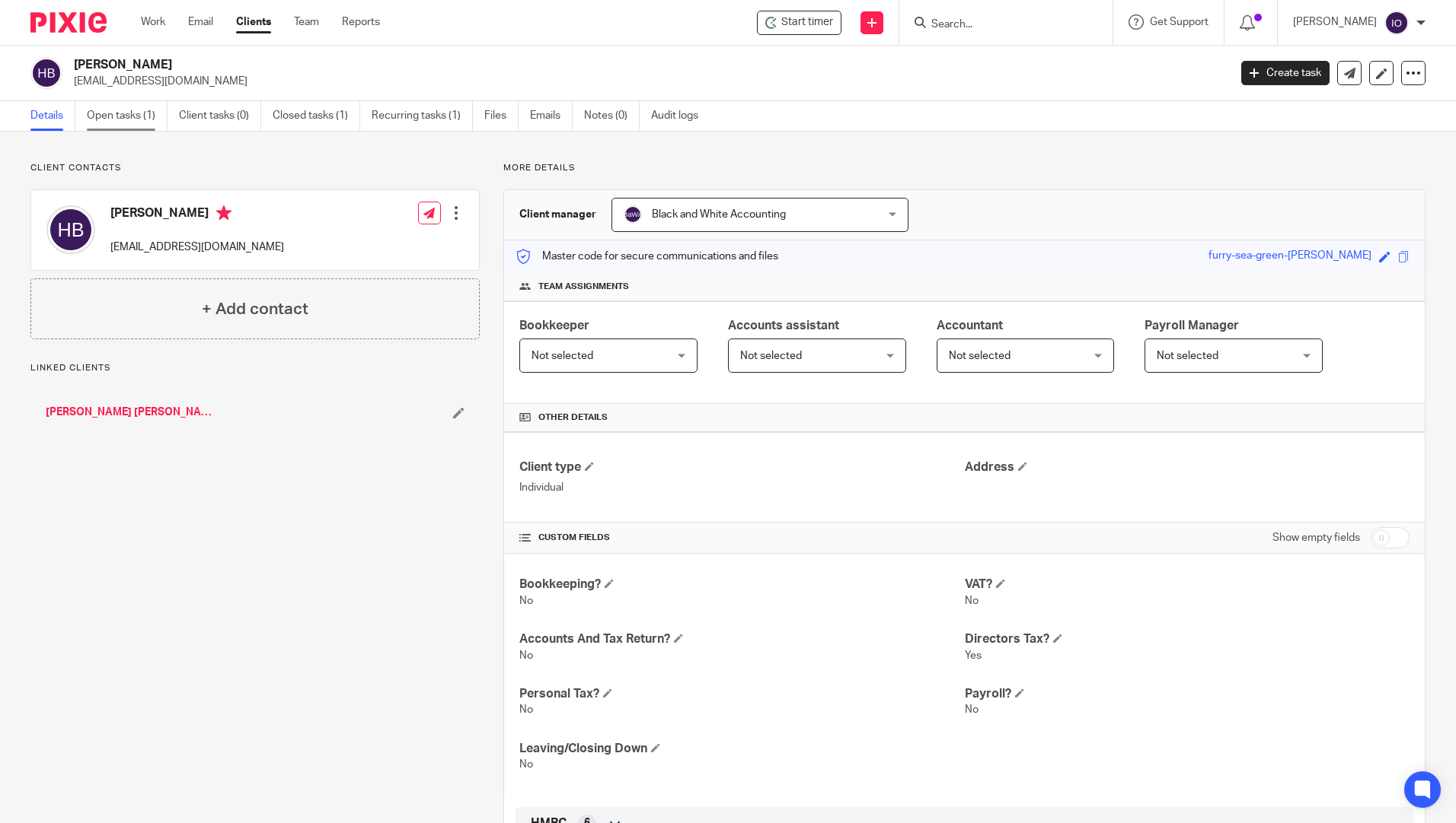
click at [113, 117] on link "Open tasks (1)" at bounding box center [128, 116] width 81 height 30
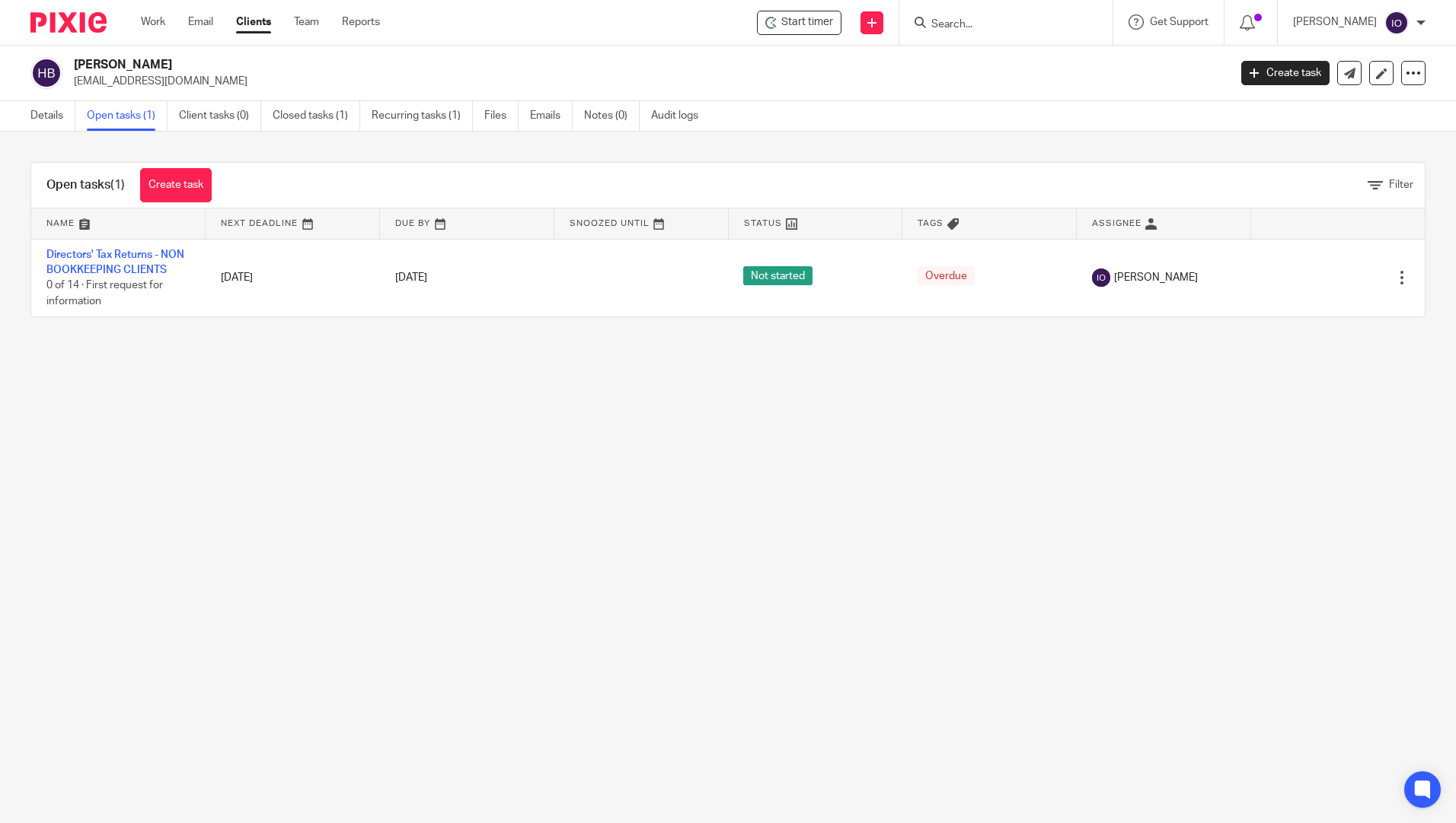
drag, startPoint x: 1041, startPoint y: 50, endPoint x: 1031, endPoint y: 39, distance: 14.9
click at [1034, 43] on body "Work Email Clients Team Reports Work Email Clients Team Reports Settings Start …" at bounding box center [728, 412] width 1456 height 823
drag, startPoint x: 1031, startPoint y: 39, endPoint x: 1012, endPoint y: 19, distance: 27.6
click at [1012, 19] on input "Search" at bounding box center [999, 25] width 137 height 14
type input "waterman"
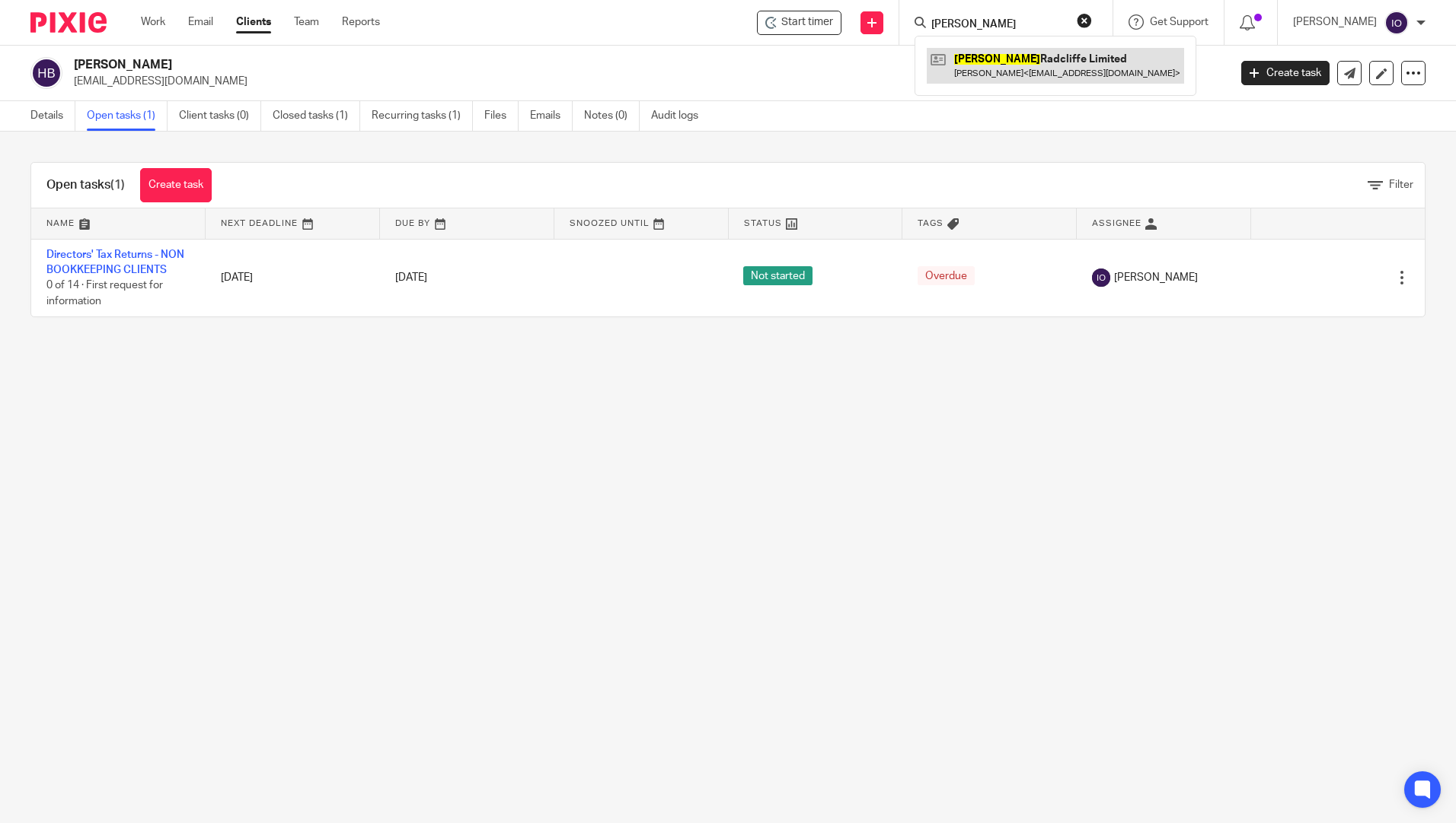
click at [1018, 55] on link at bounding box center [1055, 66] width 257 height 35
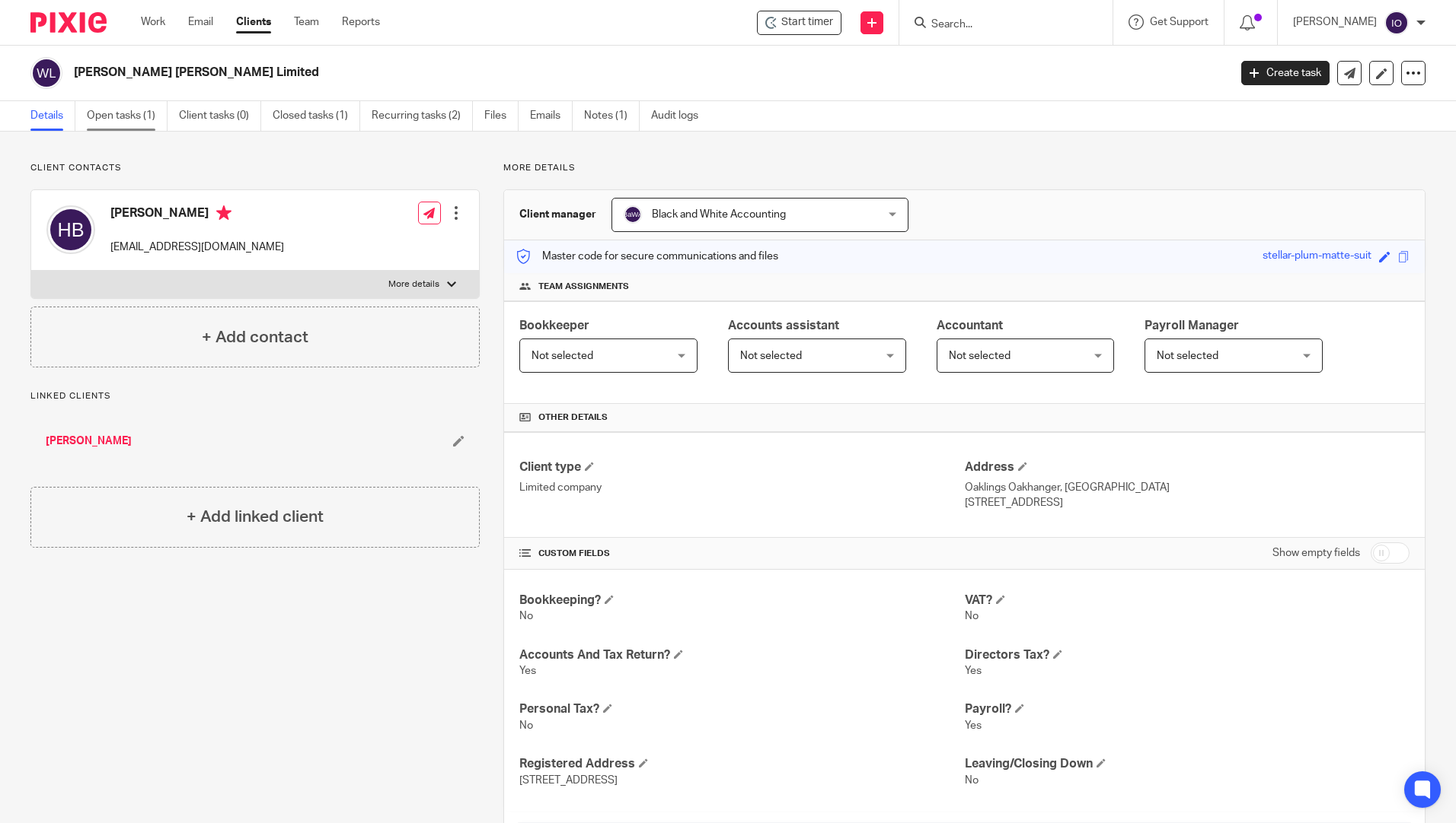
click at [115, 103] on link "Open tasks (1)" at bounding box center [128, 116] width 81 height 30
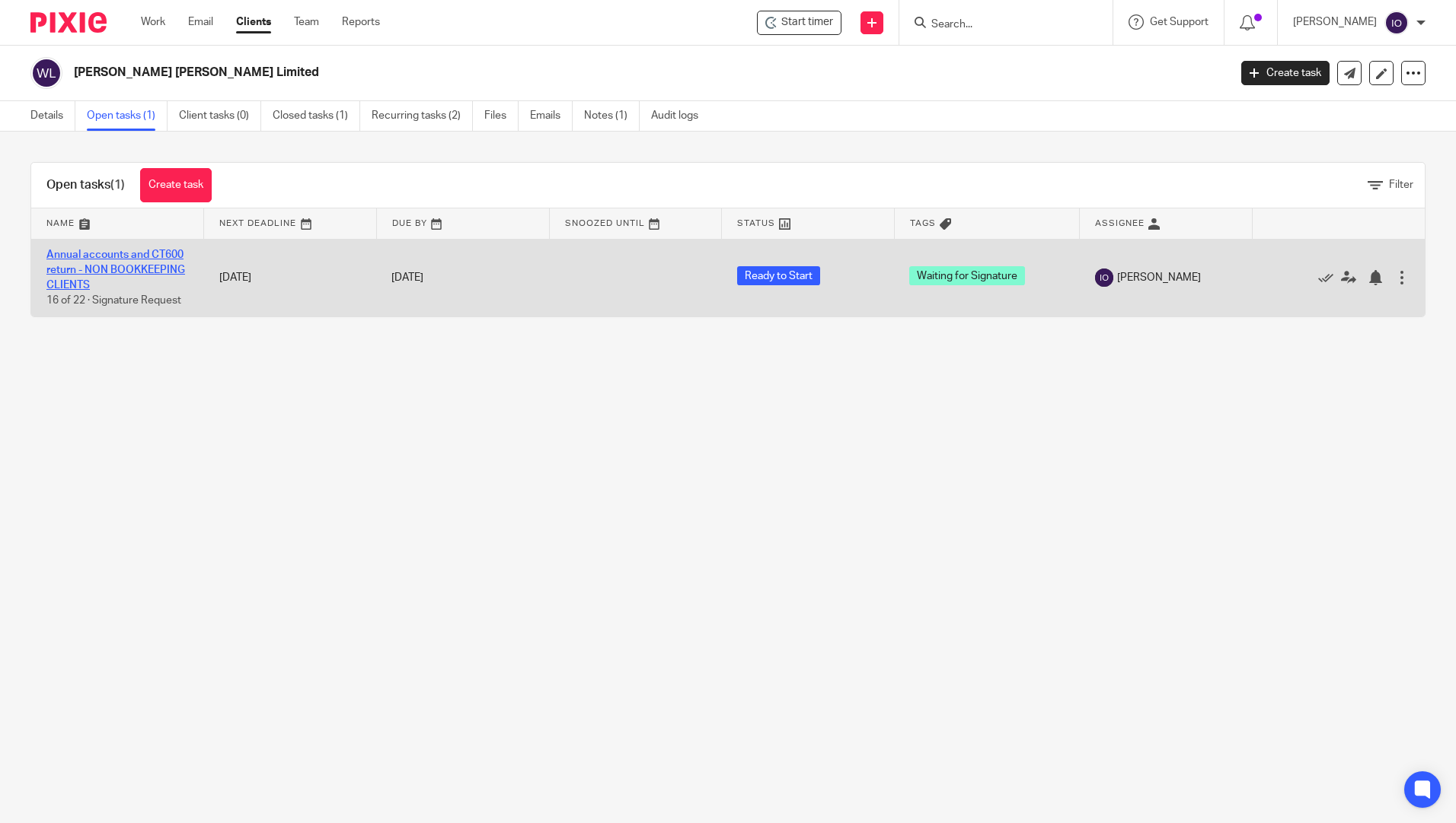
click at [122, 270] on link "Annual accounts and CT600 return - NON BOOKKEEPING CLIENTS" at bounding box center [115, 271] width 138 height 42
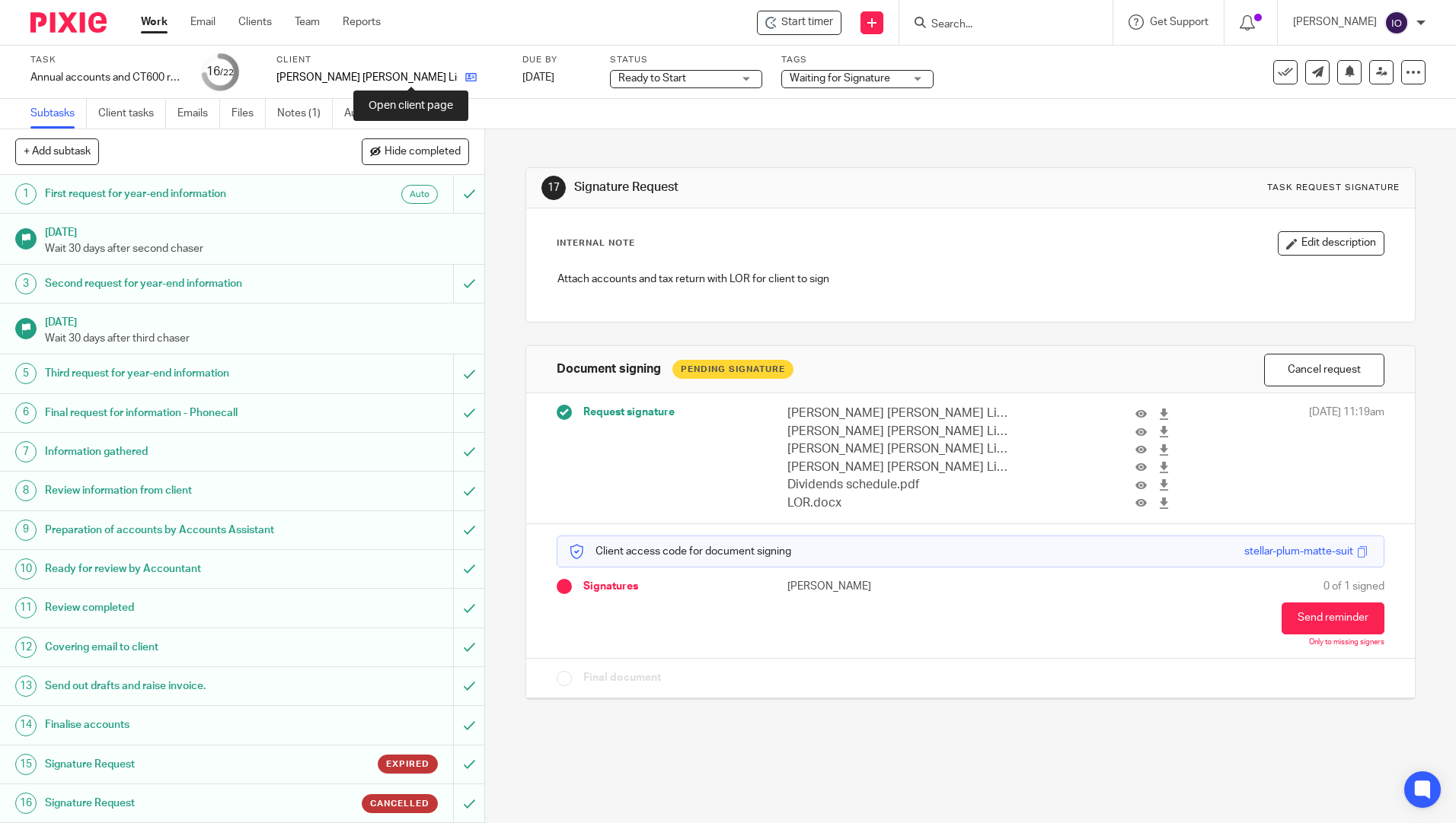
click at [465, 74] on icon at bounding box center [471, 76] width 11 height 11
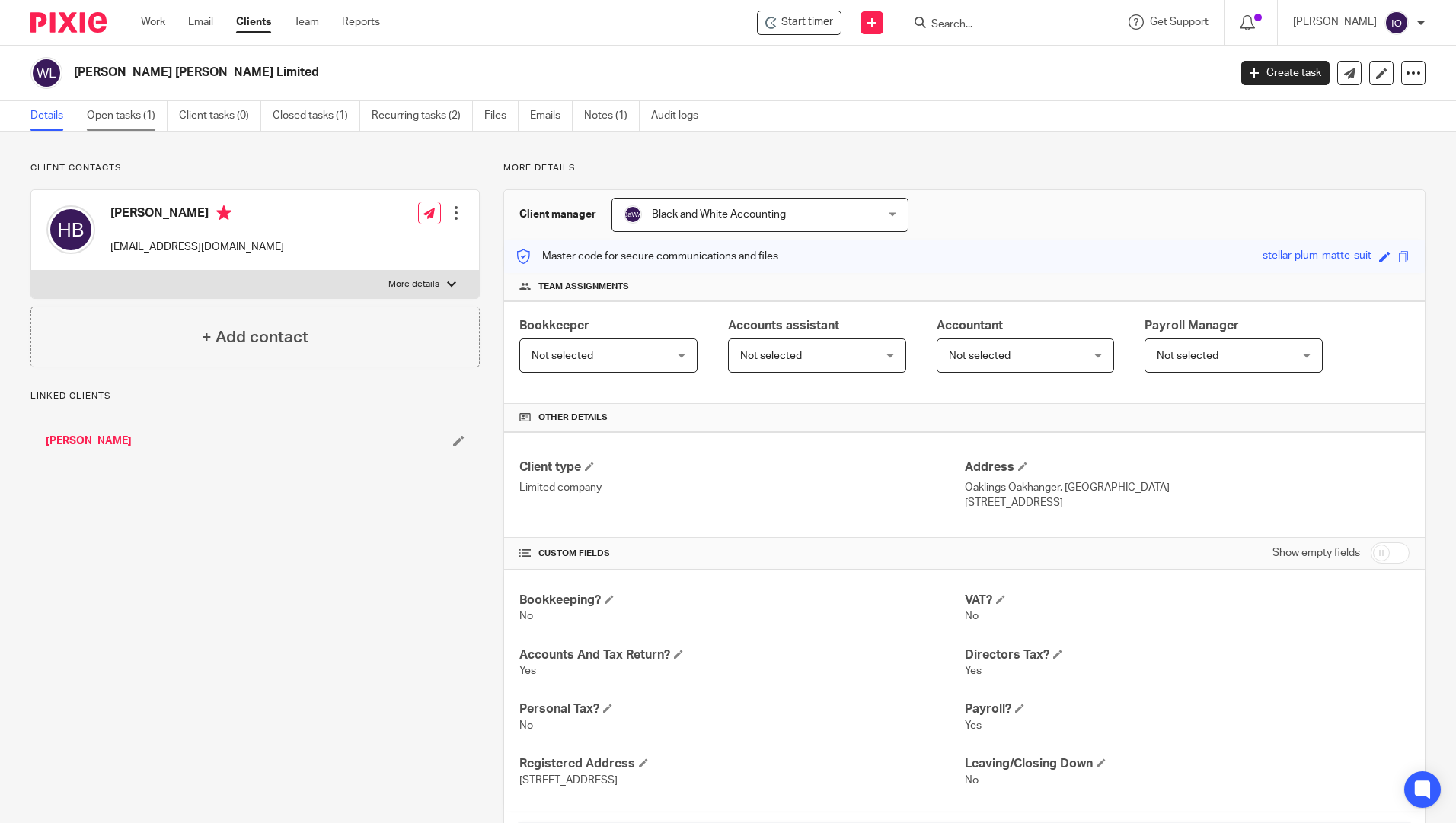
click at [113, 121] on link "Open tasks (1)" at bounding box center [128, 116] width 81 height 30
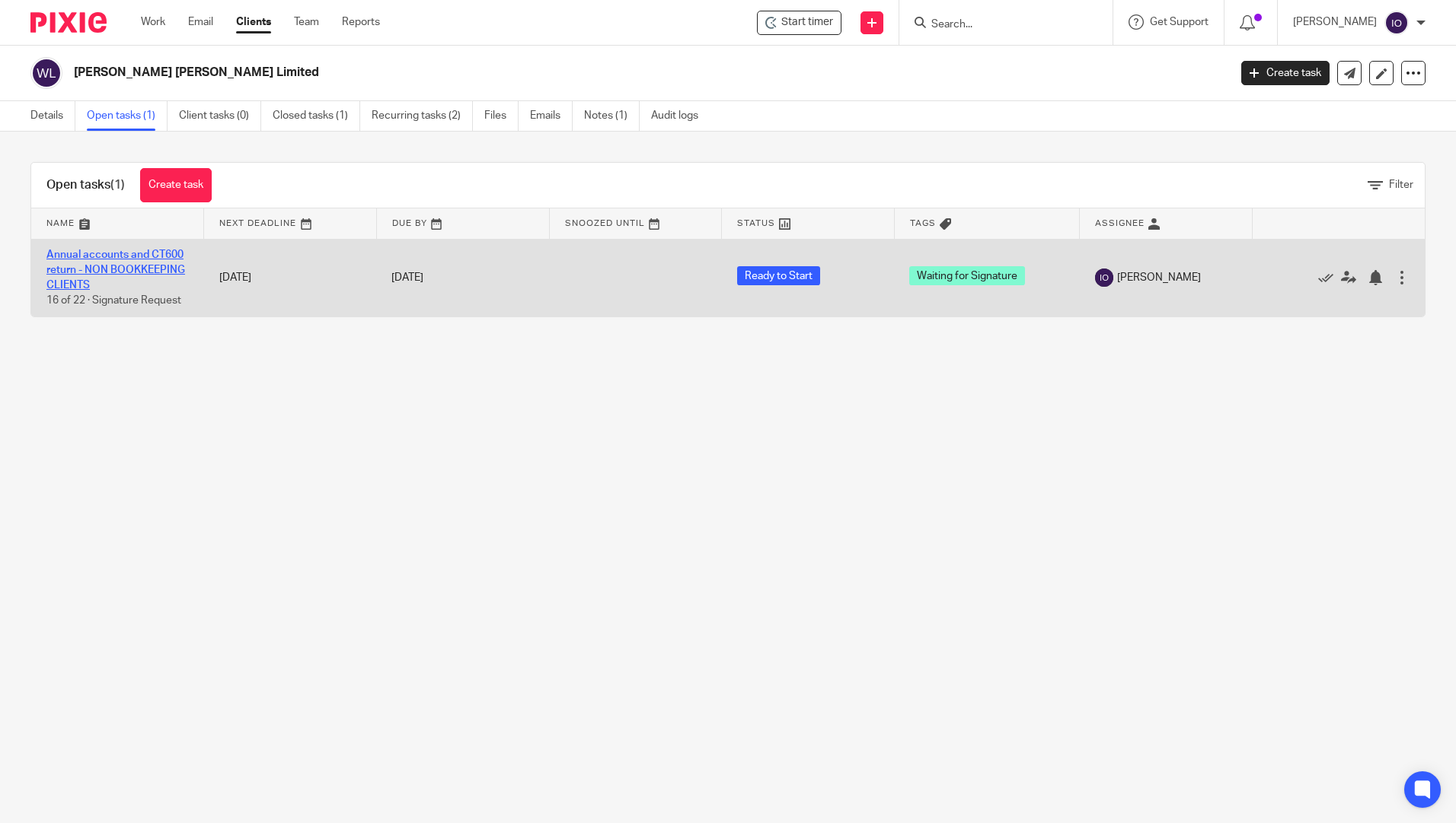
click at [99, 273] on link "Annual accounts and CT600 return - NON BOOKKEEPING CLIENTS" at bounding box center [115, 271] width 138 height 42
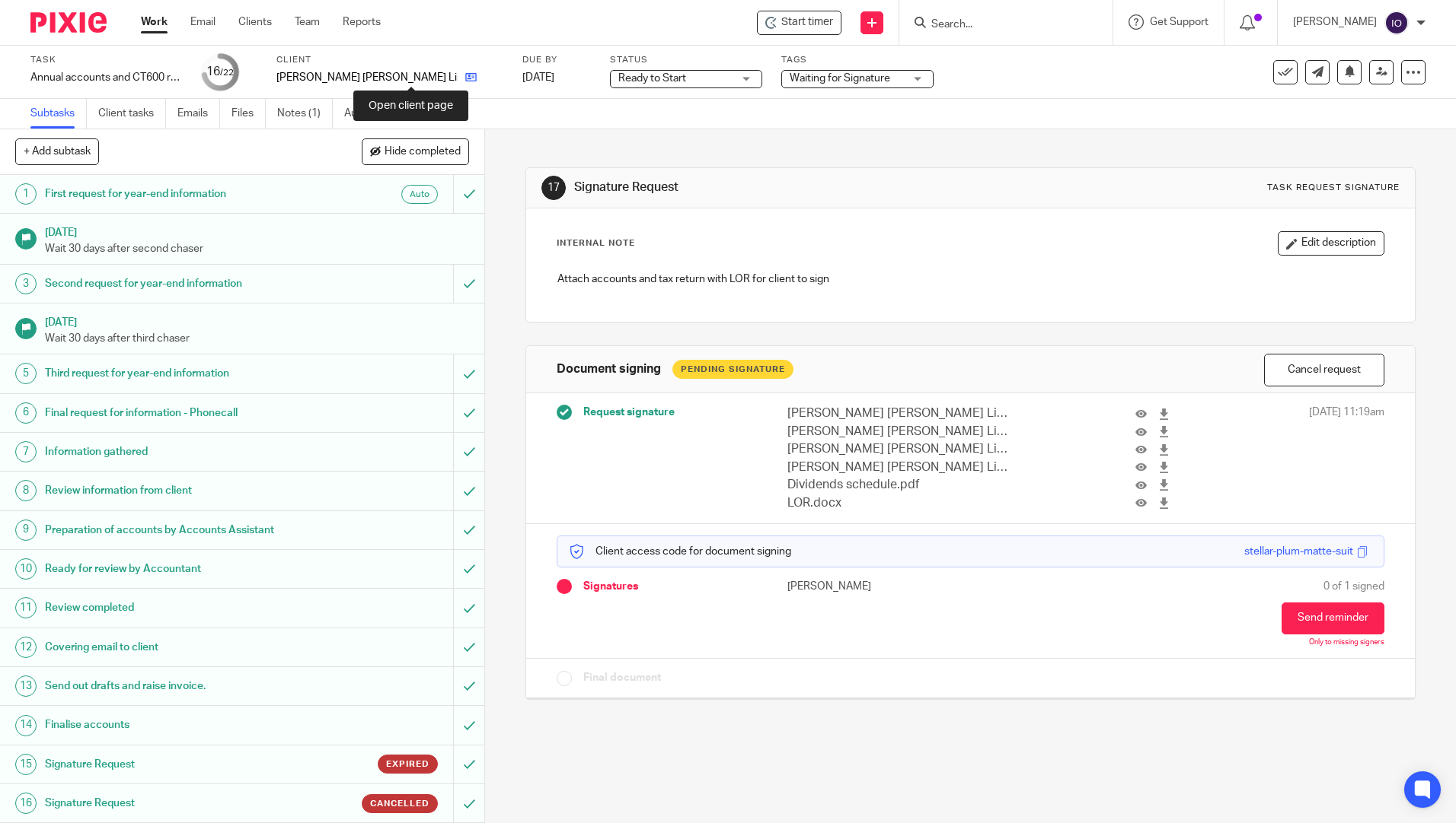
click at [465, 76] on icon at bounding box center [471, 76] width 11 height 11
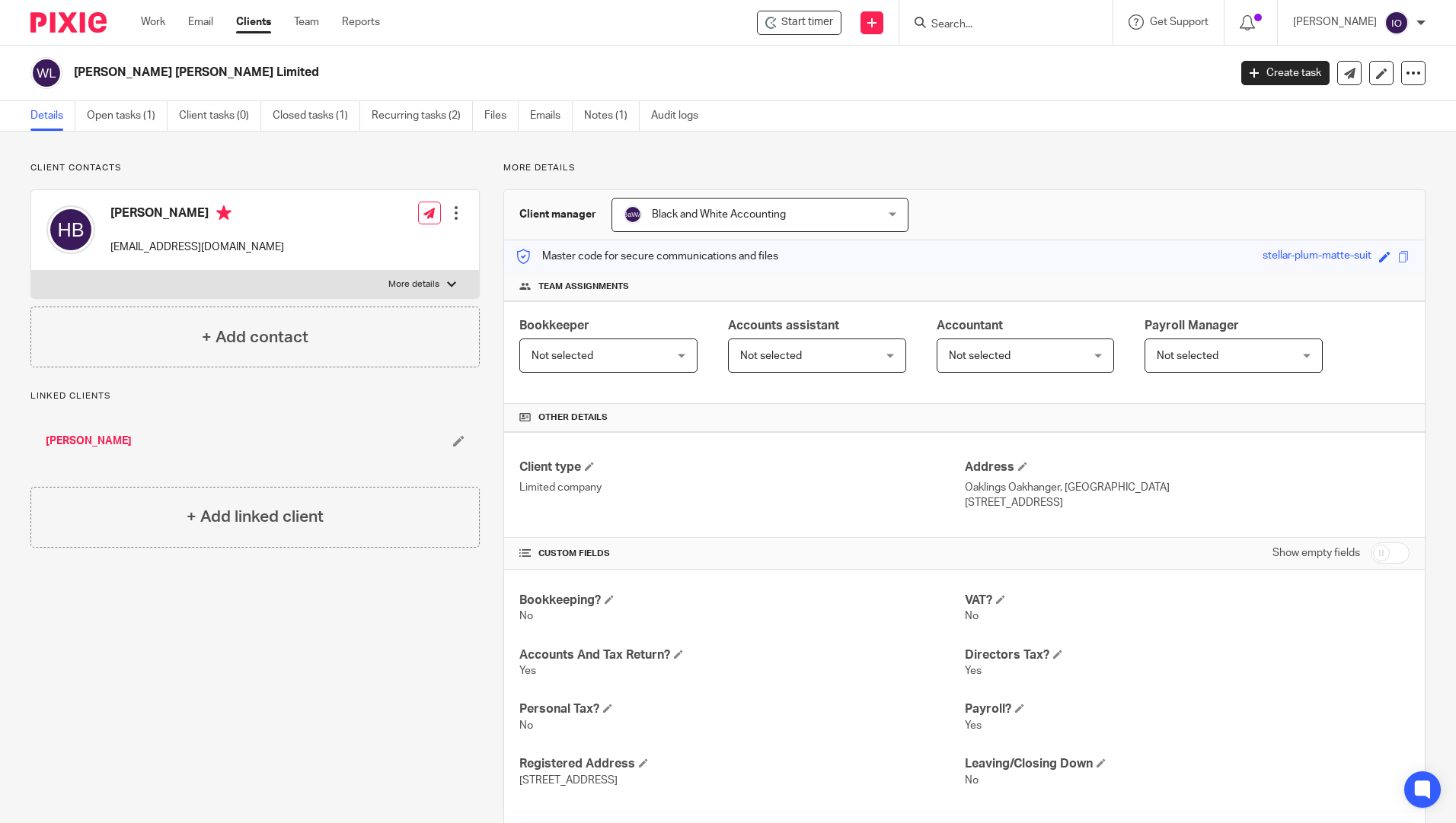
click at [449, 214] on div at bounding box center [456, 213] width 15 height 15
click at [365, 242] on link "Edit contact" at bounding box center [384, 246] width 145 height 22
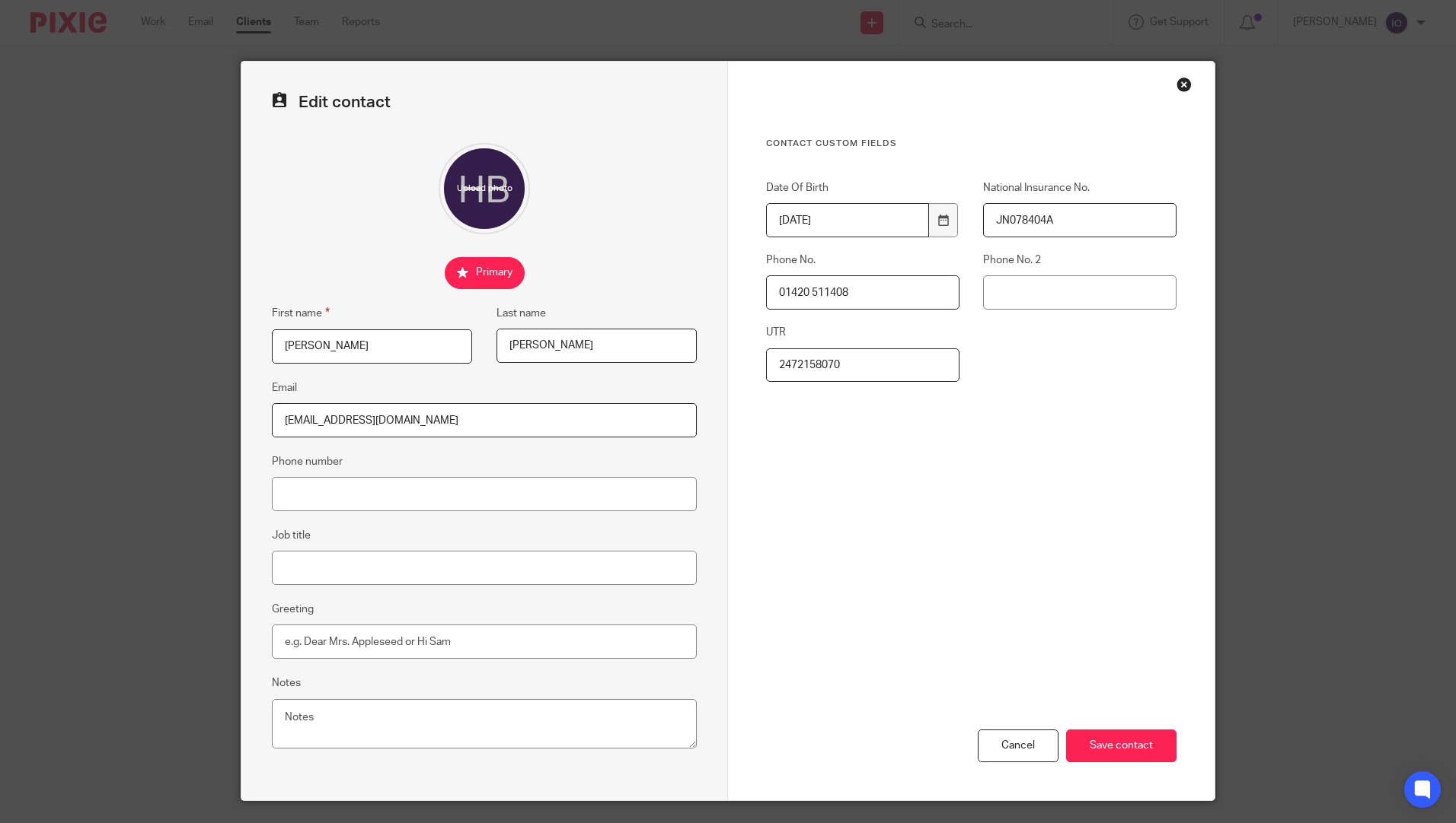
click at [499, 343] on input "[PERSON_NAME]" at bounding box center [596, 346] width 201 height 34
click at [659, 342] on input "Tacey (Formerly Bruce-Radcliffe" at bounding box center [596, 346] width 201 height 34
click at [508, 348] on input "Tacey (Formerly Bruce-Radcliffe)" at bounding box center [596, 346] width 201 height 34
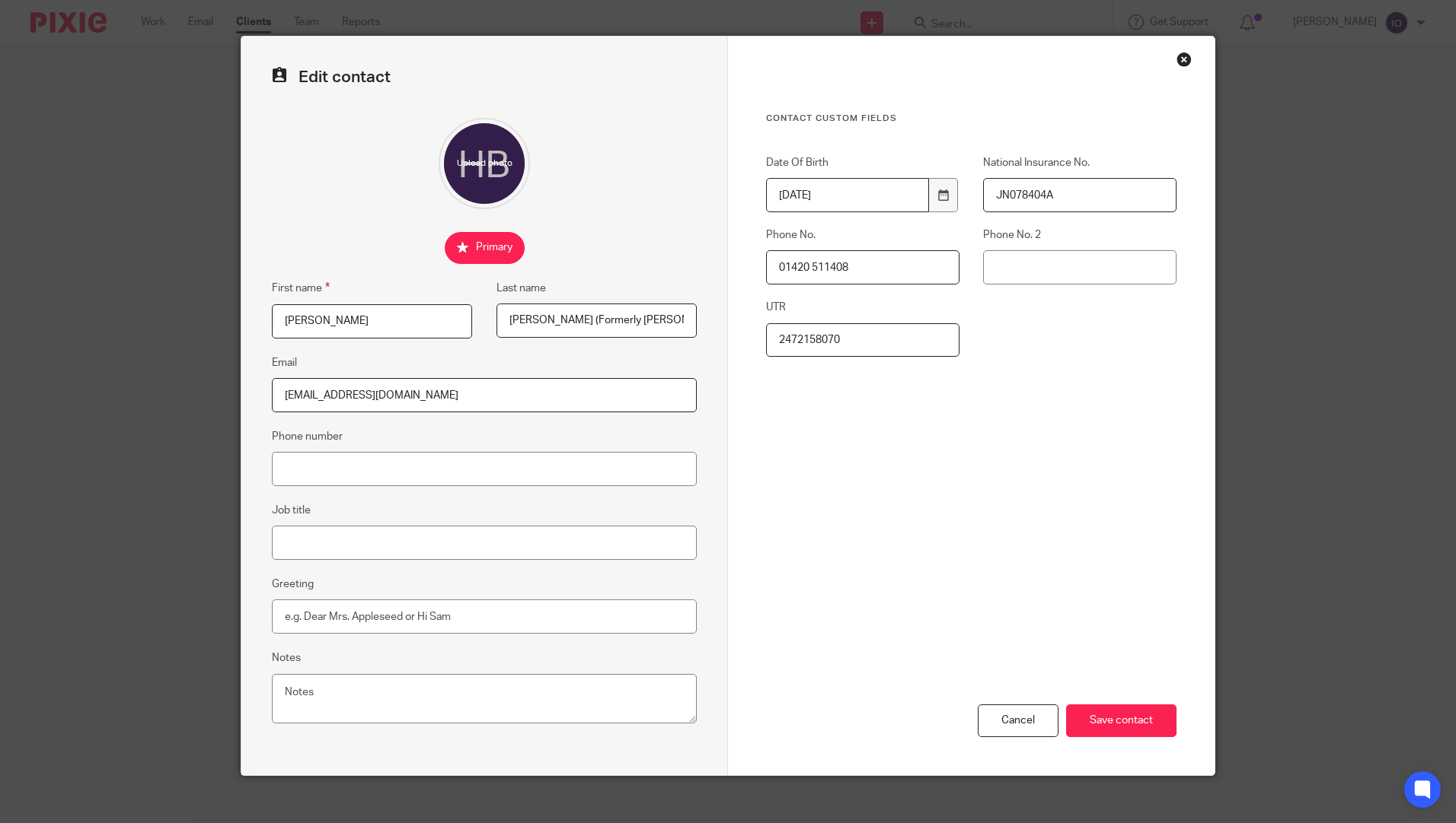
scroll to position [39, 0]
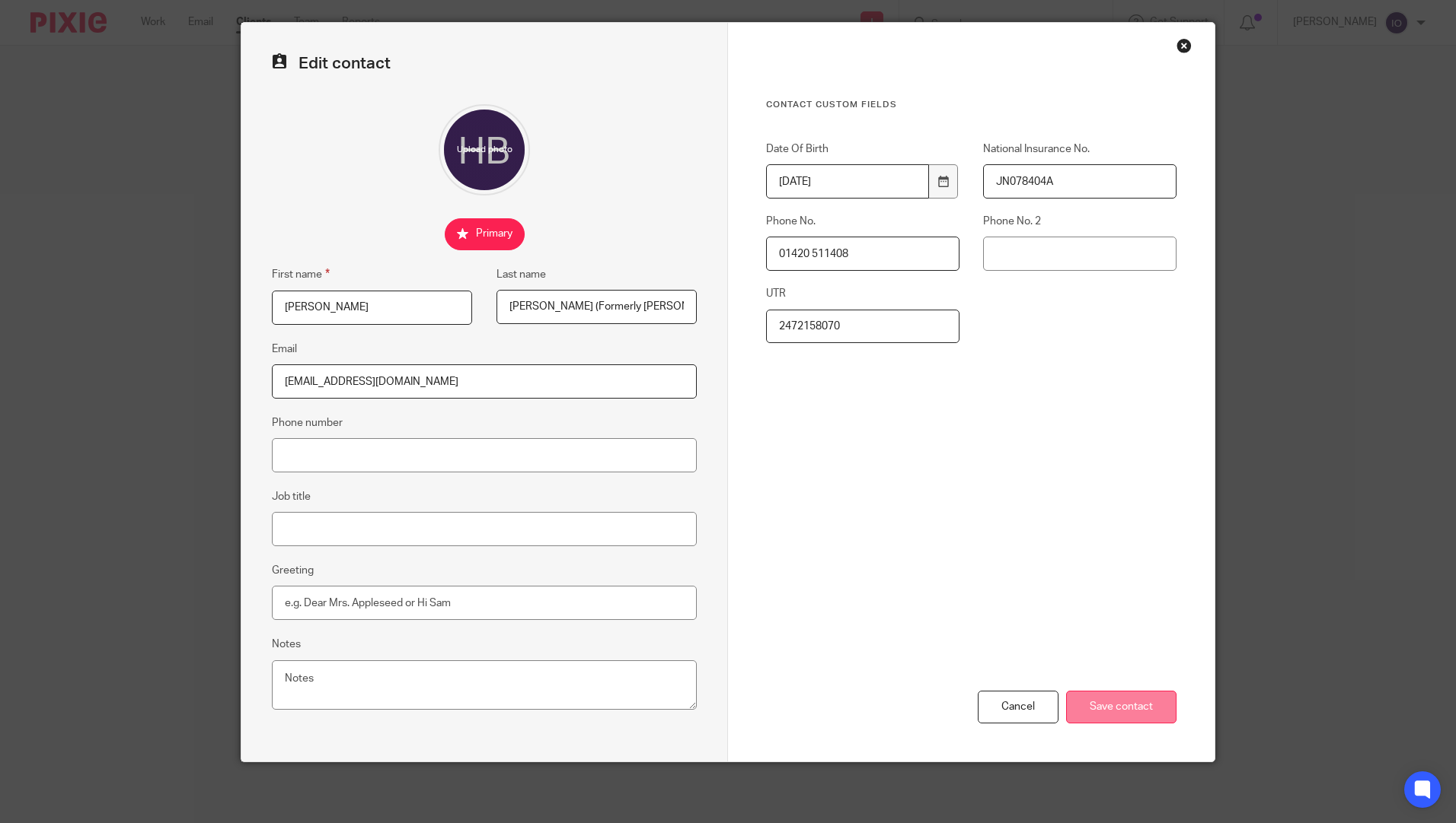
type input "Tracey (Formerly Bruce-Radcliffe)"
click at [1110, 712] on input "Save contact" at bounding box center [1121, 707] width 110 height 33
click at [1107, 710] on input "Save contact" at bounding box center [1121, 707] width 110 height 33
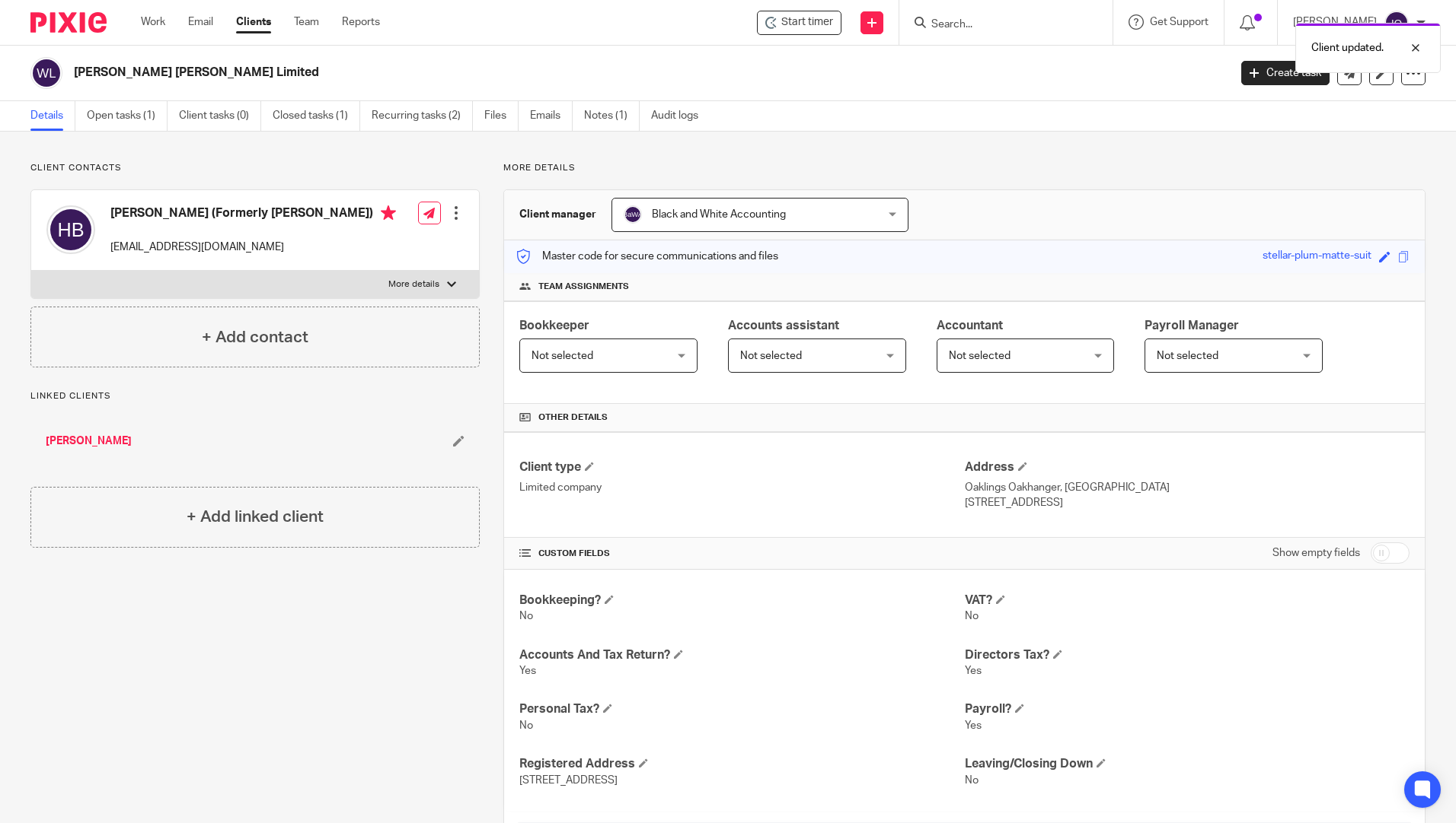
click at [131, 443] on link "[PERSON_NAME]" at bounding box center [89, 441] width 86 height 15
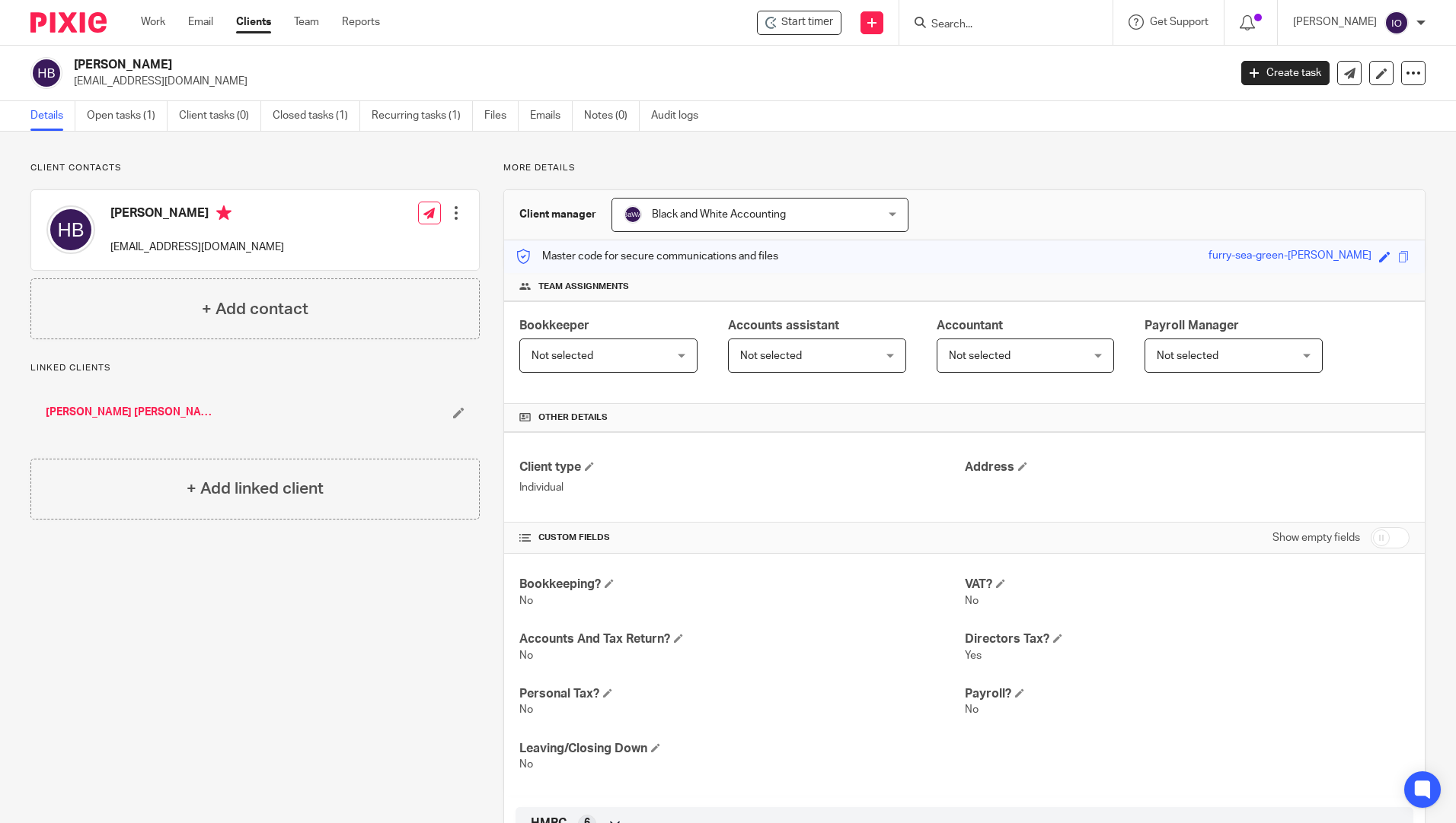
click at [450, 212] on div at bounding box center [456, 213] width 15 height 15
click at [345, 247] on link "Edit contact" at bounding box center [384, 246] width 145 height 22
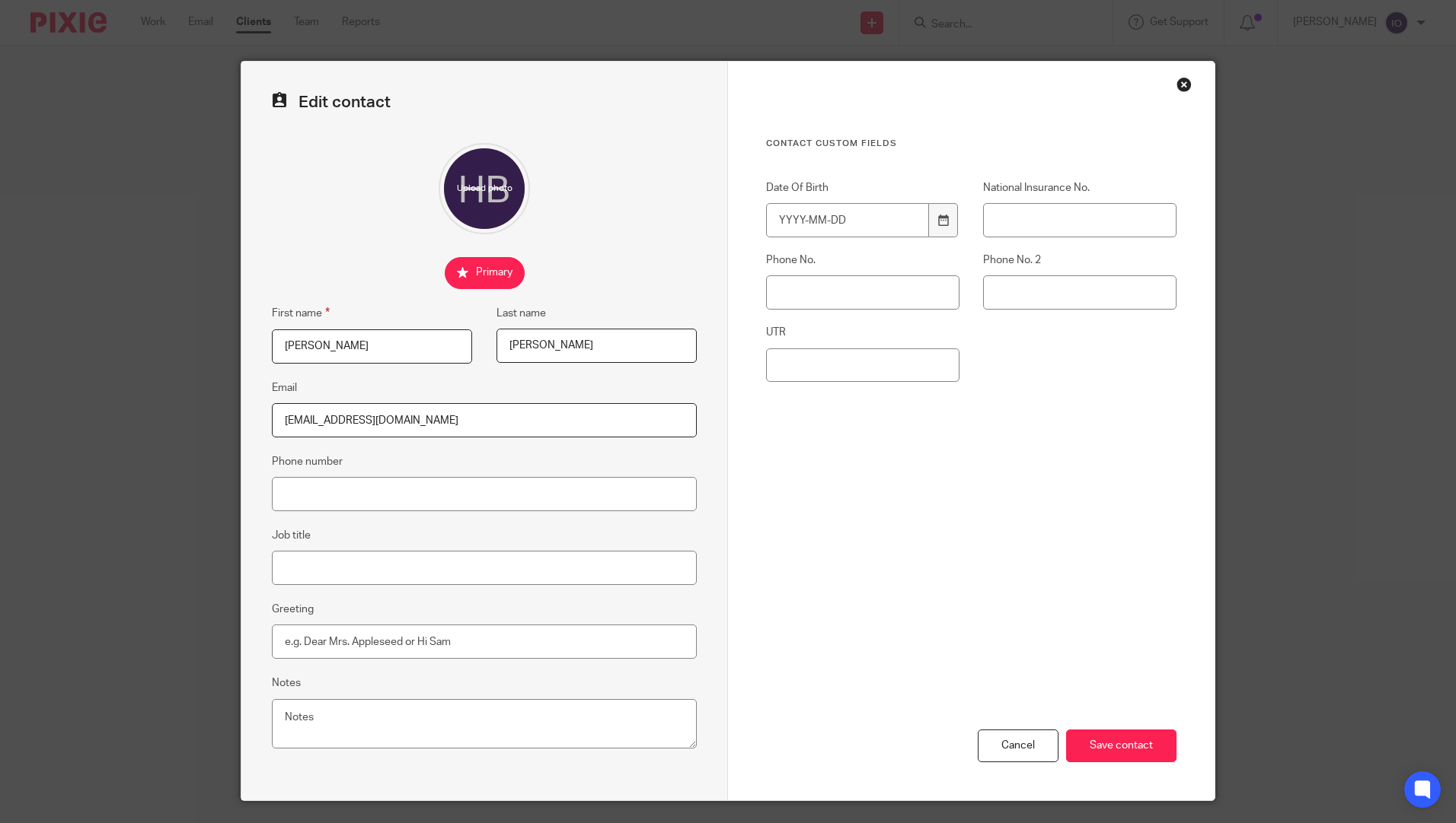
click at [502, 344] on input "[PERSON_NAME]" at bounding box center [596, 346] width 201 height 34
click at [669, 343] on input "[PERSON_NAME] (Formerly [PERSON_NAME]" at bounding box center [596, 346] width 201 height 34
type input "[PERSON_NAME] (Formerly [PERSON_NAME])"
click at [1124, 752] on input "Save contact" at bounding box center [1121, 746] width 110 height 33
click at [1121, 742] on input "Save contact" at bounding box center [1121, 746] width 110 height 33
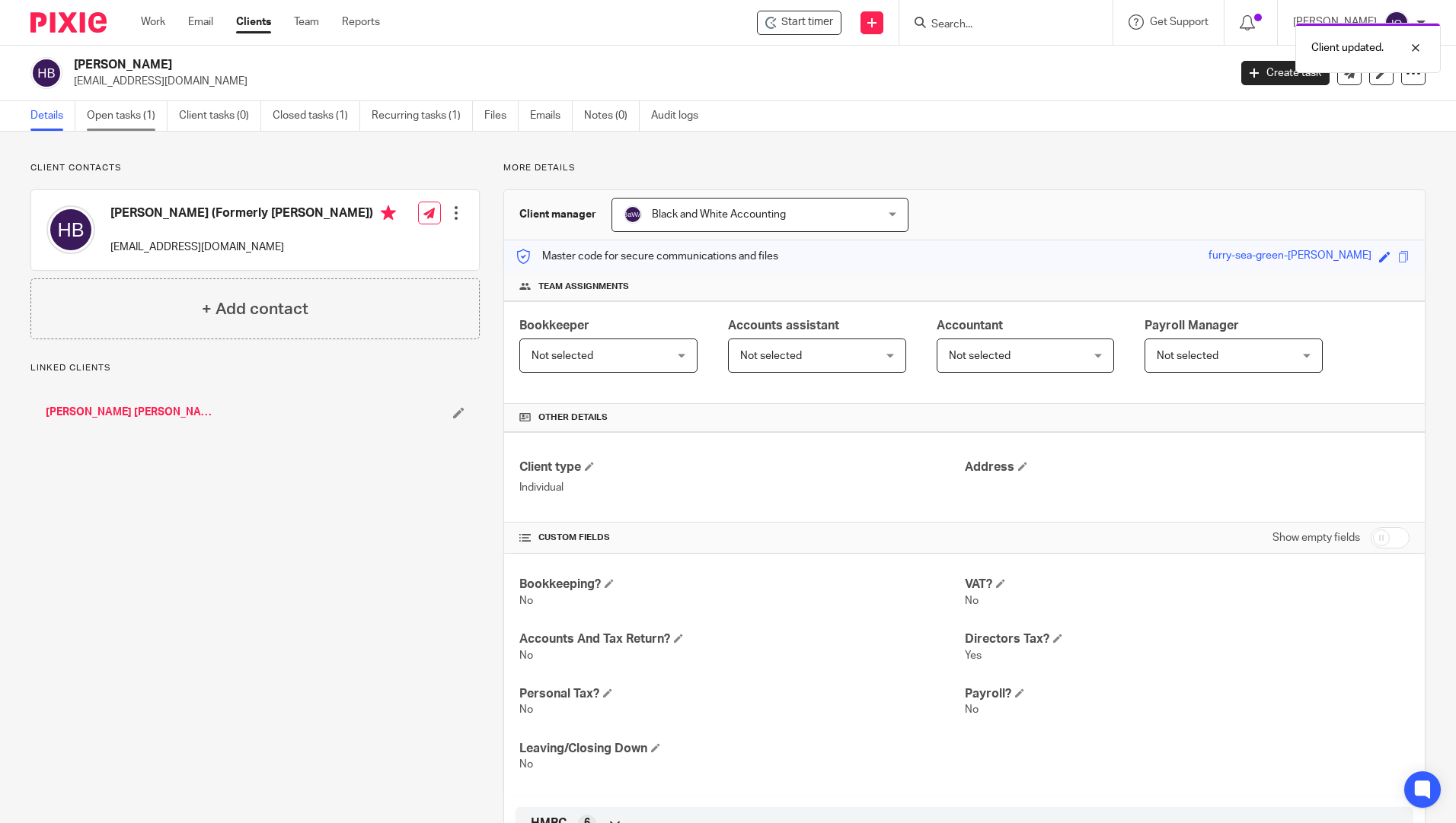
click at [109, 104] on link "Open tasks (1)" at bounding box center [128, 116] width 81 height 30
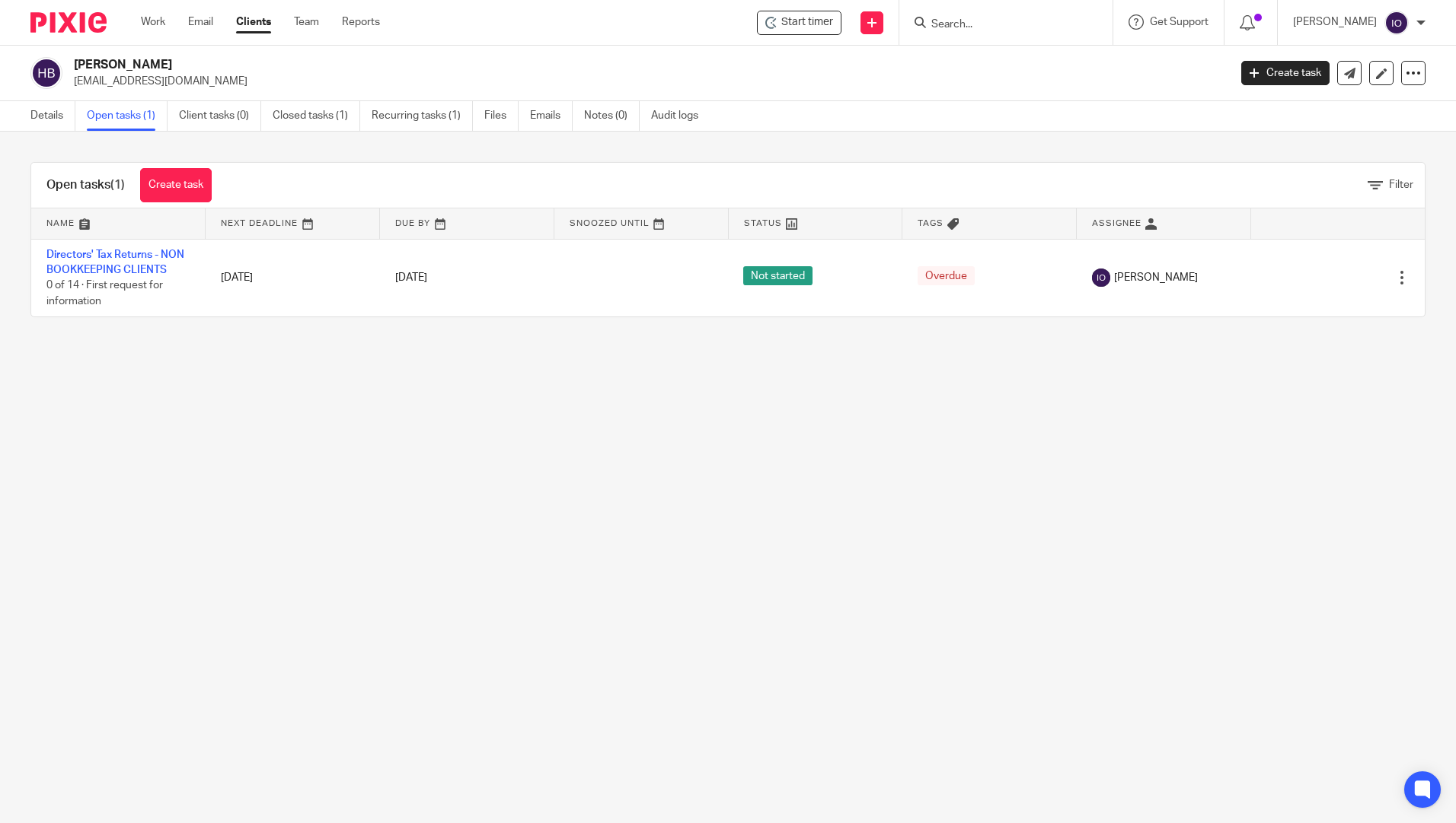
click at [137, 68] on h2 "[PERSON_NAME]" at bounding box center [531, 65] width 915 height 16
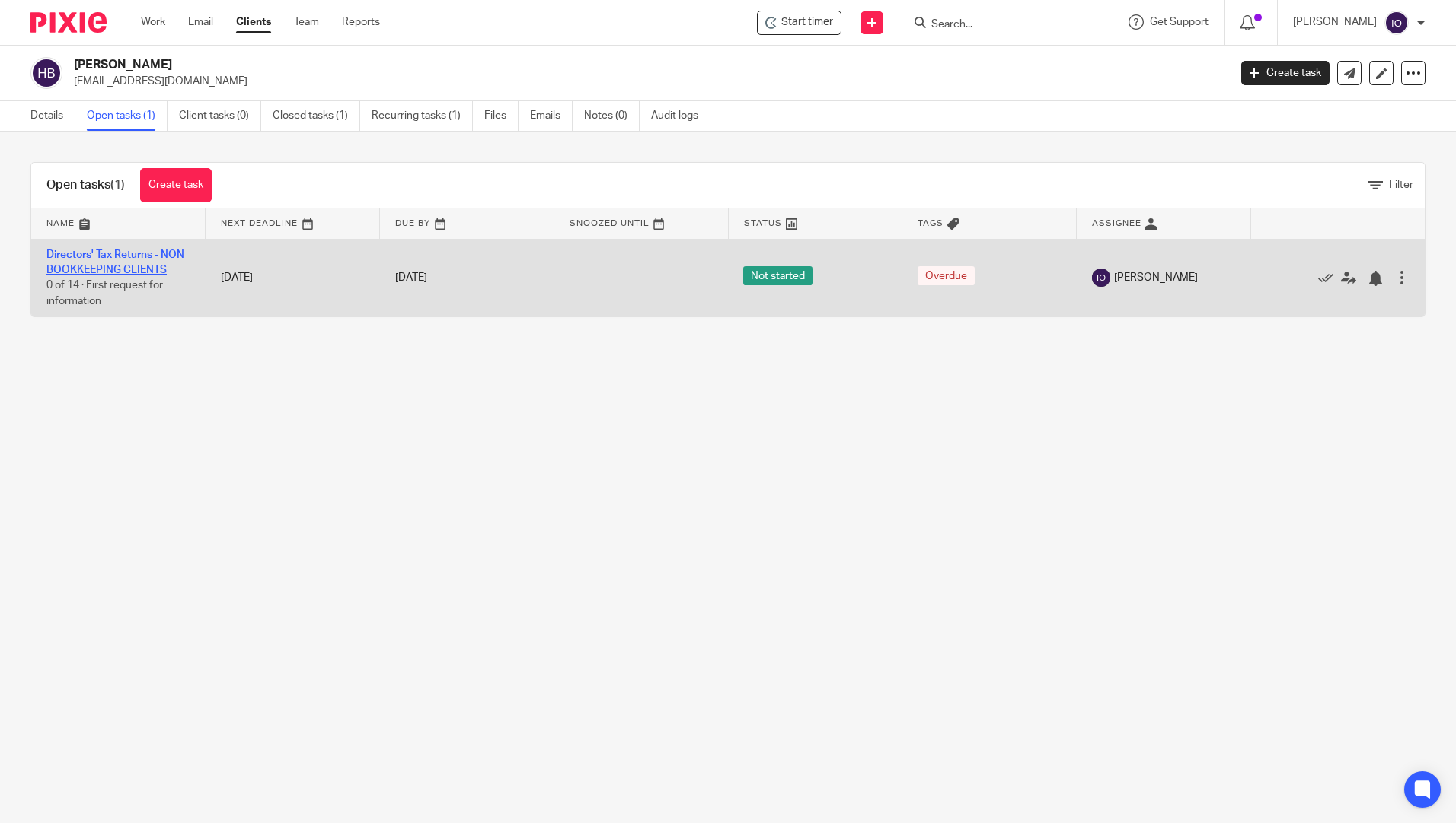
click at [135, 267] on link "Directors' Tax Returns - NON BOOKKEEPING CLIENTS" at bounding box center [115, 262] width 138 height 25
click at [119, 257] on link "Directors' Tax Returns - NON BOOKKEEPING CLIENTS" at bounding box center [115, 262] width 138 height 25
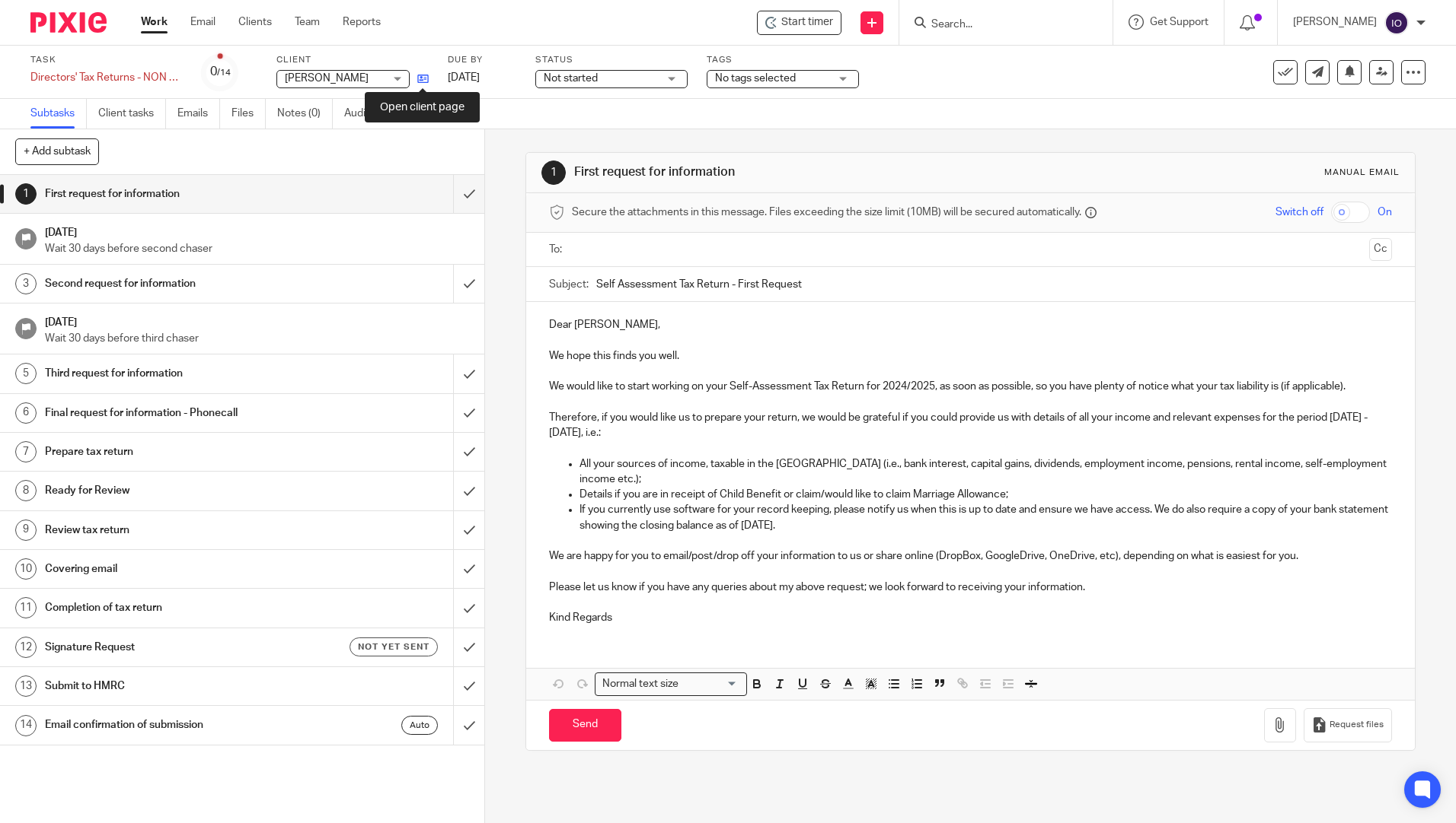
click at [424, 81] on icon at bounding box center [422, 78] width 11 height 11
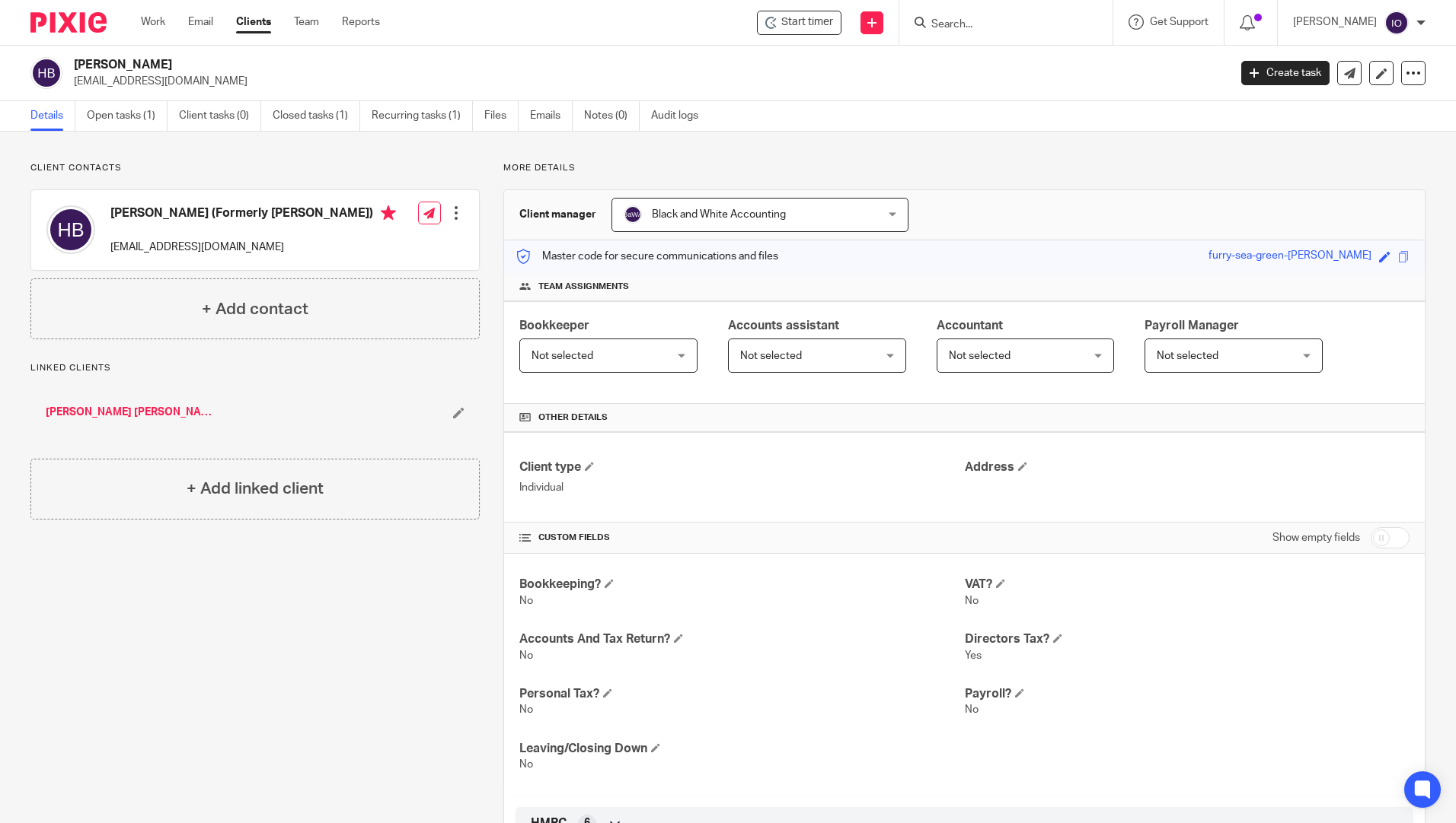
click at [135, 412] on link "Waterman Radcliffe Limited" at bounding box center [129, 412] width 167 height 15
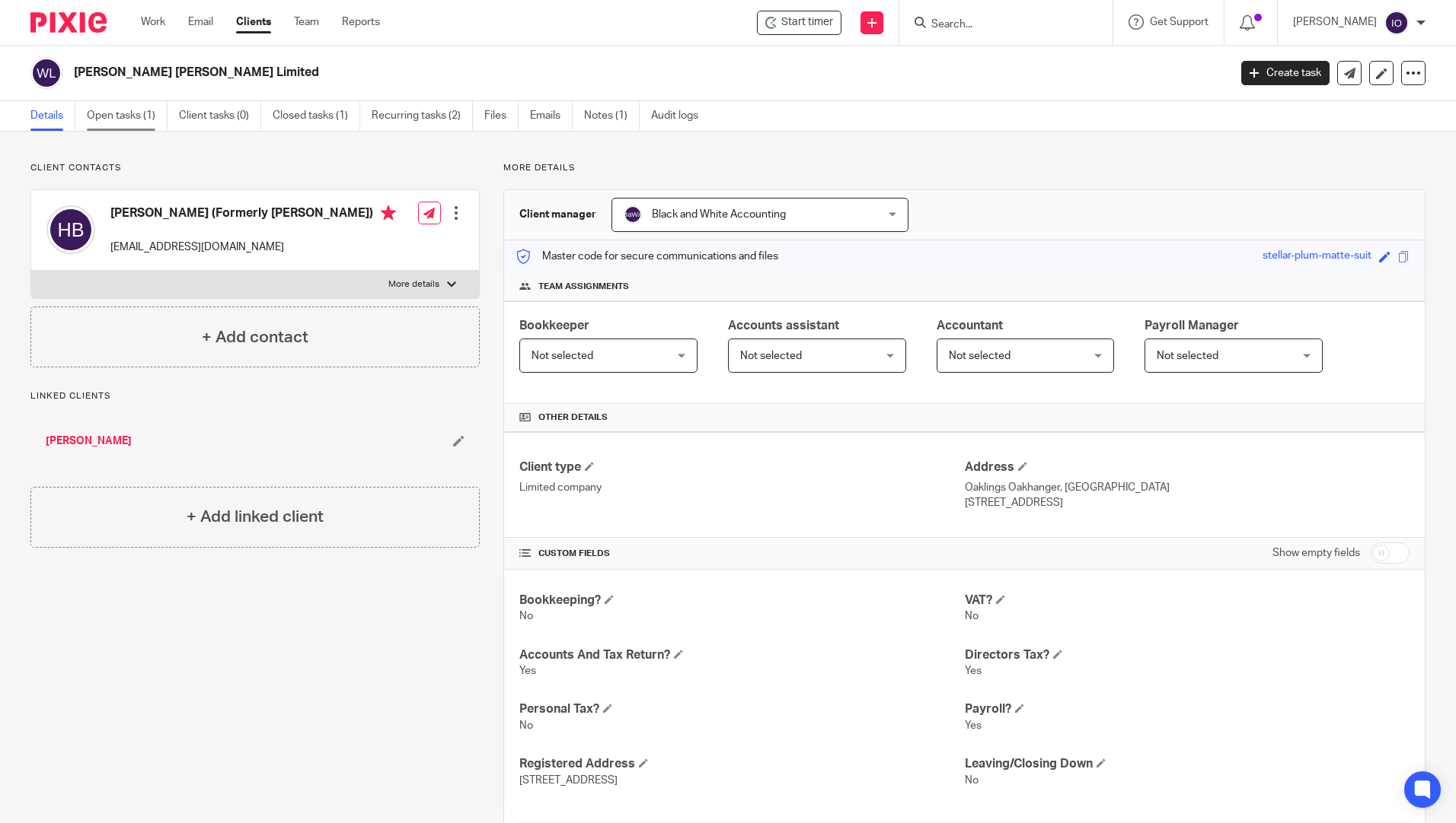
click at [113, 108] on link "Open tasks (1)" at bounding box center [128, 116] width 81 height 30
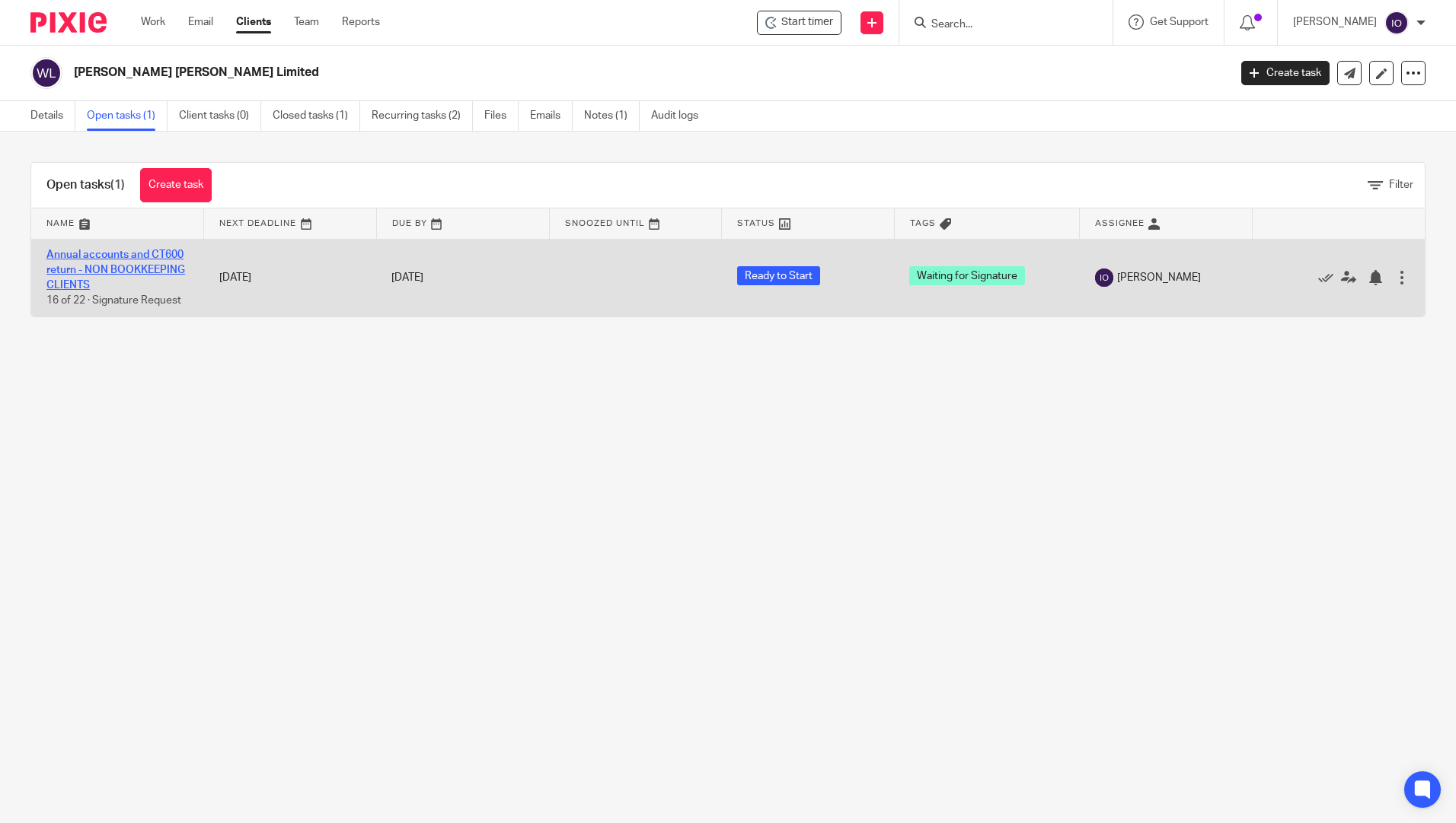
click at [140, 257] on link "Annual accounts and CT600 return - NON BOOKKEEPING CLIENTS" at bounding box center [115, 271] width 138 height 42
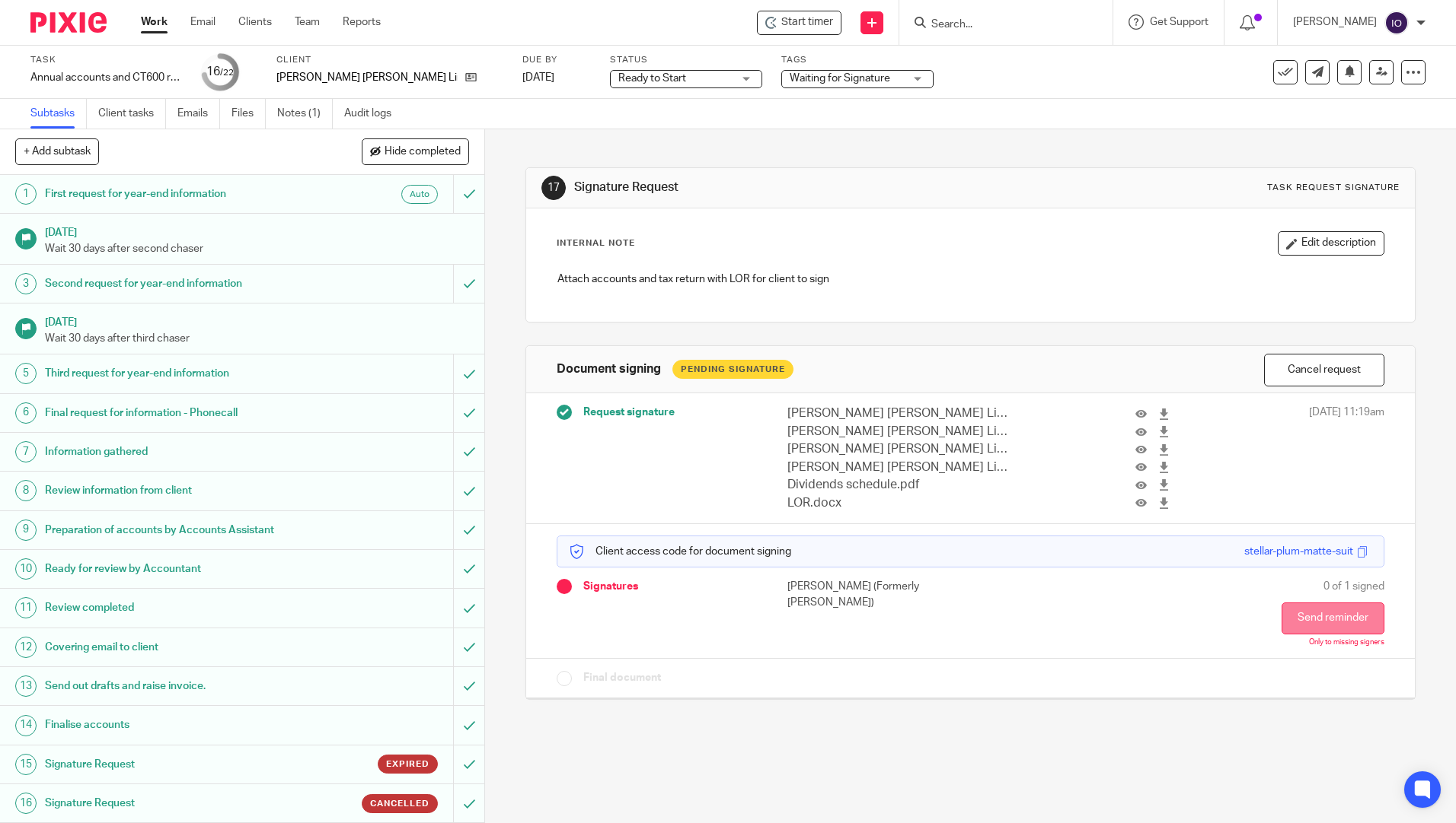
click at [1307, 616] on button "Send reminder" at bounding box center [1332, 618] width 103 height 32
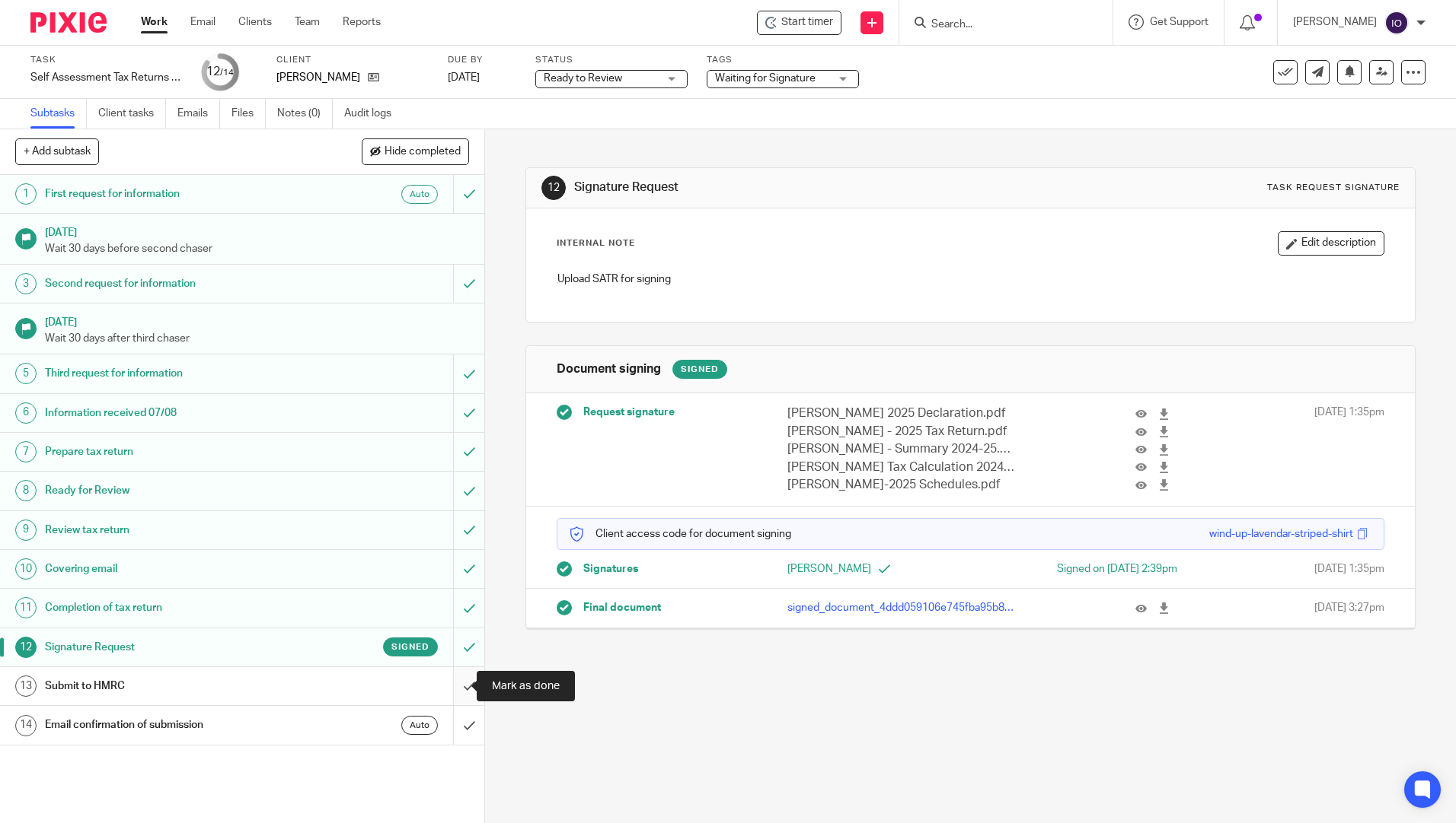
click at [447, 683] on input "submit" at bounding box center [242, 686] width 484 height 38
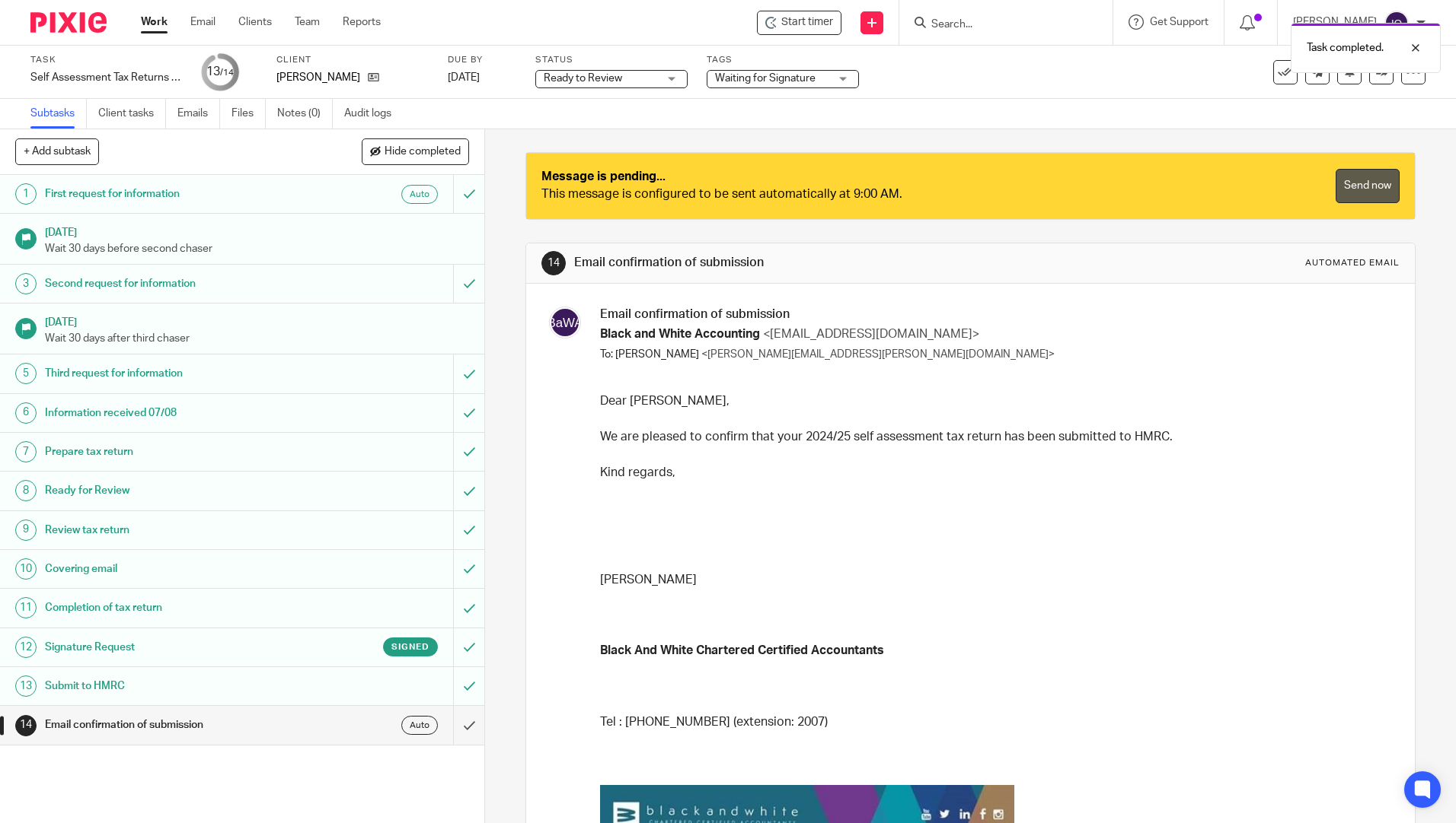
click at [1337, 194] on link "Send now" at bounding box center [1367, 186] width 64 height 34
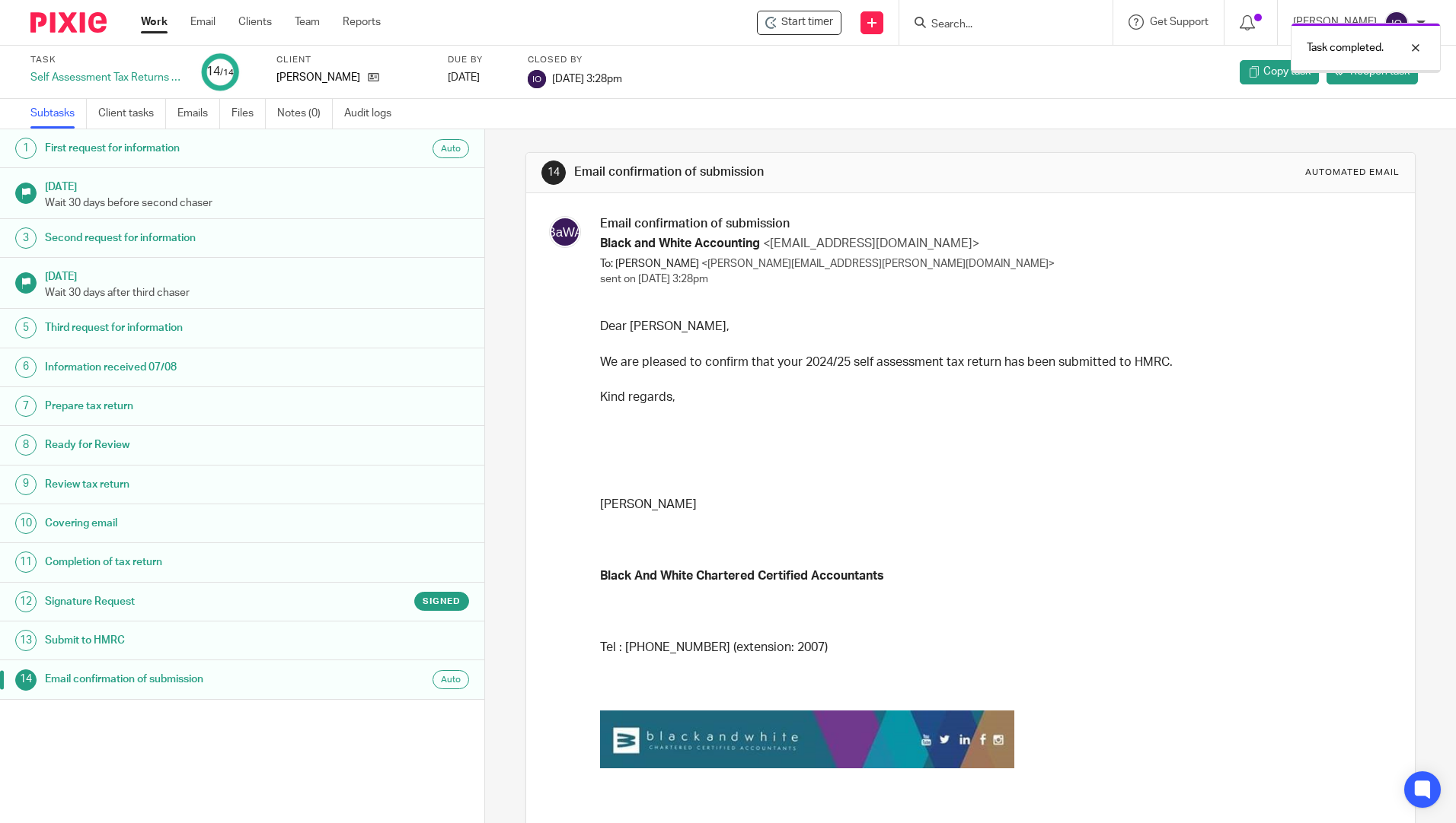
click at [926, 26] on div "Task completed." at bounding box center [1084, 44] width 713 height 58
click at [946, 19] on div "Task completed." at bounding box center [1084, 44] width 713 height 58
click at [919, 19] on div "Task completed." at bounding box center [1084, 44] width 713 height 58
click at [950, 27] on input "Search" at bounding box center [999, 25] width 137 height 14
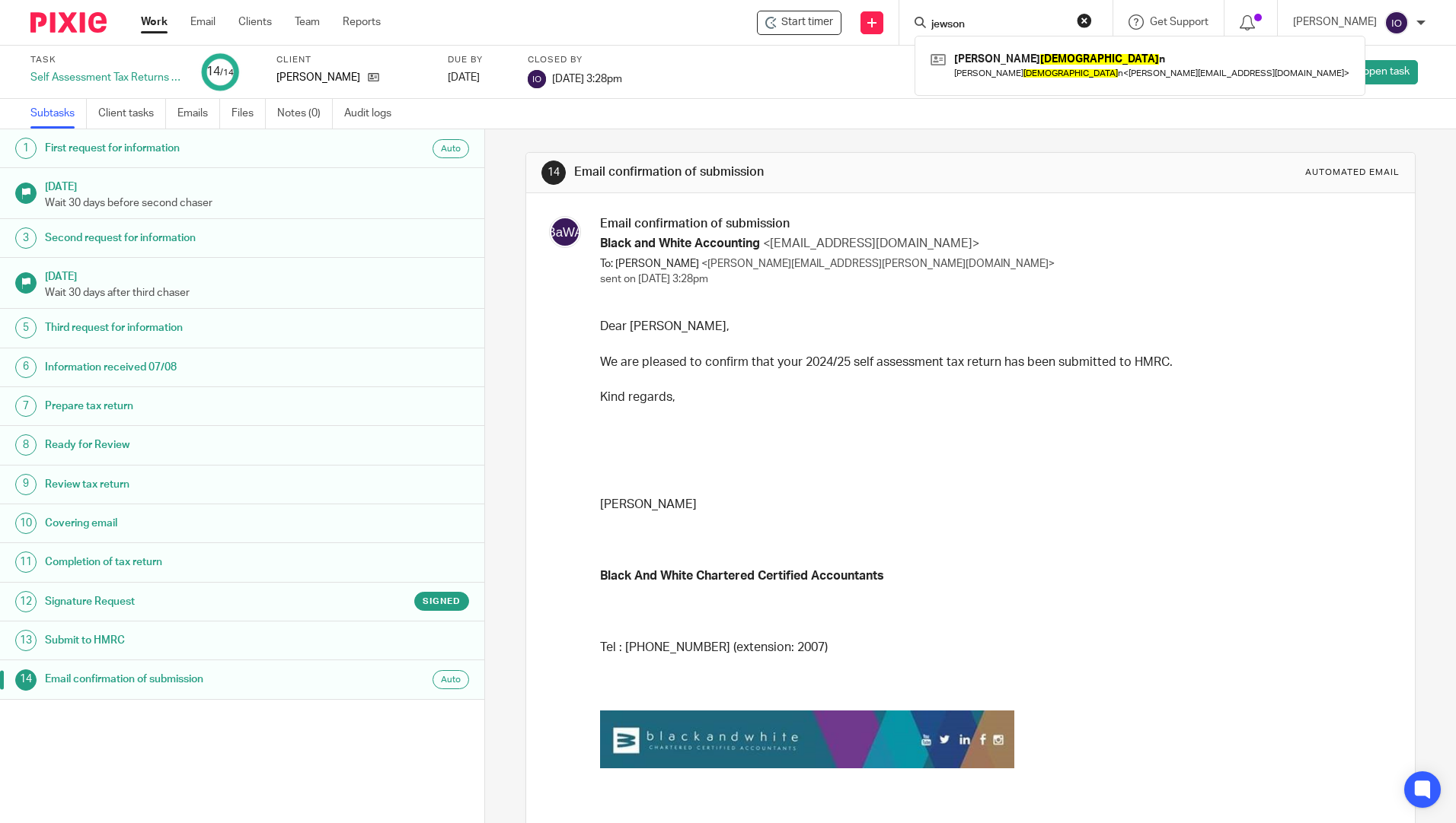
type input "jewson"
click button "submit" at bounding box center [0, 0] width 0 height 0
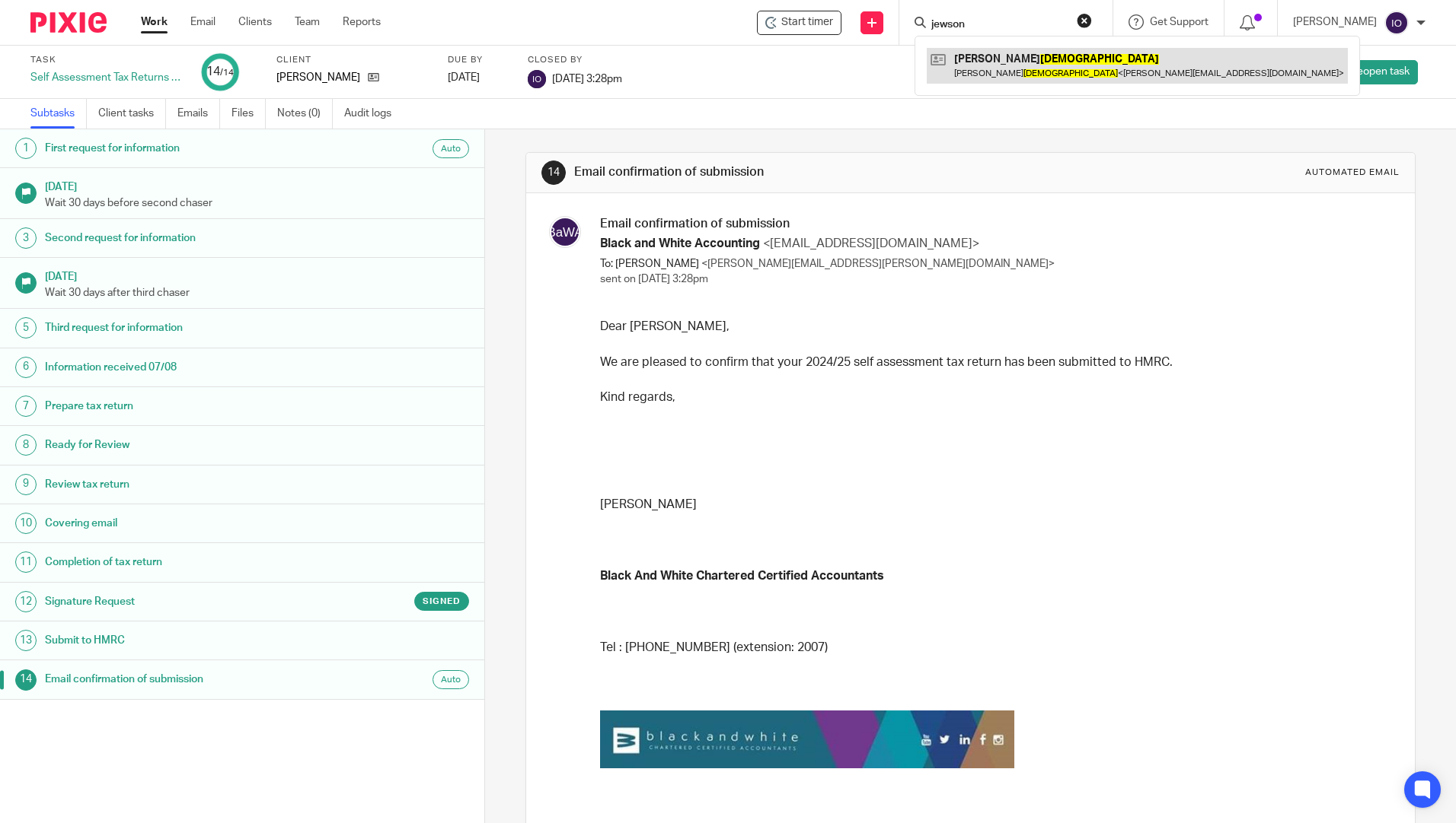
click at [988, 52] on link at bounding box center [1137, 66] width 421 height 35
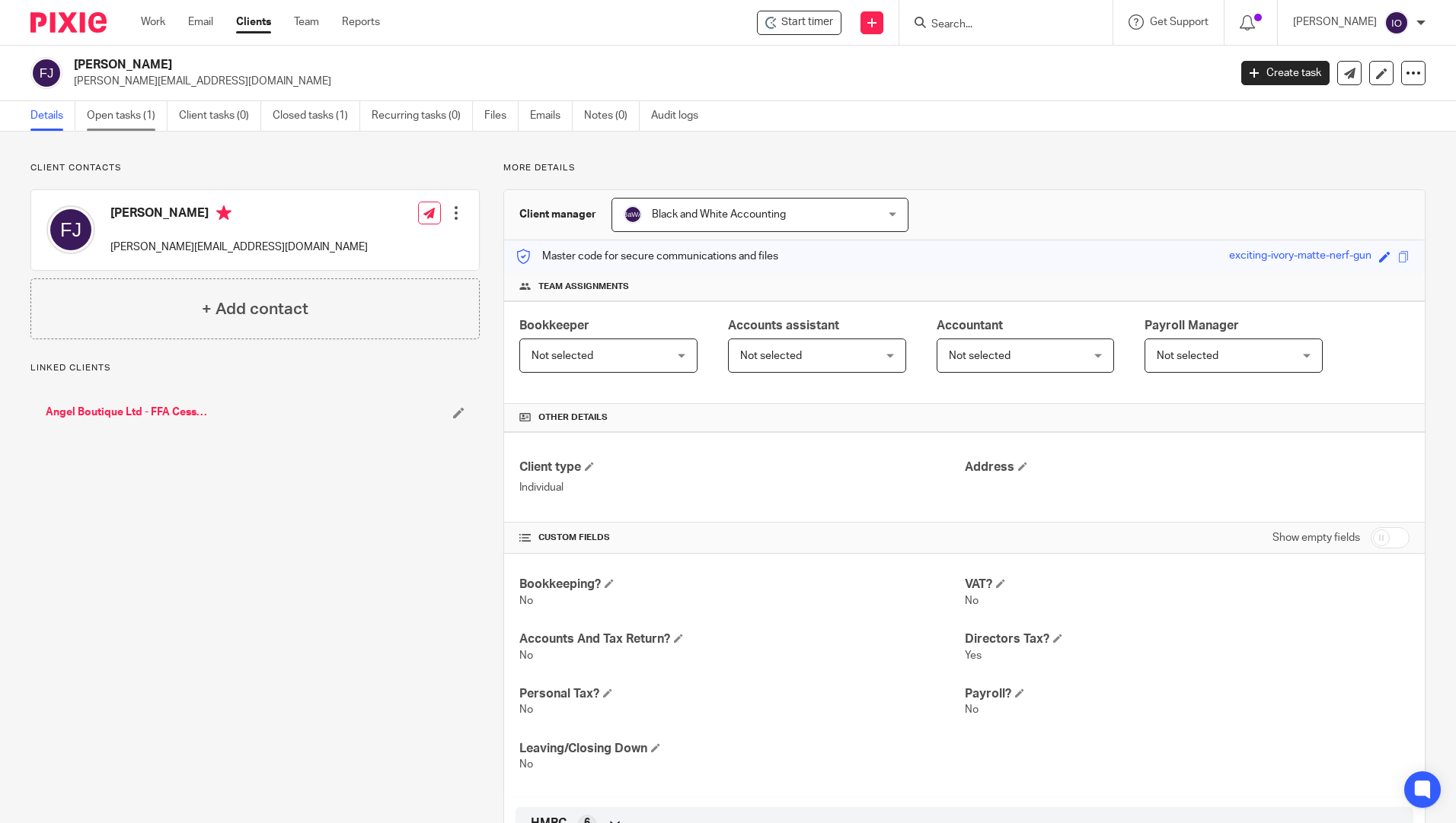
click at [133, 119] on link "Open tasks (1)" at bounding box center [128, 116] width 81 height 30
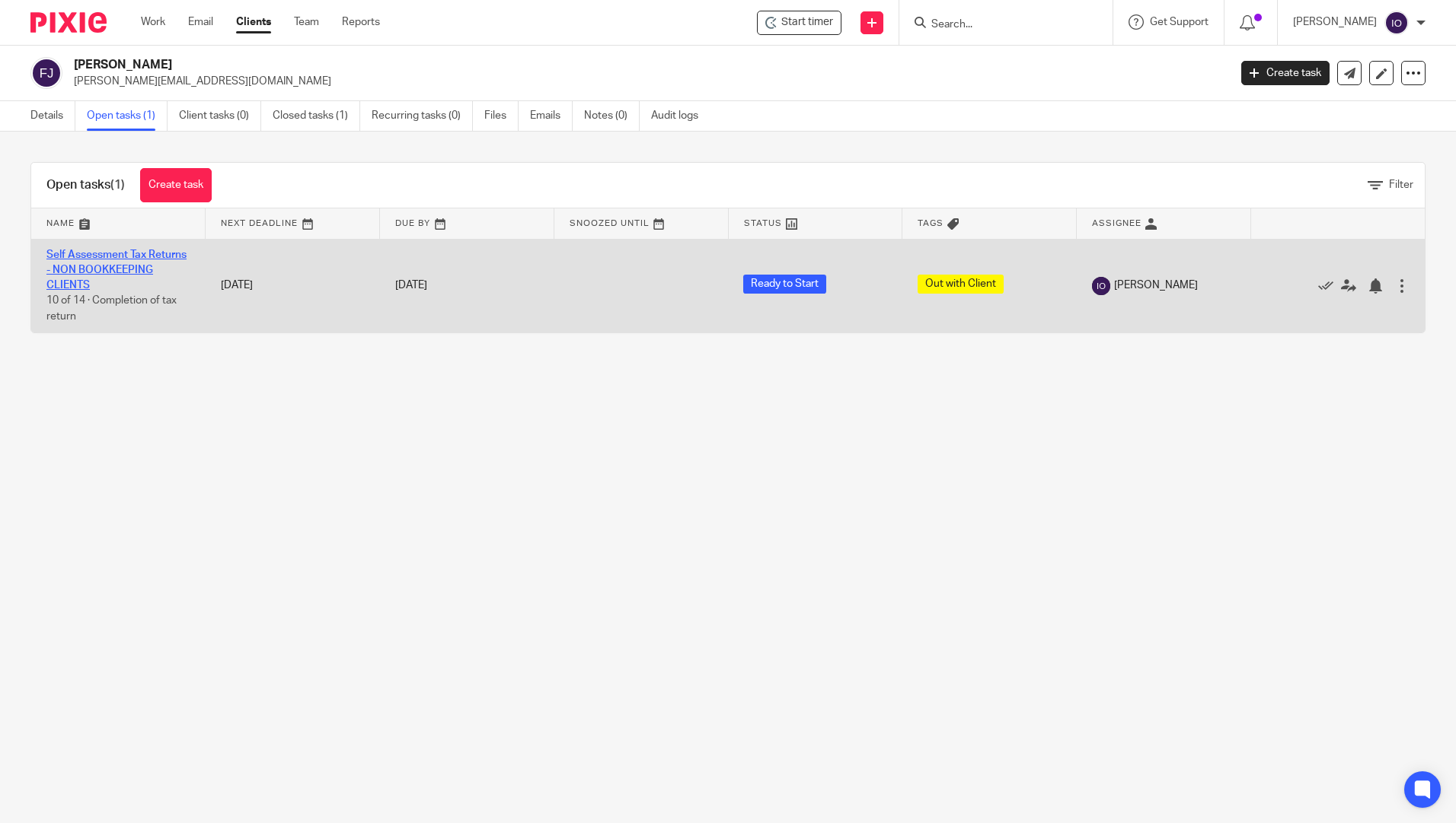
click at [113, 285] on link "Self Assessment Tax Returns - NON BOOKKEEPING CLIENTS" at bounding box center [116, 271] width 140 height 42
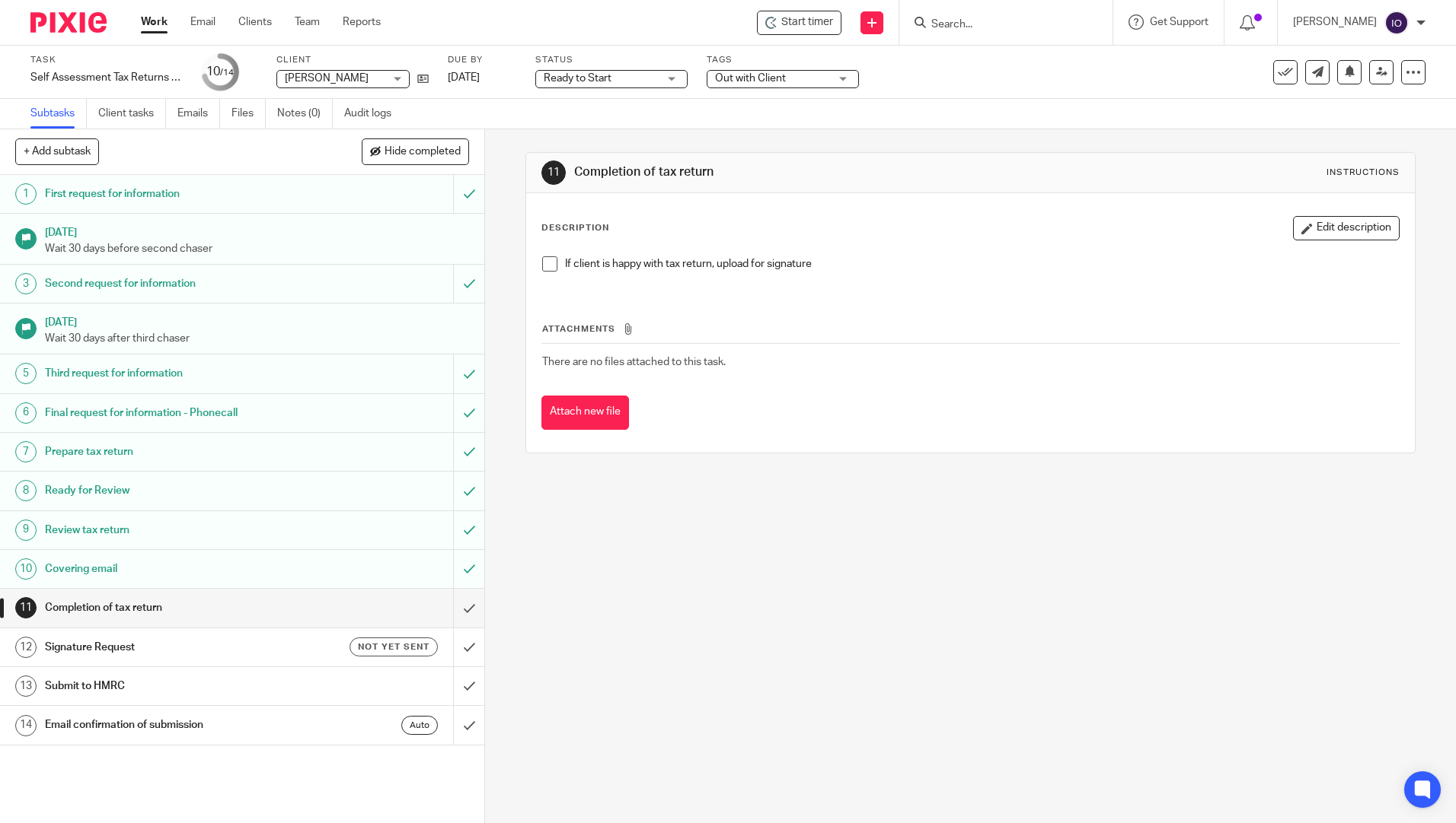
click at [120, 605] on h1 "Completion of tax return" at bounding box center [176, 608] width 262 height 23
click at [545, 265] on span at bounding box center [549, 264] width 15 height 15
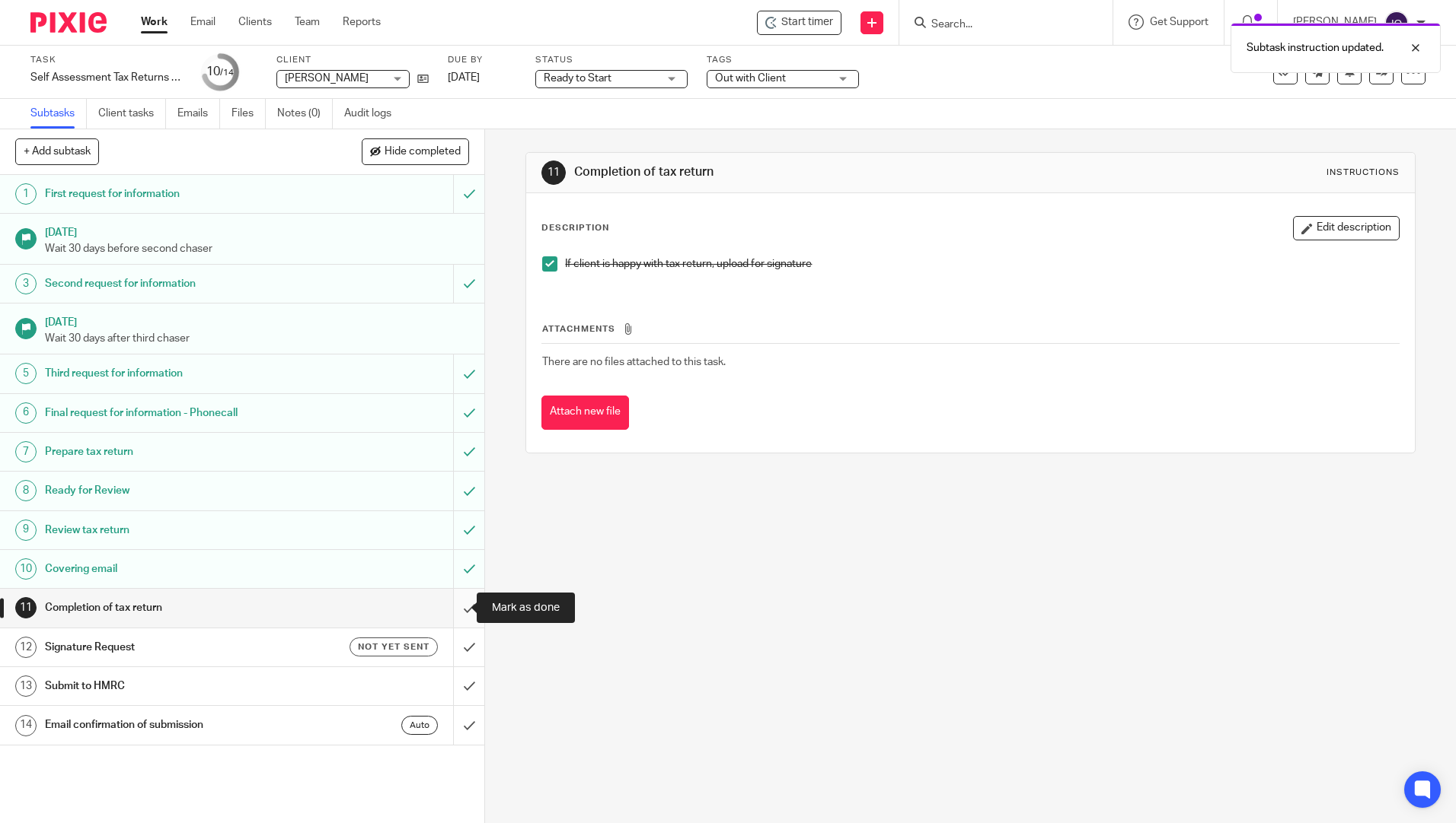
click at [455, 606] on input "submit" at bounding box center [242, 608] width 484 height 38
